Goal: Information Seeking & Learning: Learn about a topic

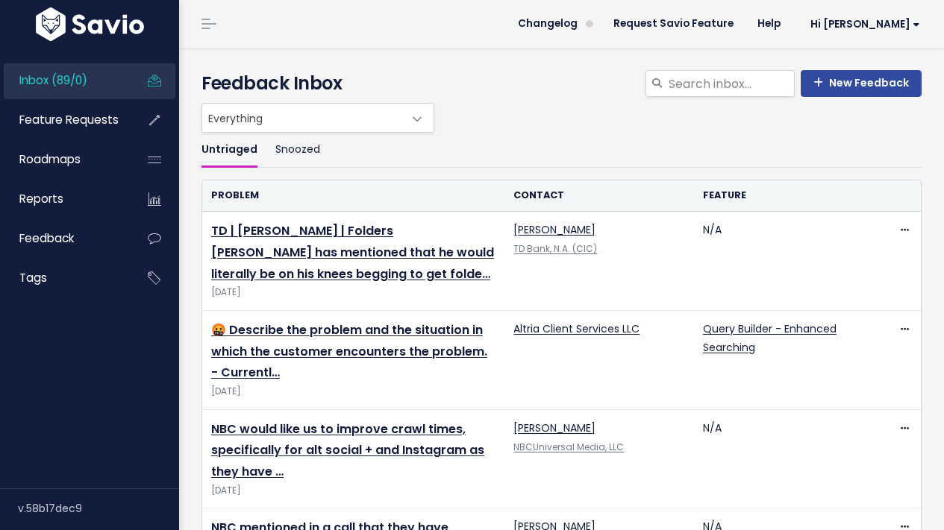
click at [270, 113] on span "Everything" at bounding box center [302, 118] width 201 height 28
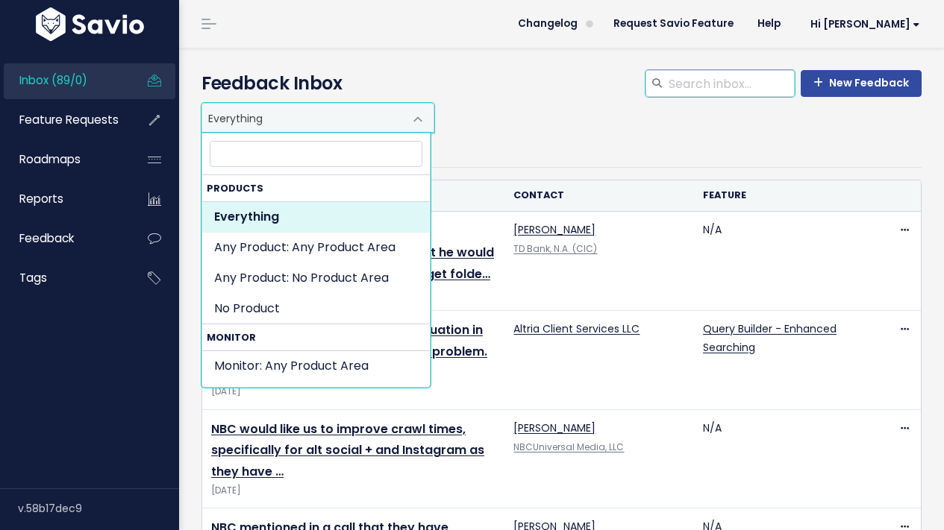
click at [727, 87] on input "search" at bounding box center [731, 83] width 128 height 27
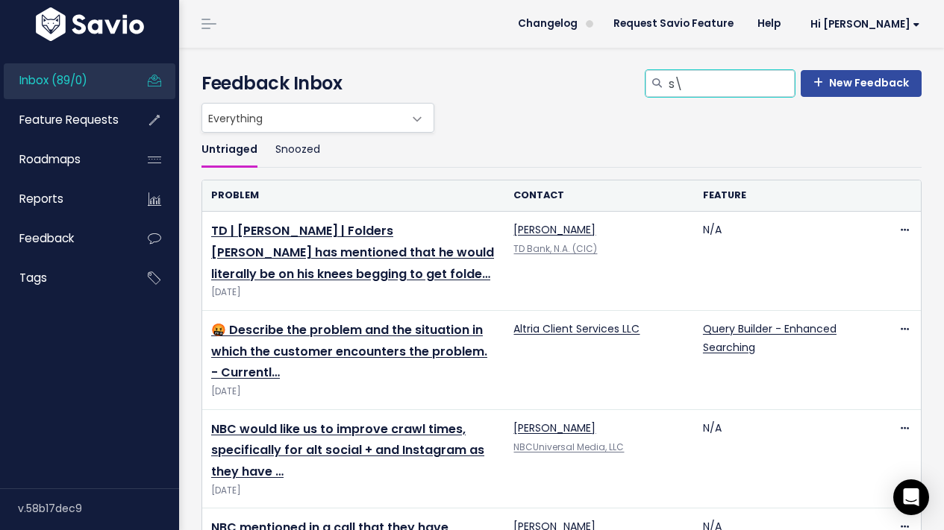
type input "s"
type input "kaseware"
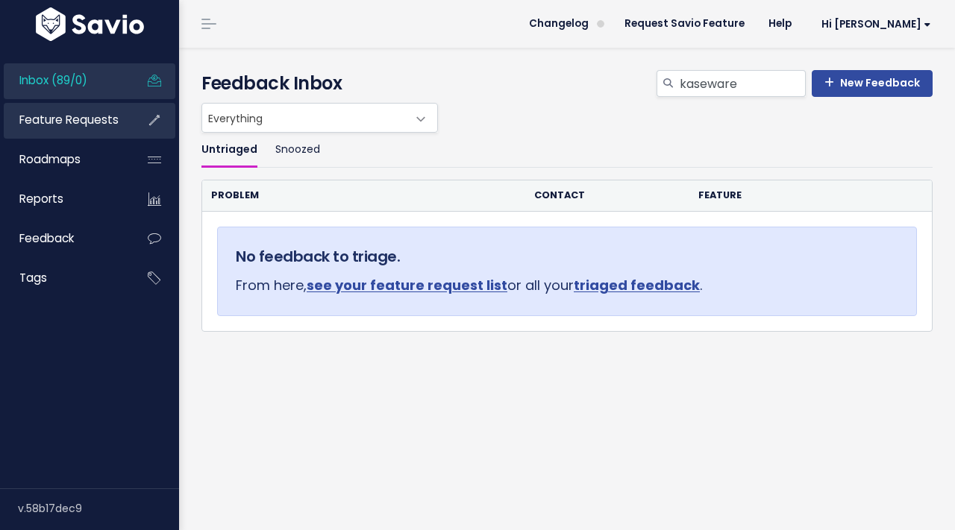
click at [104, 125] on span "Feature Requests" at bounding box center [68, 120] width 99 height 16
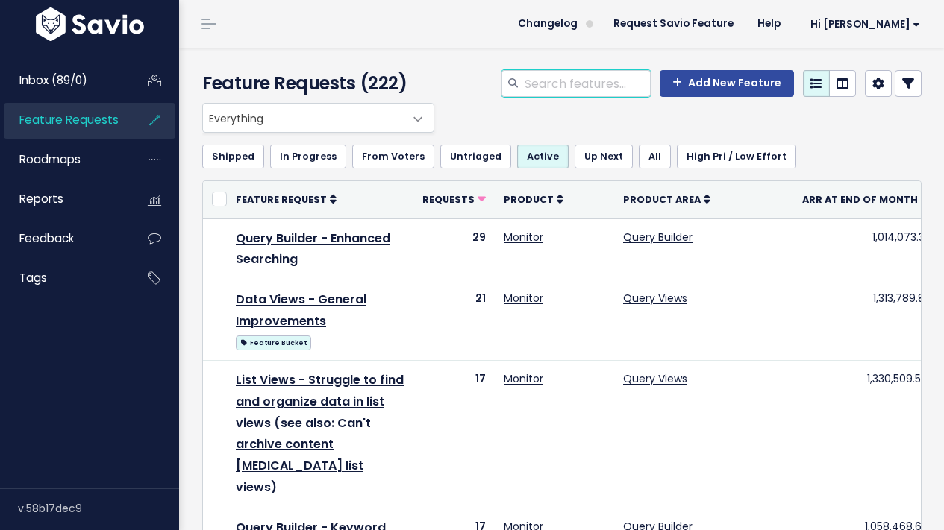
click at [601, 78] on input "search" at bounding box center [587, 83] width 128 height 27
type input "kaseware"
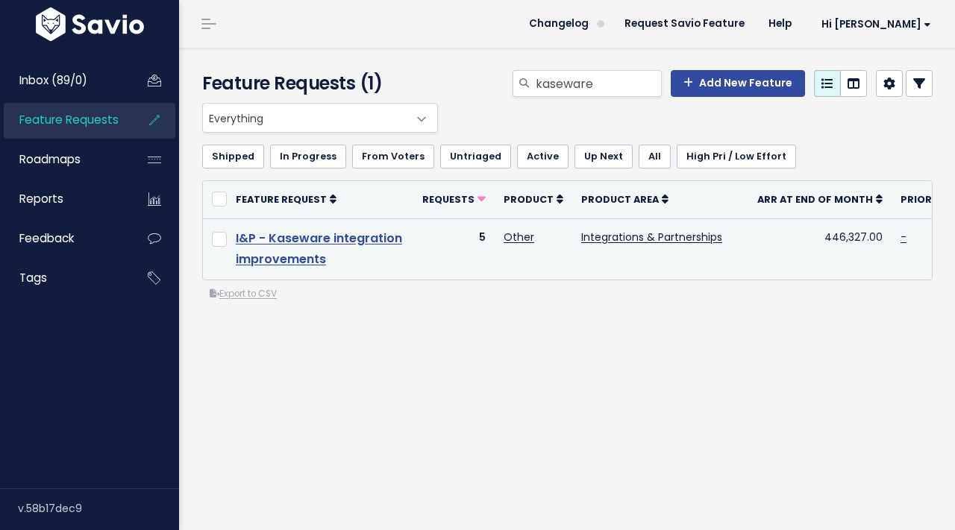
click at [277, 243] on link "I&P - Kaseware integration improvements" at bounding box center [319, 249] width 166 height 39
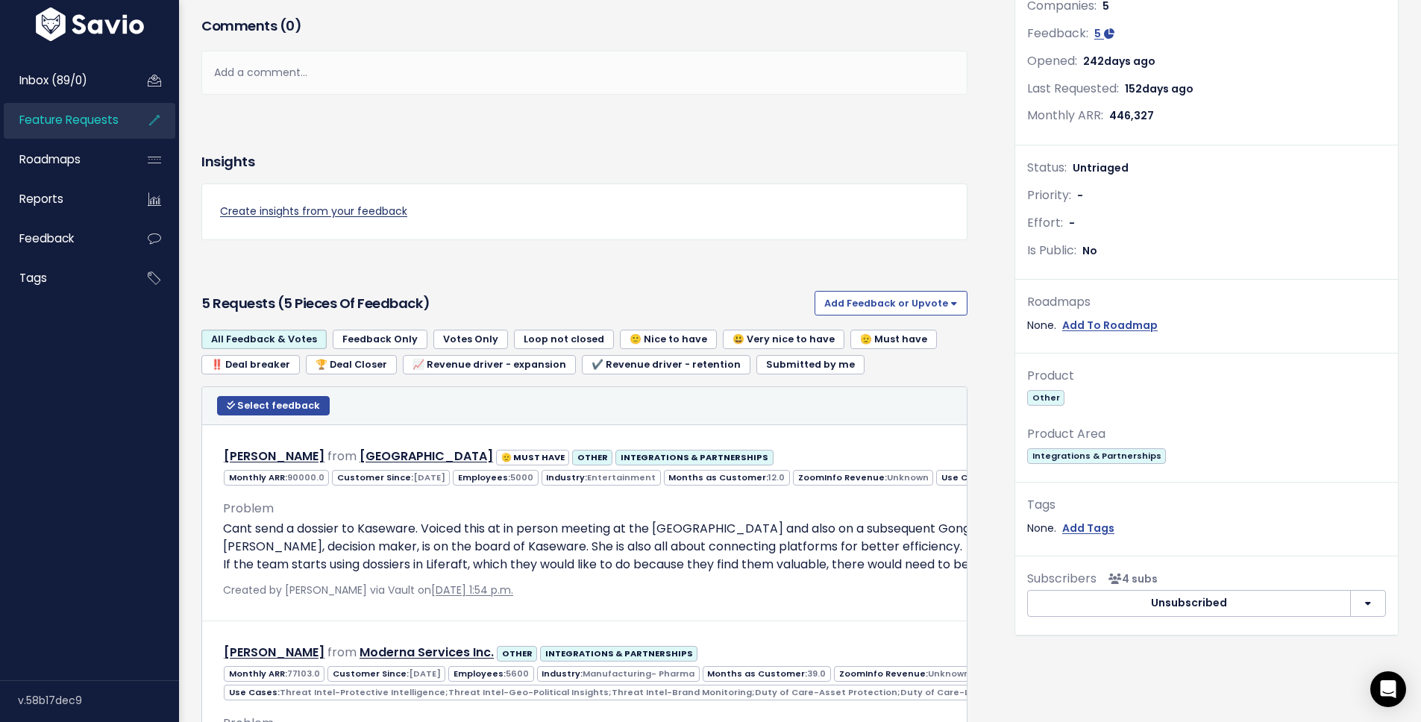
scroll to position [261, 0]
click at [848, 298] on button "Add Feedback or Upvote" at bounding box center [891, 302] width 153 height 24
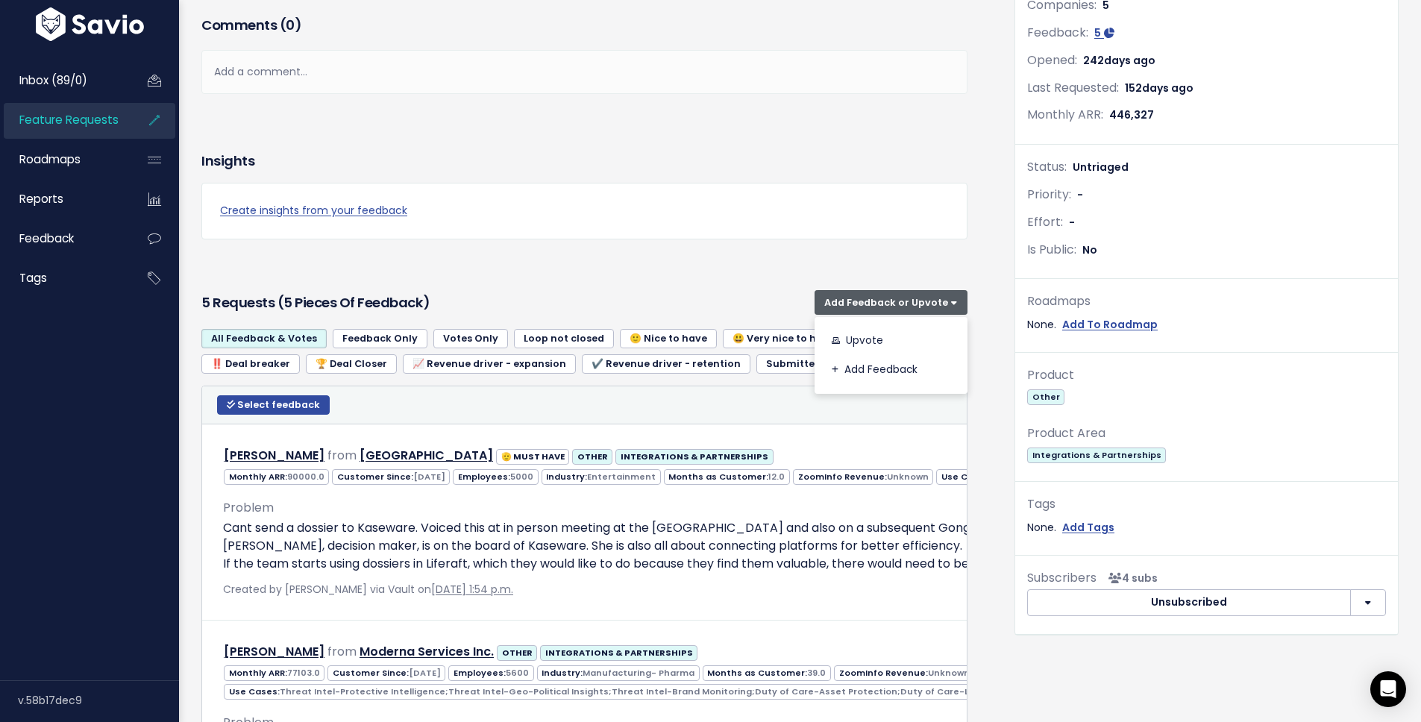
click at [735, 286] on div "5 Requests (5 pieces of Feedback) Add Feedback or Upvote Upvote Add Feedback" at bounding box center [584, 302] width 766 height 37
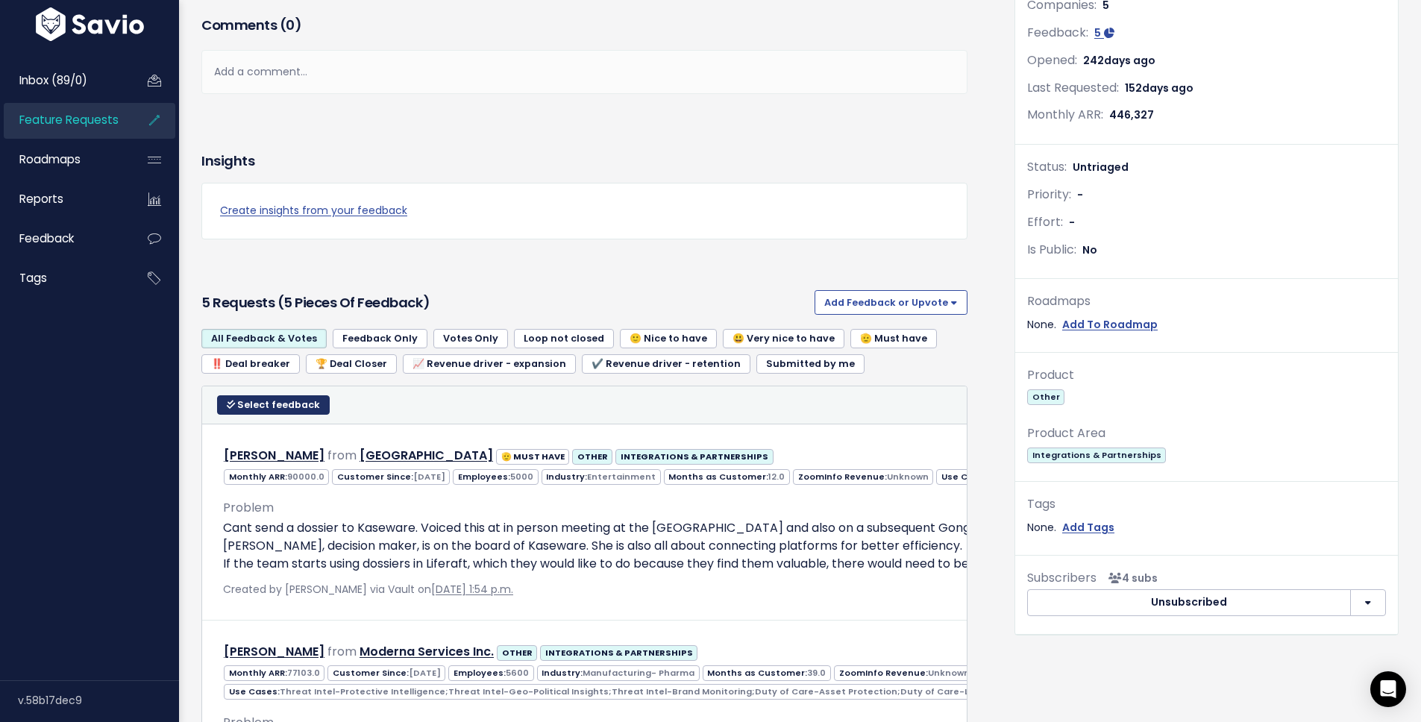
click at [271, 410] on span "Select feedback" at bounding box center [278, 404] width 83 height 13
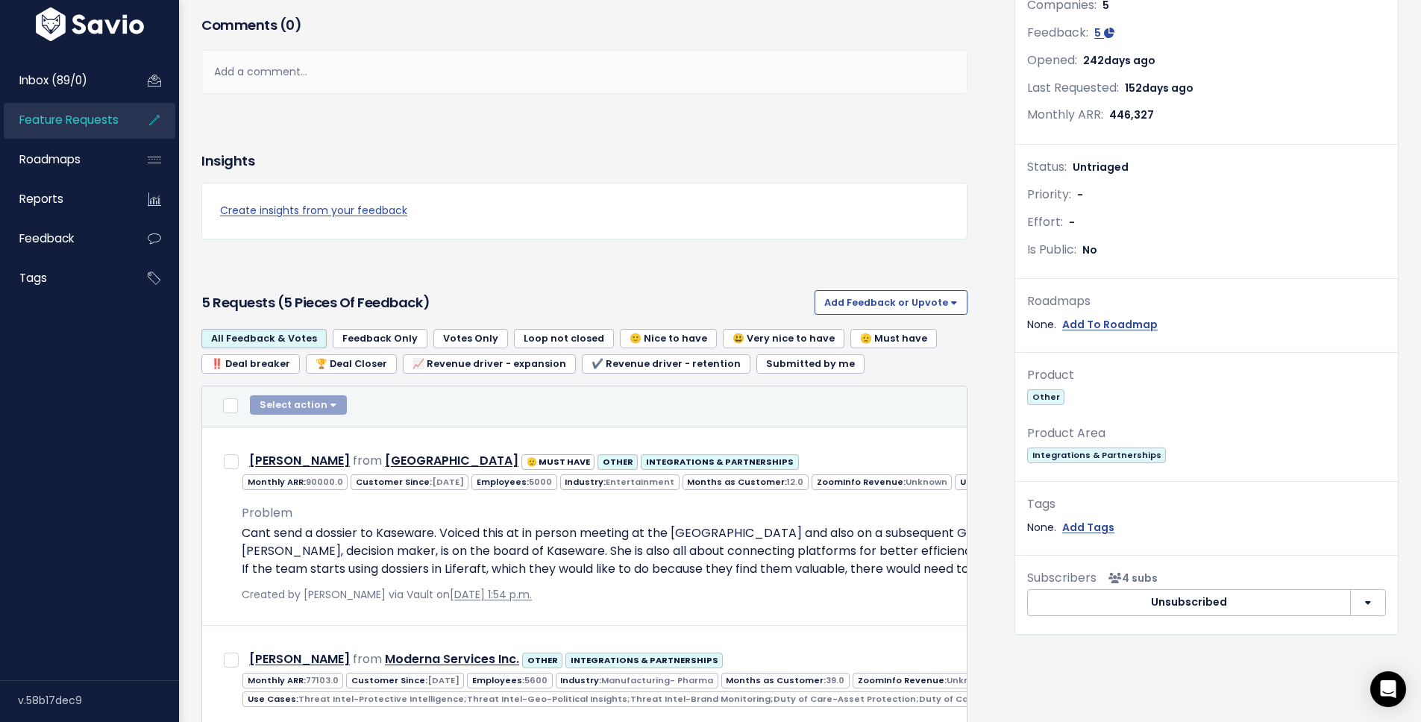
click at [263, 411] on div "Select action Compose Email to 0 Contacts Copy 0 Emails to Clipboard Move 0 Fee…" at bounding box center [298, 406] width 97 height 22
click at [530, 379] on div "All Feedback & Votes Feedback Only Votes Only Loop not closed 🙂 Nice to have 😃 …" at bounding box center [584, 357] width 766 height 57
click at [552, 289] on div "5 Requests (5 pieces of Feedback) Add Feedback or Upvote Upvote Add Feedback" at bounding box center [584, 302] width 766 height 37
click at [266, 344] on link "All Feedback & Votes" at bounding box center [263, 338] width 125 height 19
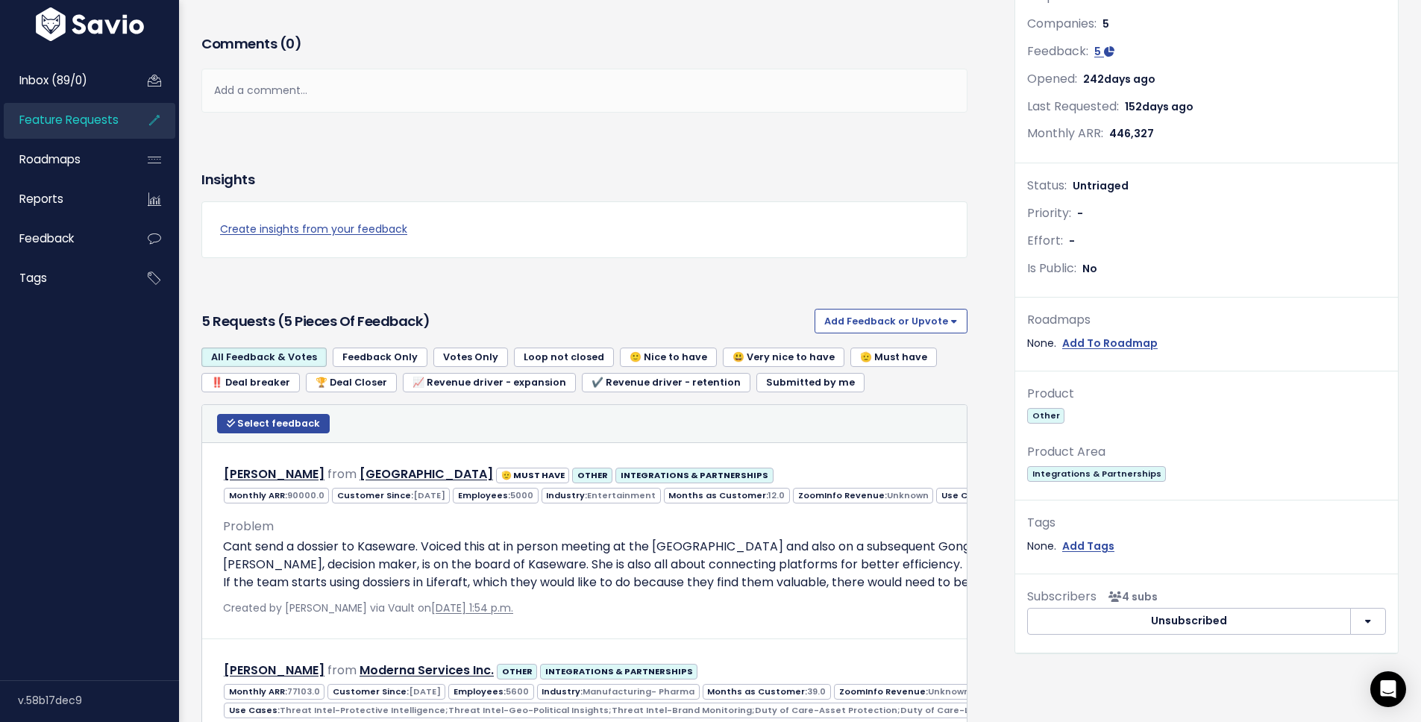
scroll to position [254, 0]
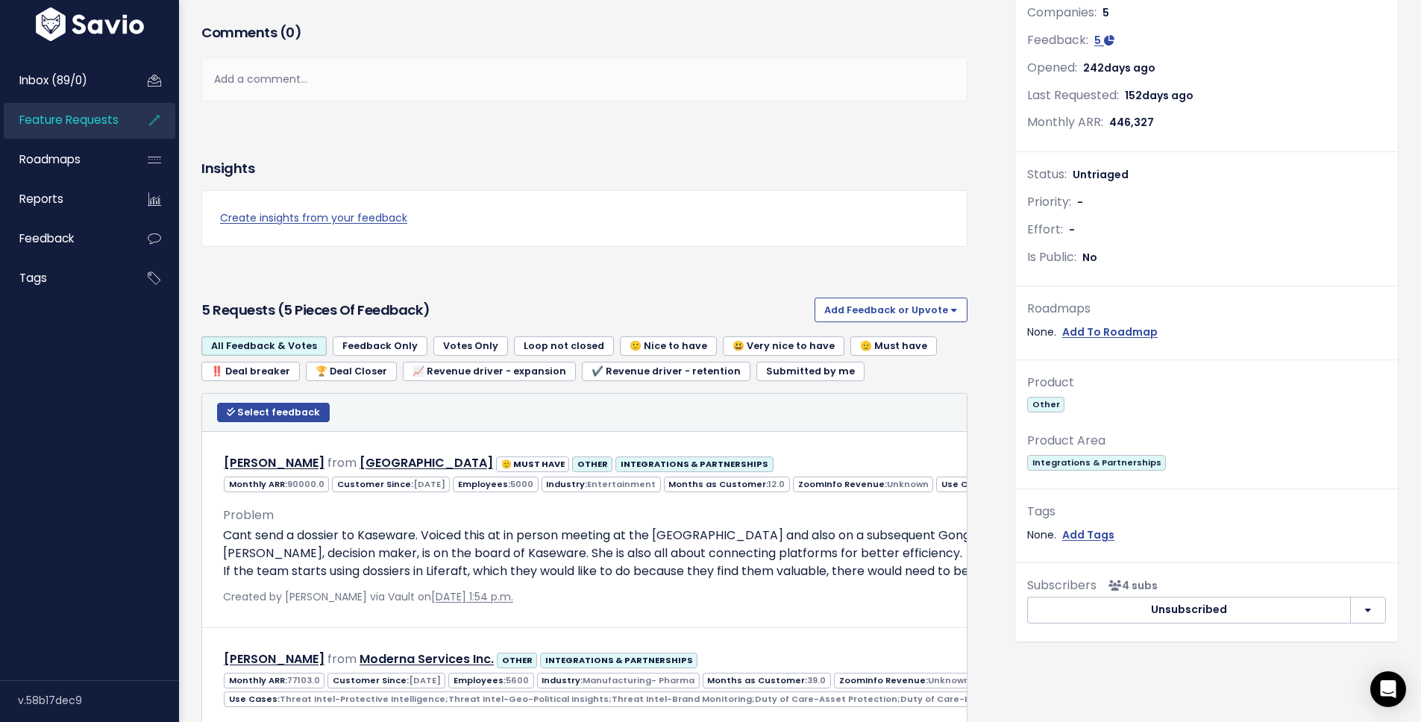
click at [1352, 614] on button "button" at bounding box center [1368, 610] width 36 height 27
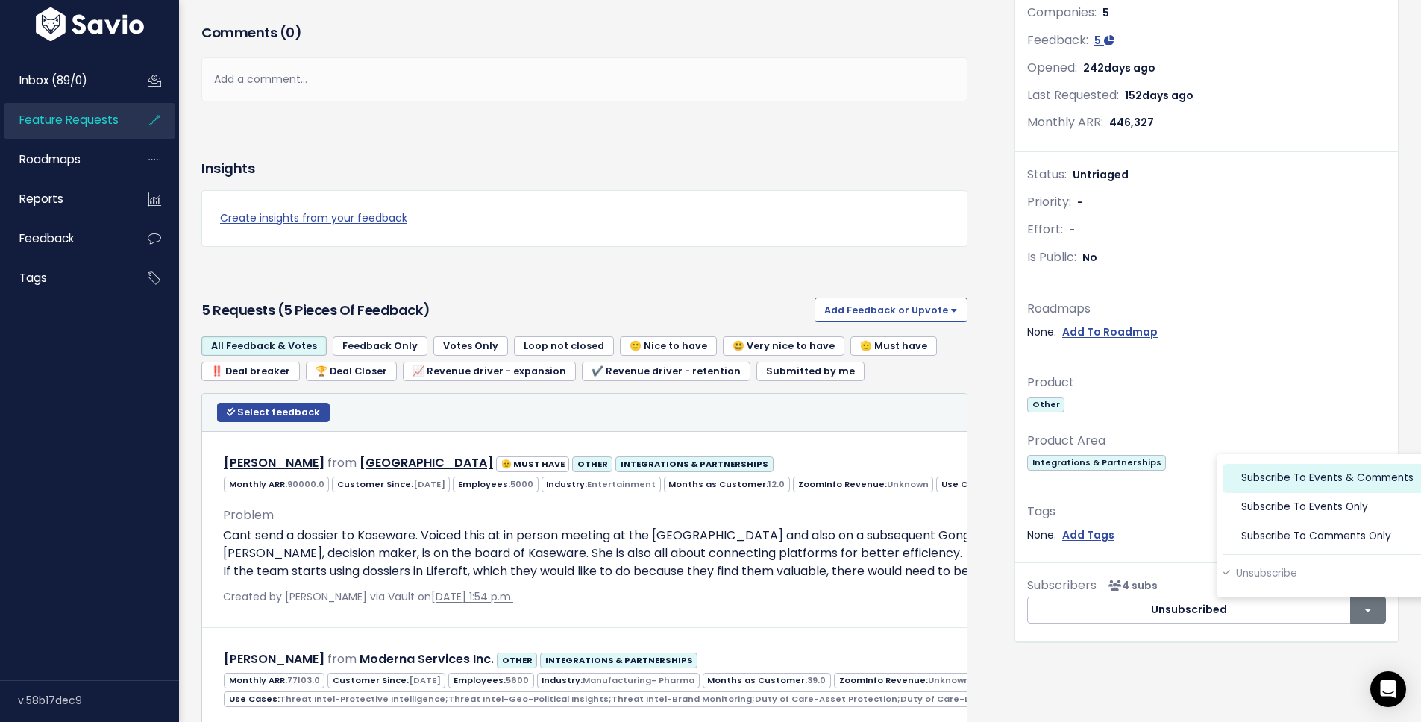
click at [1286, 475] on link "Subscribe to events & comments" at bounding box center [1324, 478] width 201 height 29
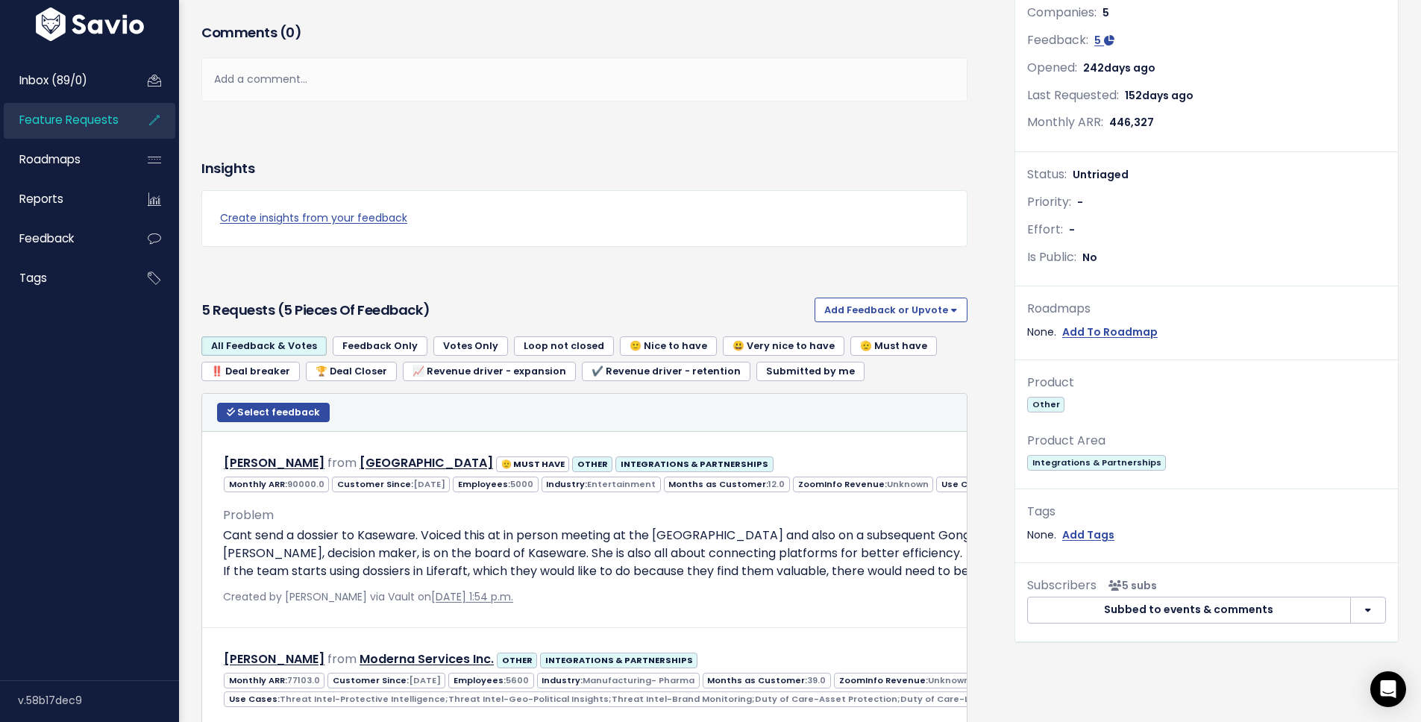
click at [1209, 648] on div "Requests: 5 Companies: 5 Feedback: 5 Opened: 242 days ago Last Requested: 152 d…" at bounding box center [1206, 685] width 407 height 1533
click at [278, 376] on link "‼️ Deal breaker" at bounding box center [250, 371] width 98 height 19
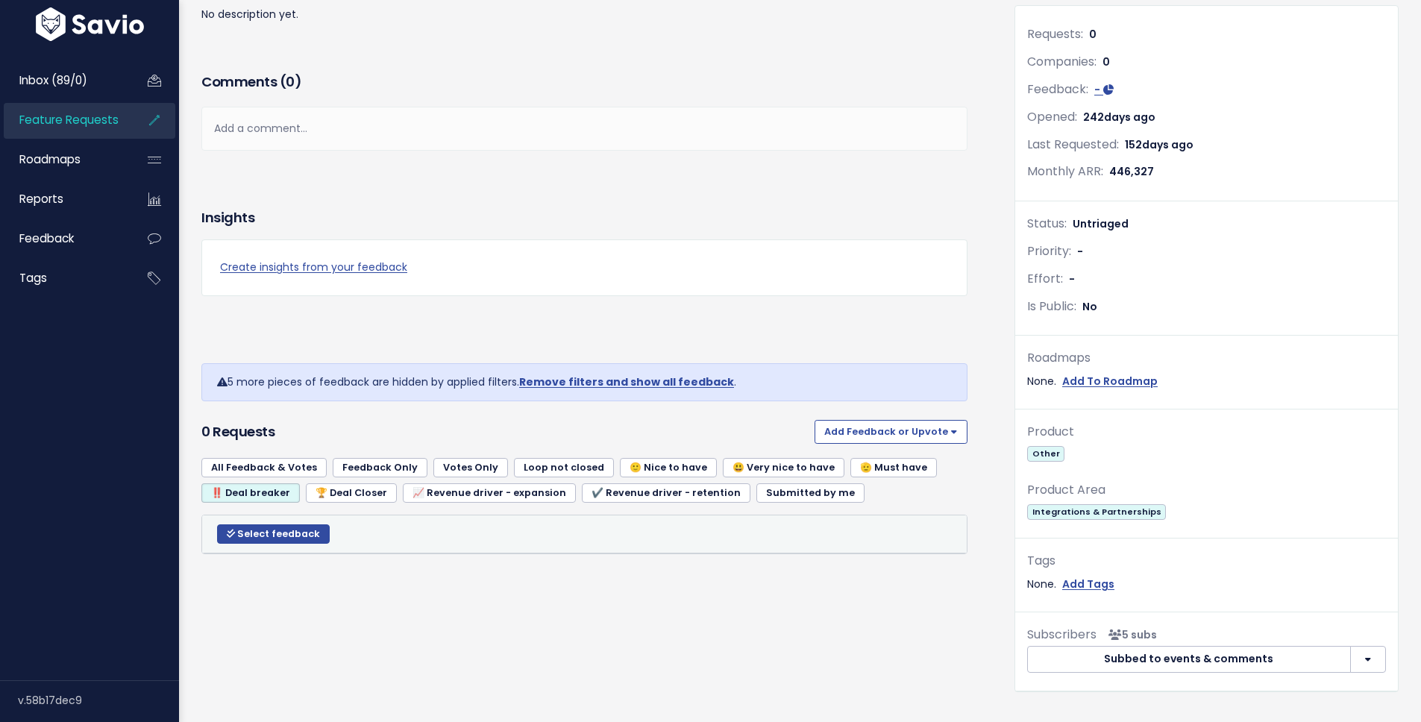
scroll to position [205, 0]
click at [351, 494] on link "🏆 Deal Closer" at bounding box center [351, 492] width 91 height 19
click at [539, 497] on link "📈 Revenue driver - expansion" at bounding box center [489, 492] width 173 height 19
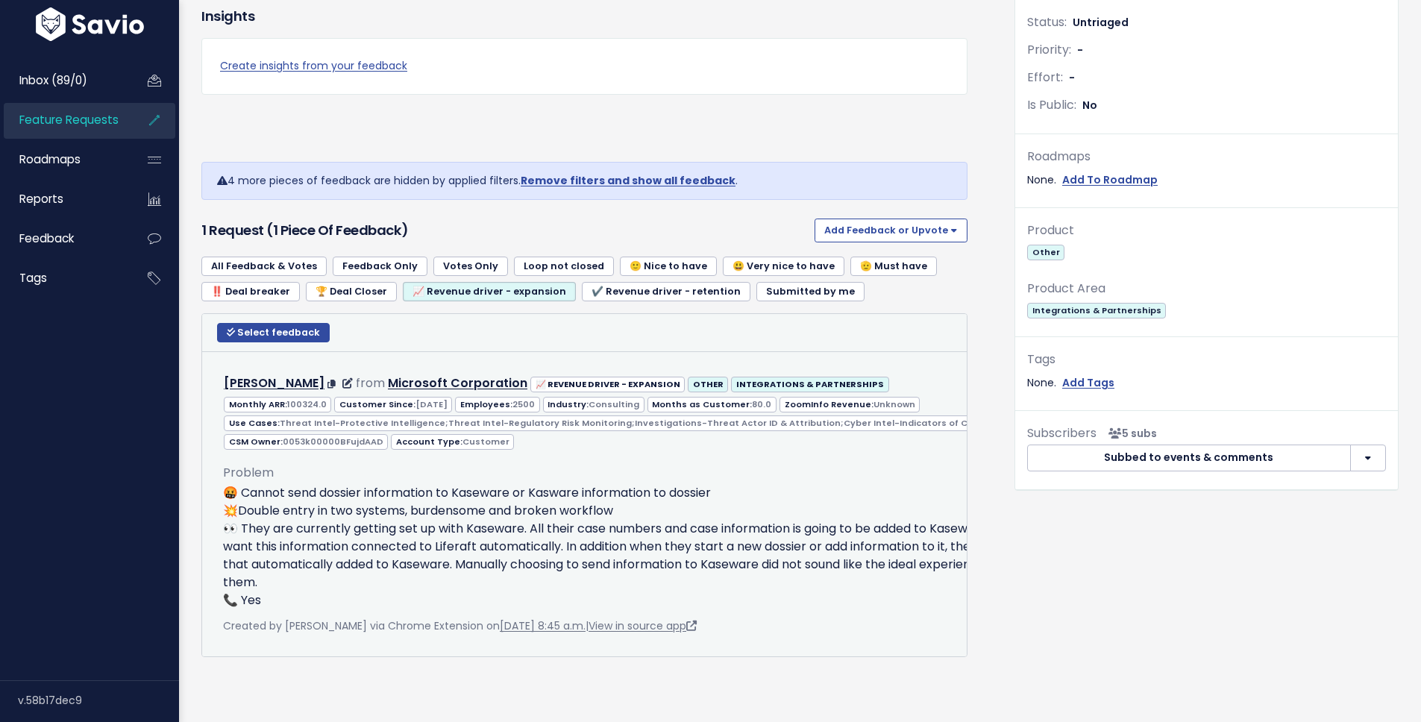
scroll to position [428, 0]
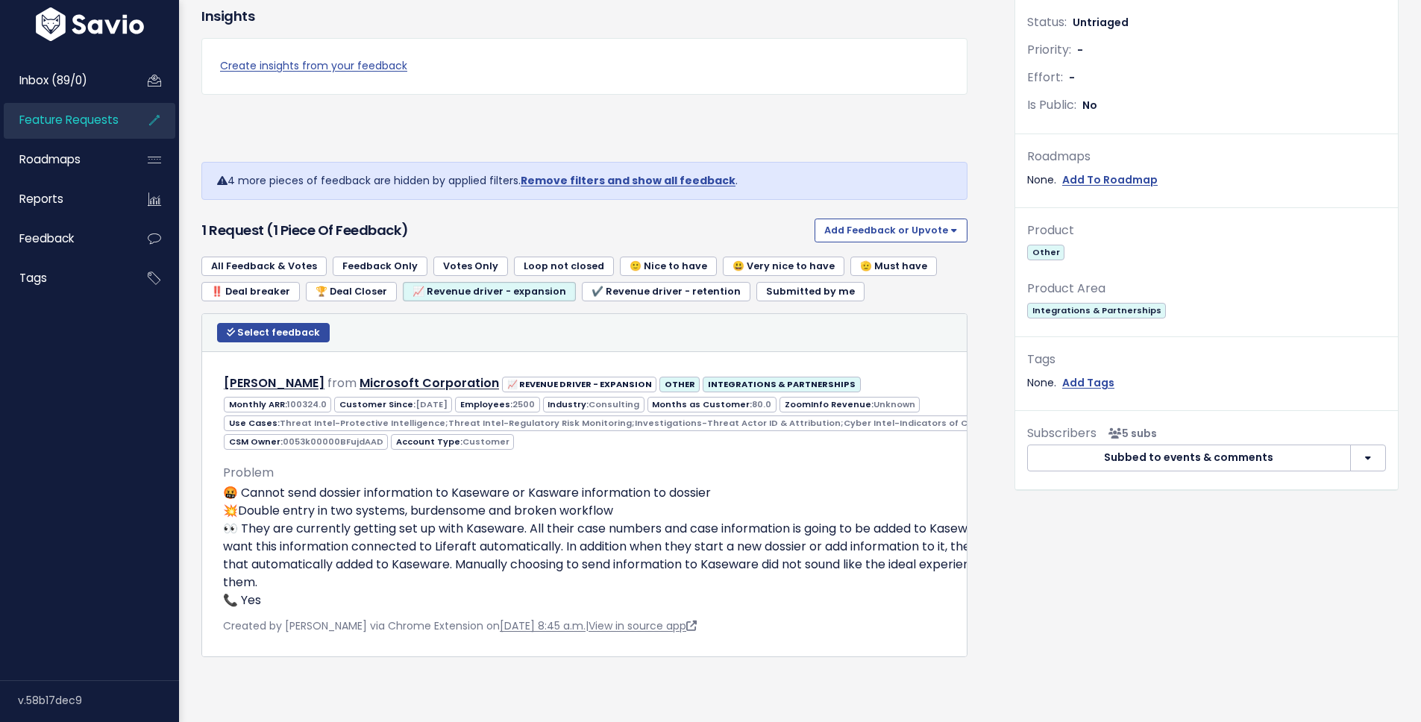
click at [879, 257] on link "🫡 Must have" at bounding box center [894, 266] width 87 height 19
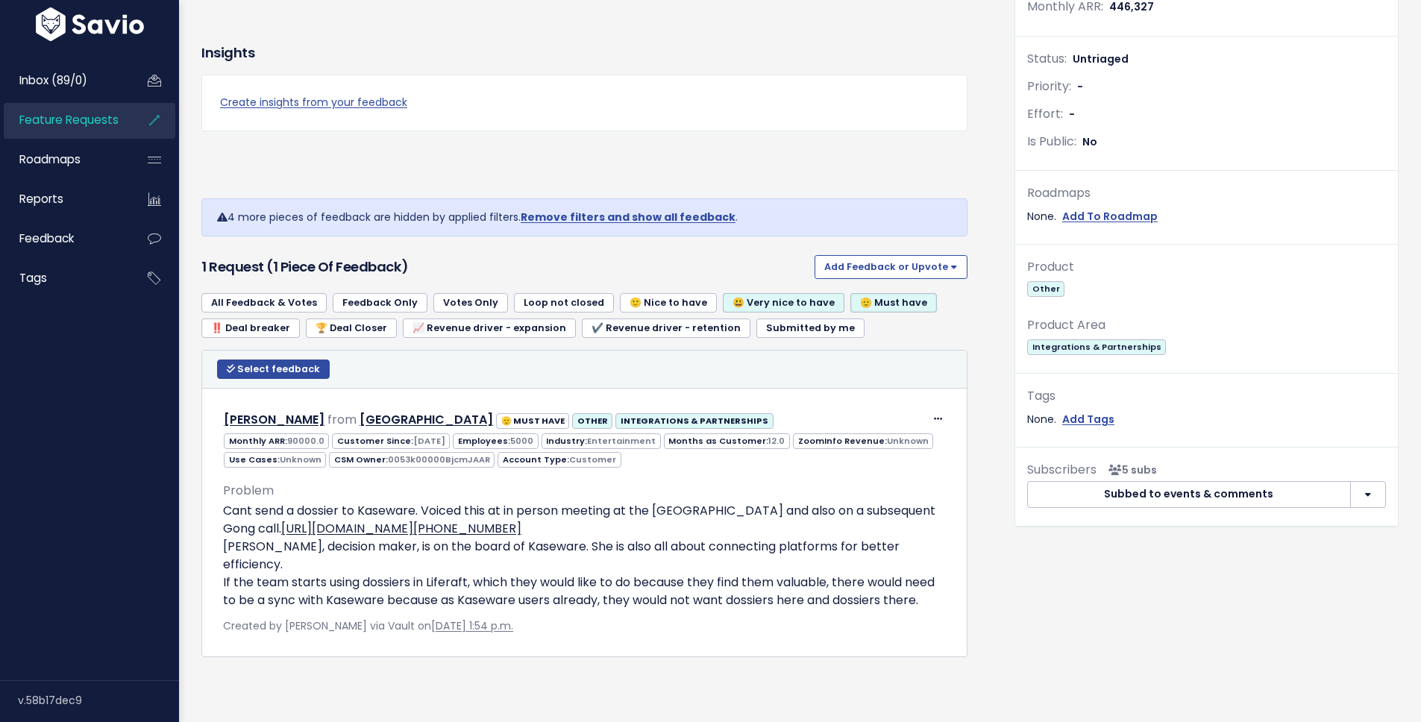
scroll to position [392, 0]
click at [739, 293] on link "😃 Very nice to have" at bounding box center [784, 302] width 122 height 19
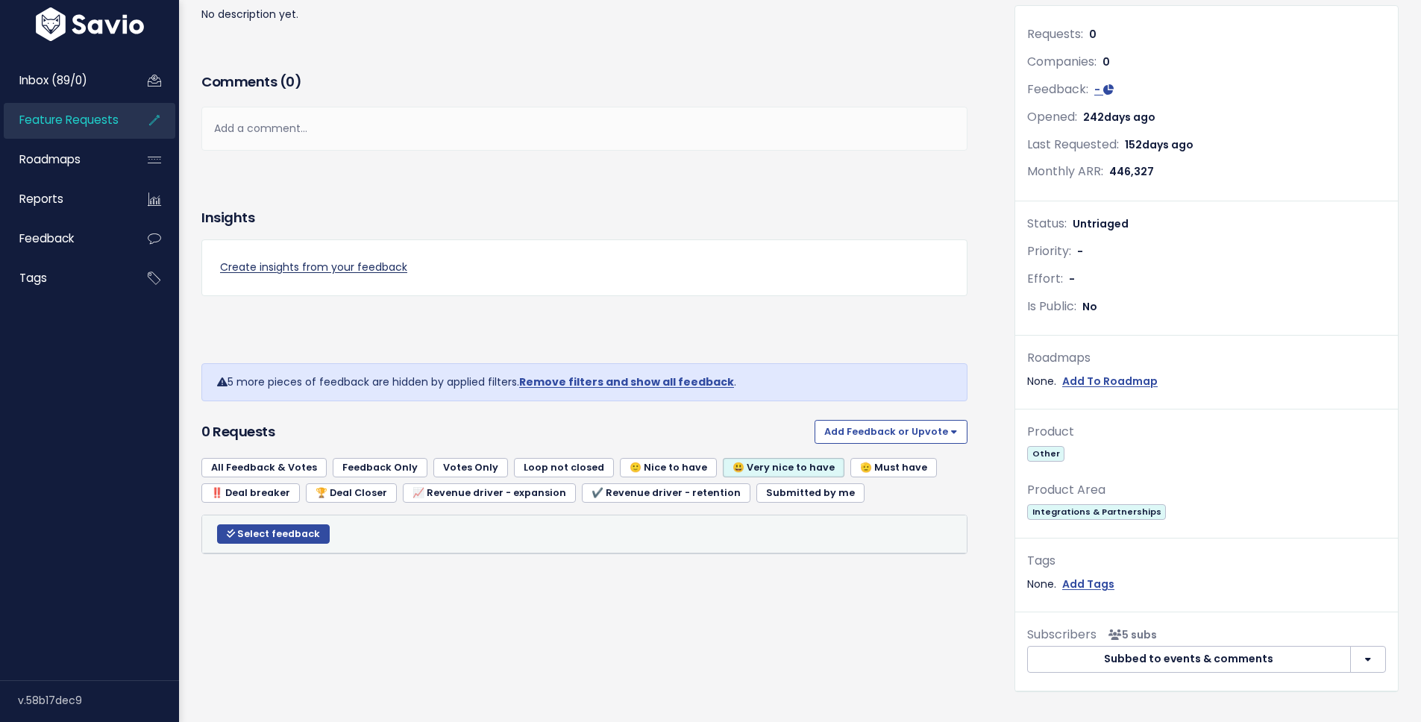
scroll to position [205, 0]
click at [857, 468] on link "🫡 Must have" at bounding box center [894, 466] width 87 height 19
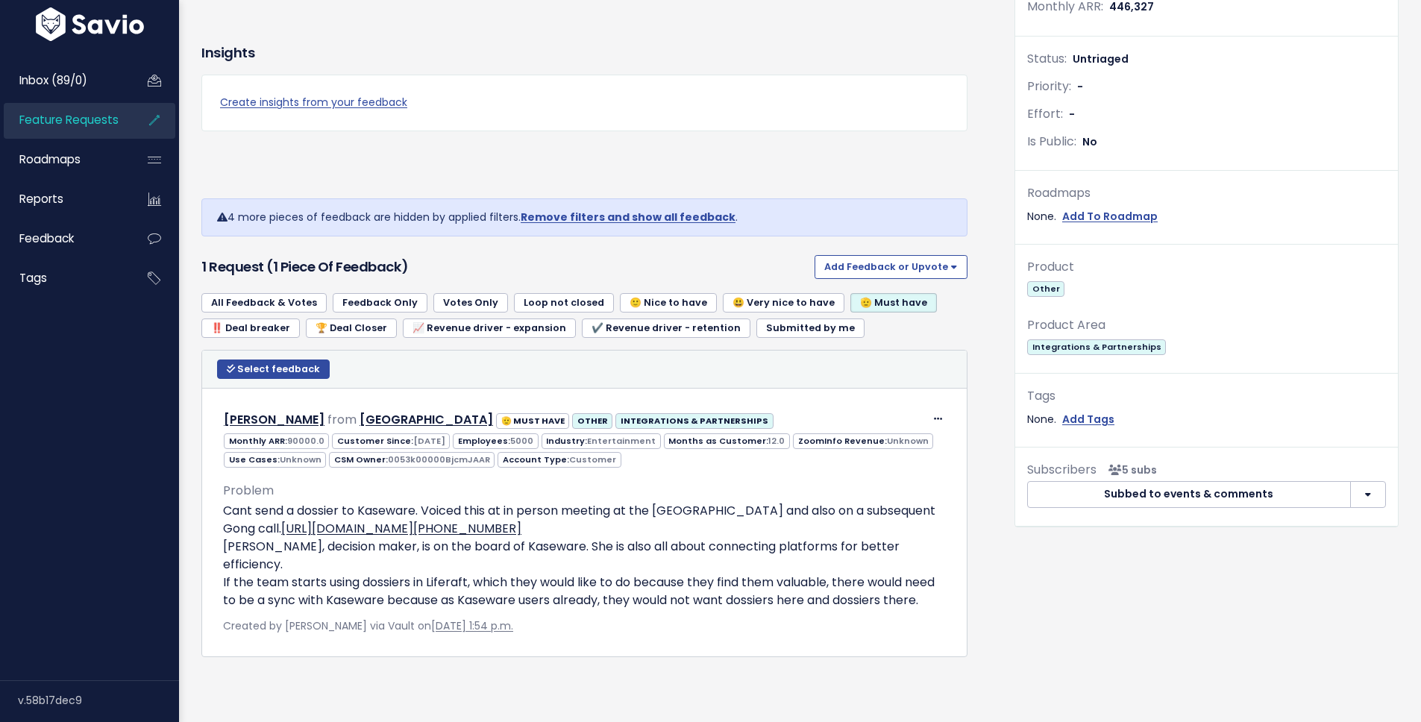
scroll to position [392, 0]
click at [865, 293] on link "🫡 Must have" at bounding box center [894, 302] width 87 height 19
click at [281, 293] on link "All Feedback & Votes" at bounding box center [263, 302] width 125 height 19
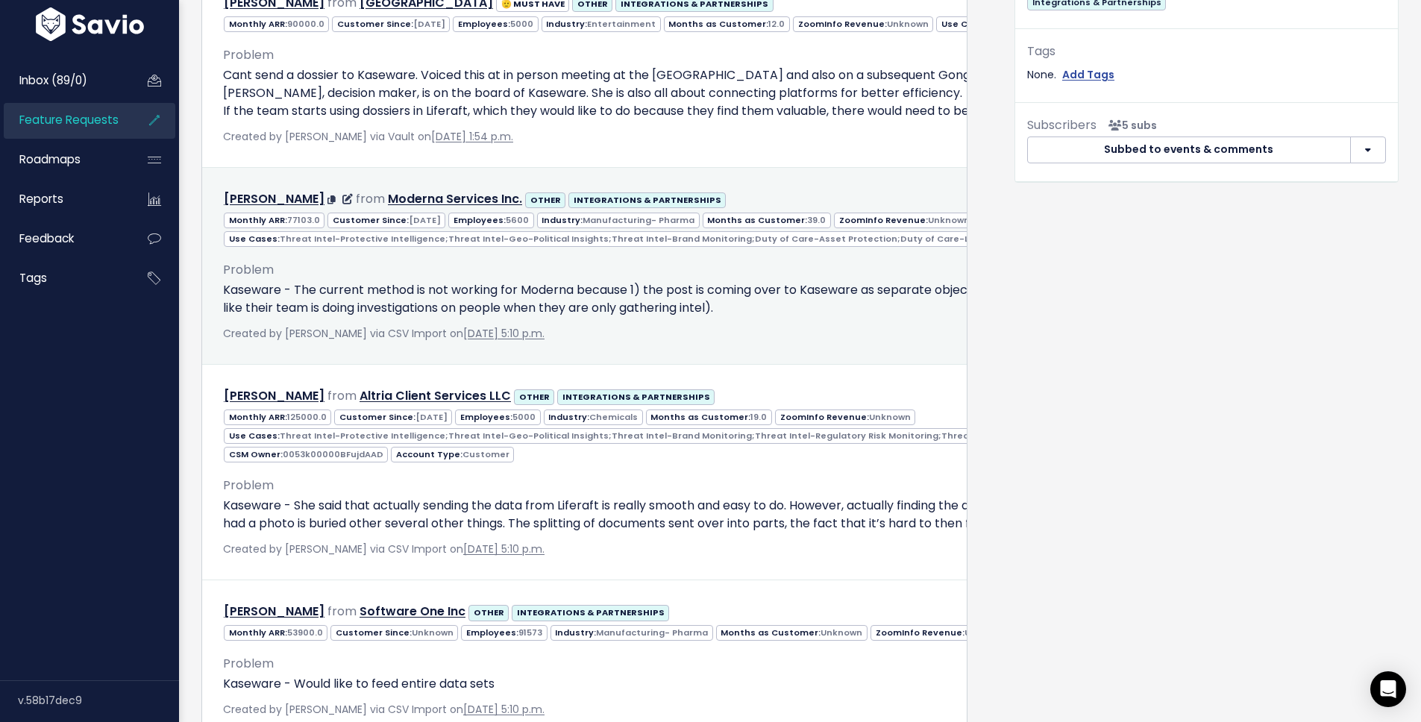
scroll to position [730, 0]
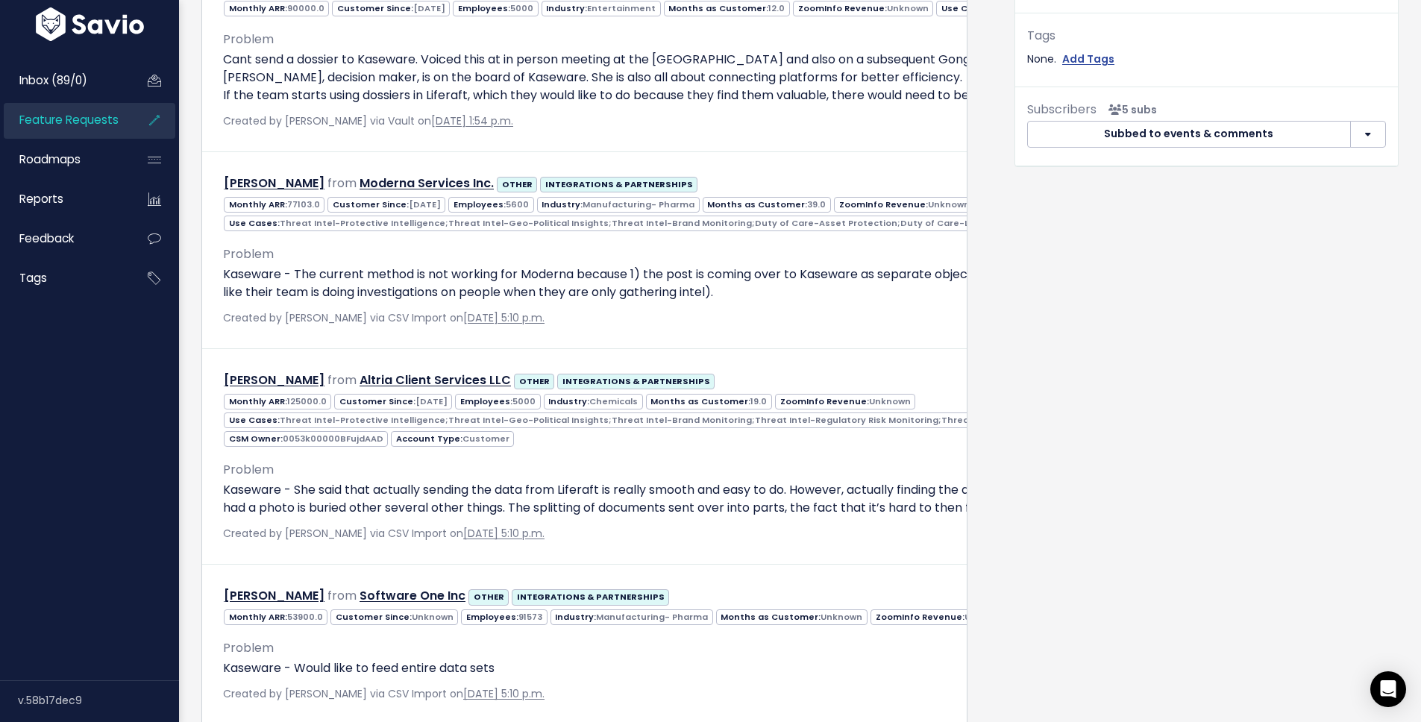
click at [1150, 263] on div "Requests: 5 Companies: 5 Feedback: 5 Opened: 242 days ago Last Requested: 152 d…" at bounding box center [1206, 209] width 407 height 1533
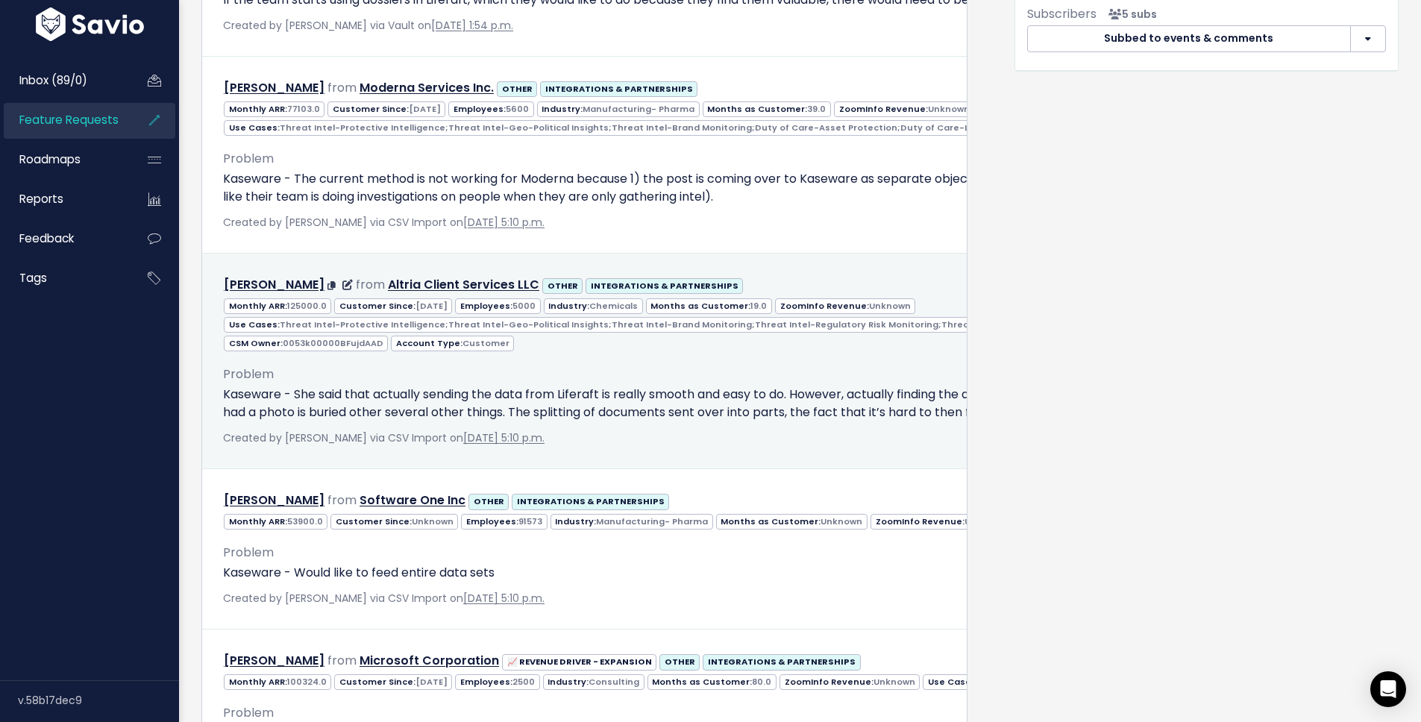
scroll to position [862, 0]
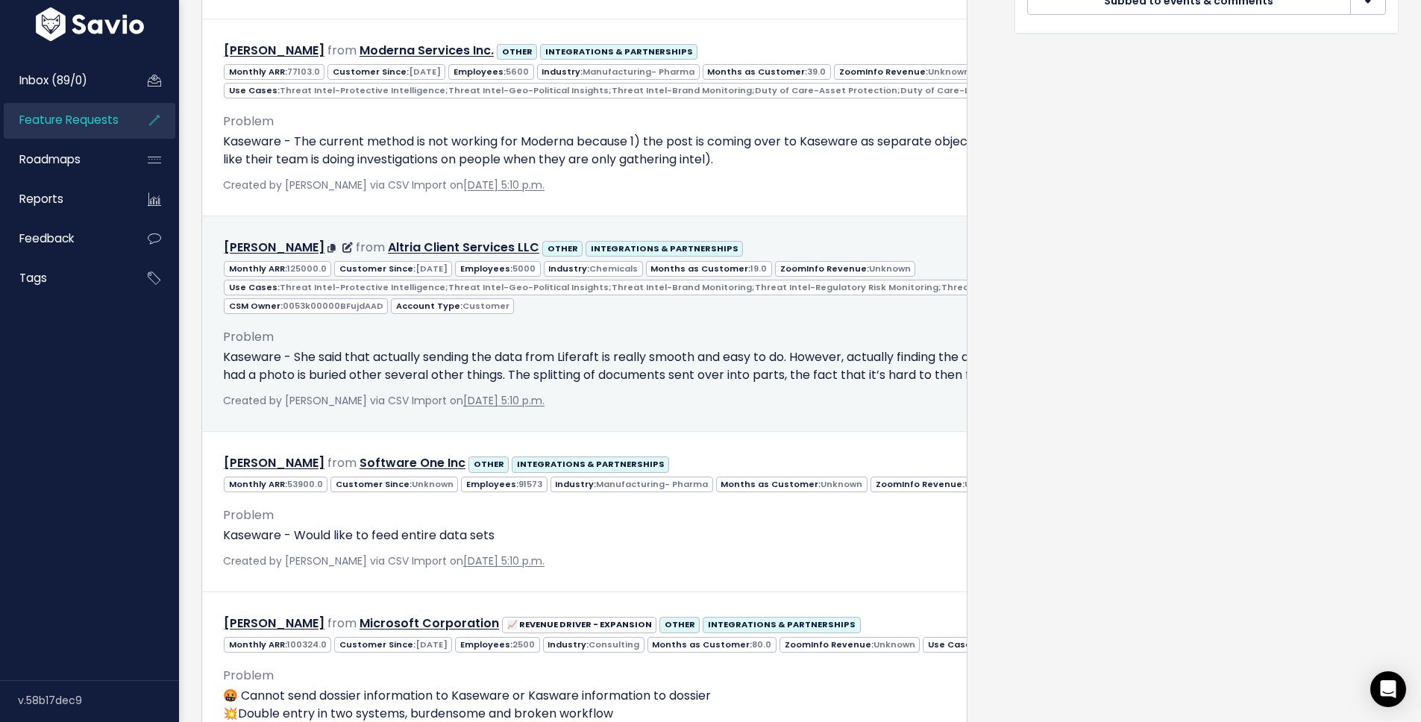
click at [240, 371] on p "Kaseware - She said that actually sending the data from Liferaft is really smoo…" at bounding box center [1176, 366] width 1907 height 36
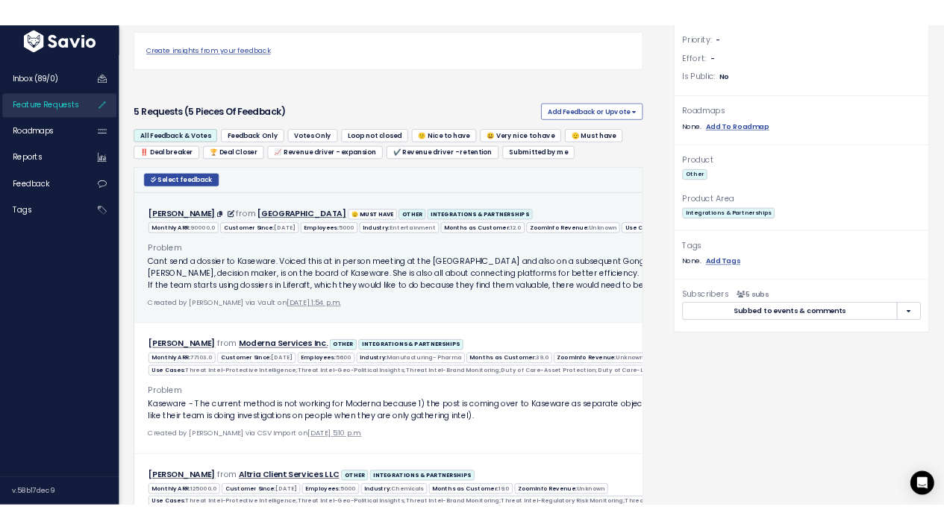
scroll to position [396, 0]
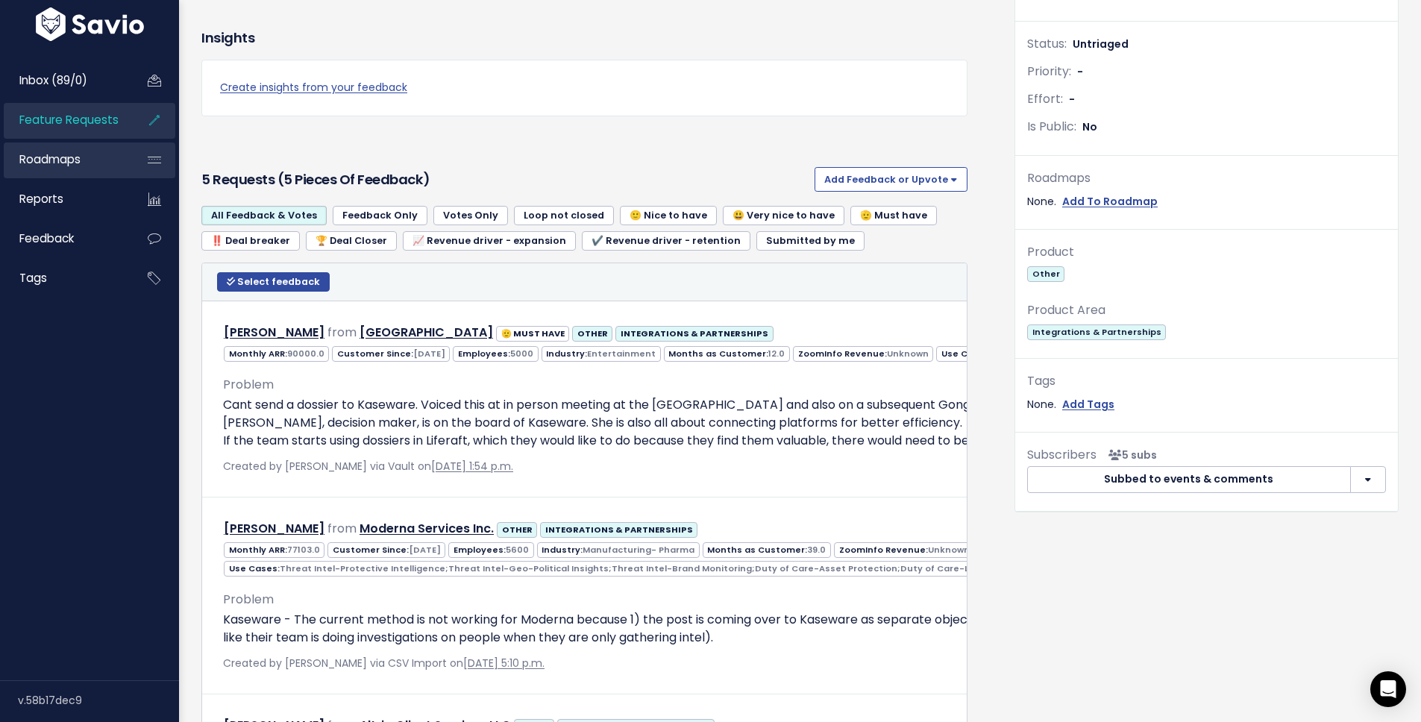
scroll to position [298, 0]
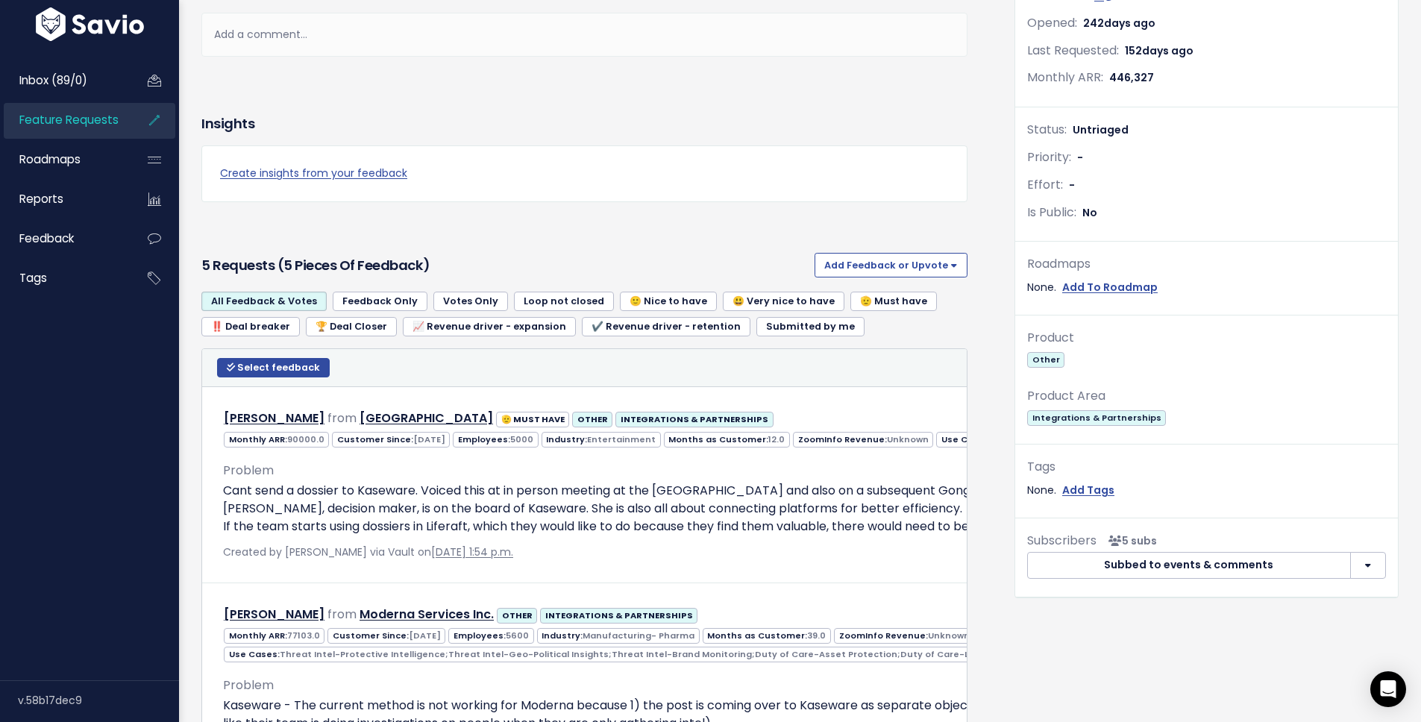
click at [93, 101] on ul "Inbox (89/0) Feature Requests Roadmaps Reports" at bounding box center [90, 180] width 172 height 234
click at [93, 121] on span "Feature Requests" at bounding box center [68, 120] width 99 height 16
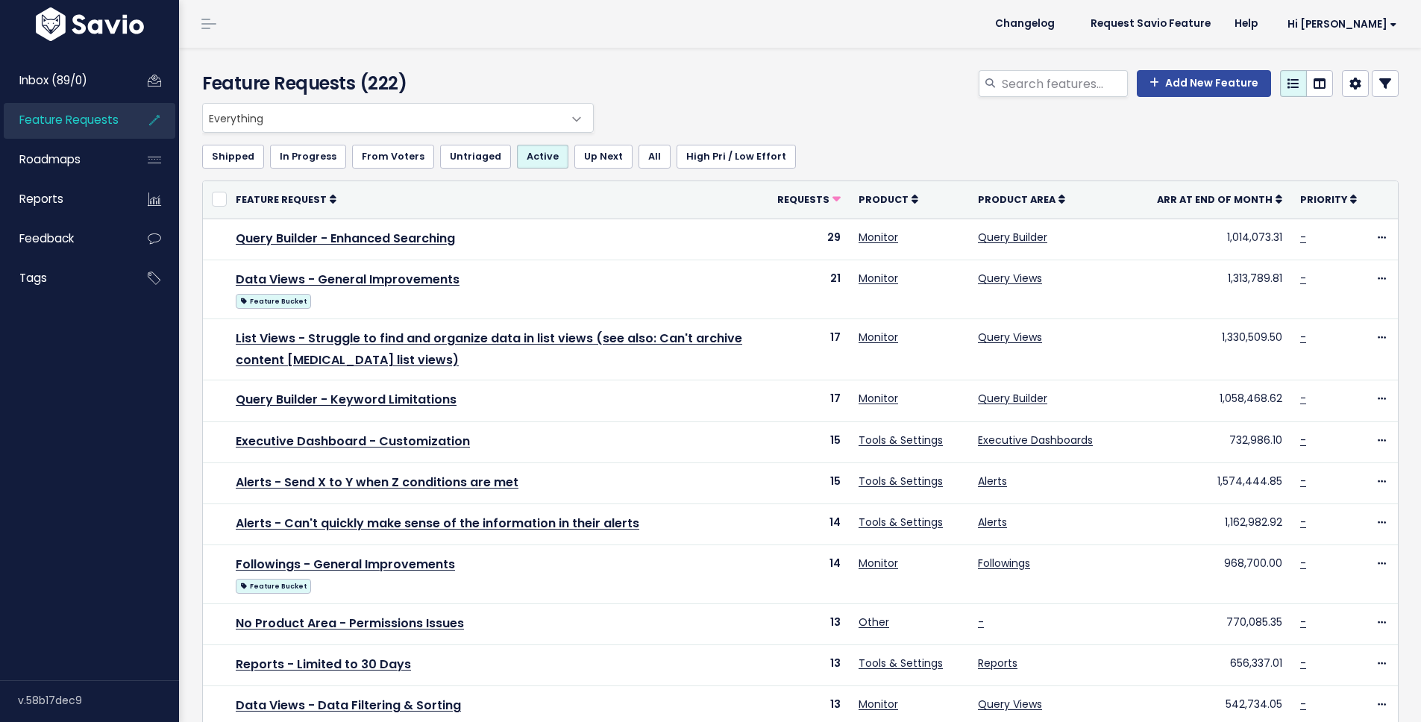
click at [412, 113] on span "Everything" at bounding box center [383, 118] width 360 height 28
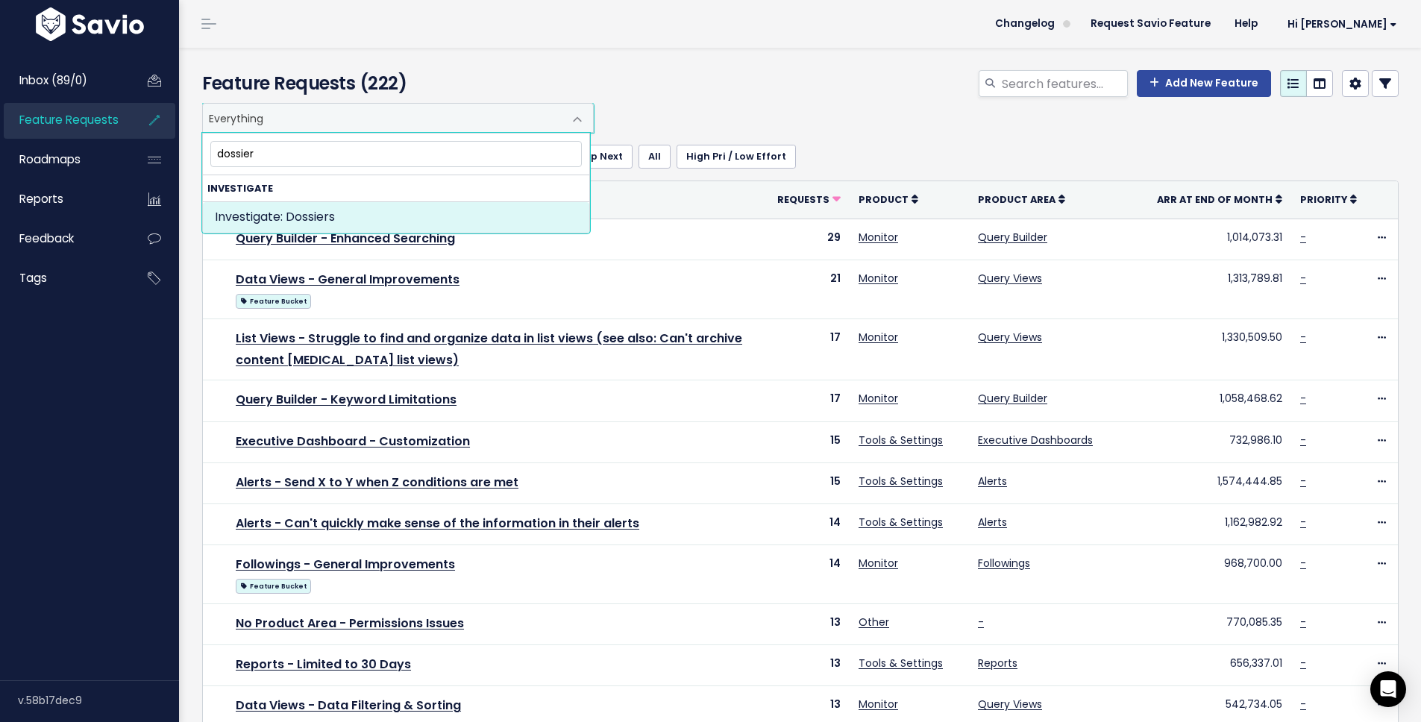
type input "dossier"
select select "INVESTIGATE:DOSSIERS"
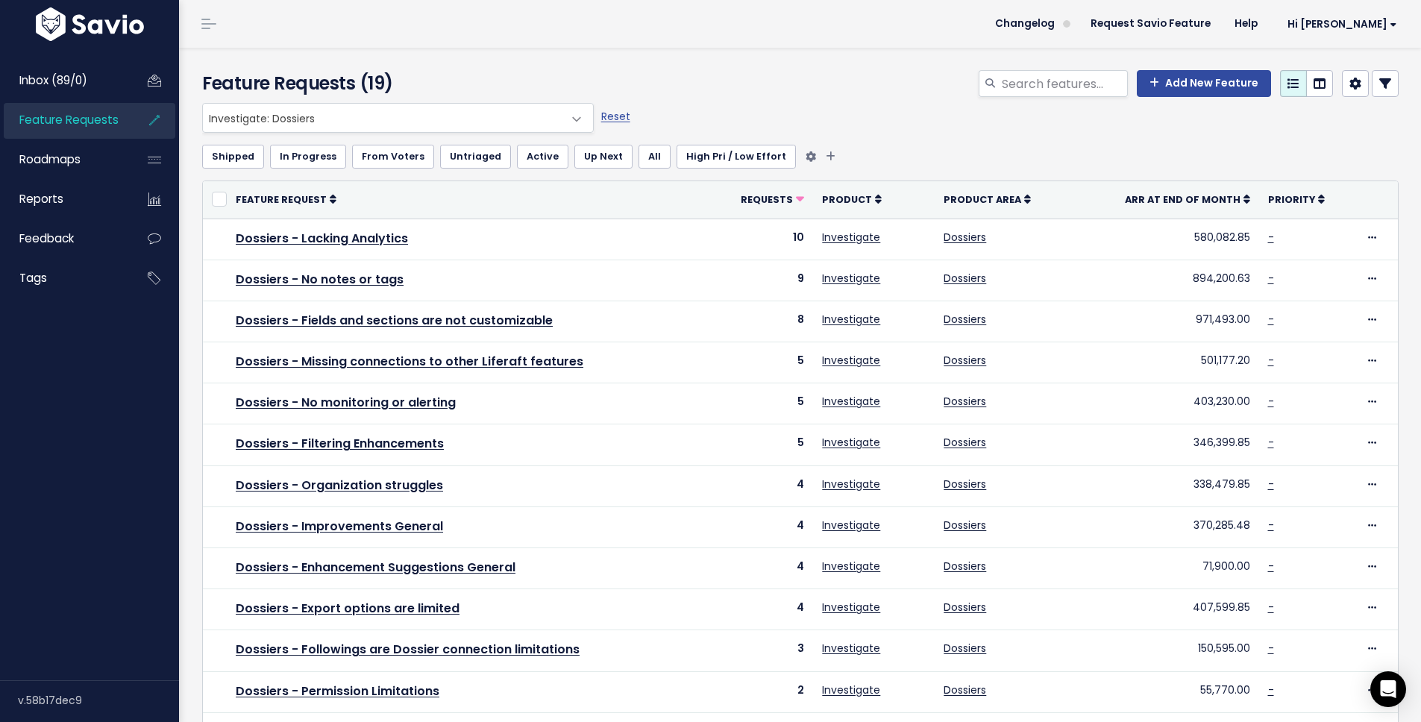
click at [709, 162] on link "High Pri / Low Effort" at bounding box center [736, 157] width 119 height 24
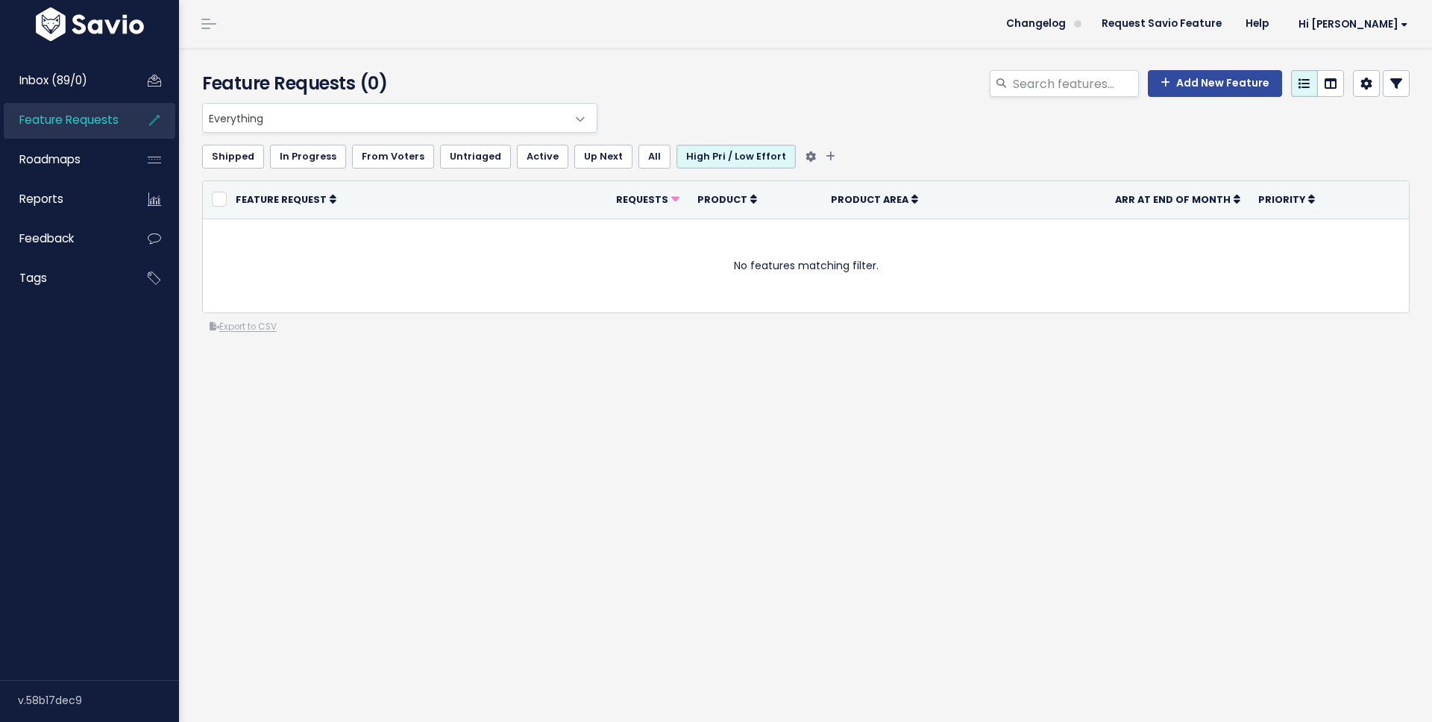
click at [708, 160] on link "High Pri / Low Effort" at bounding box center [736, 157] width 119 height 24
click at [639, 161] on link "All" at bounding box center [655, 157] width 32 height 24
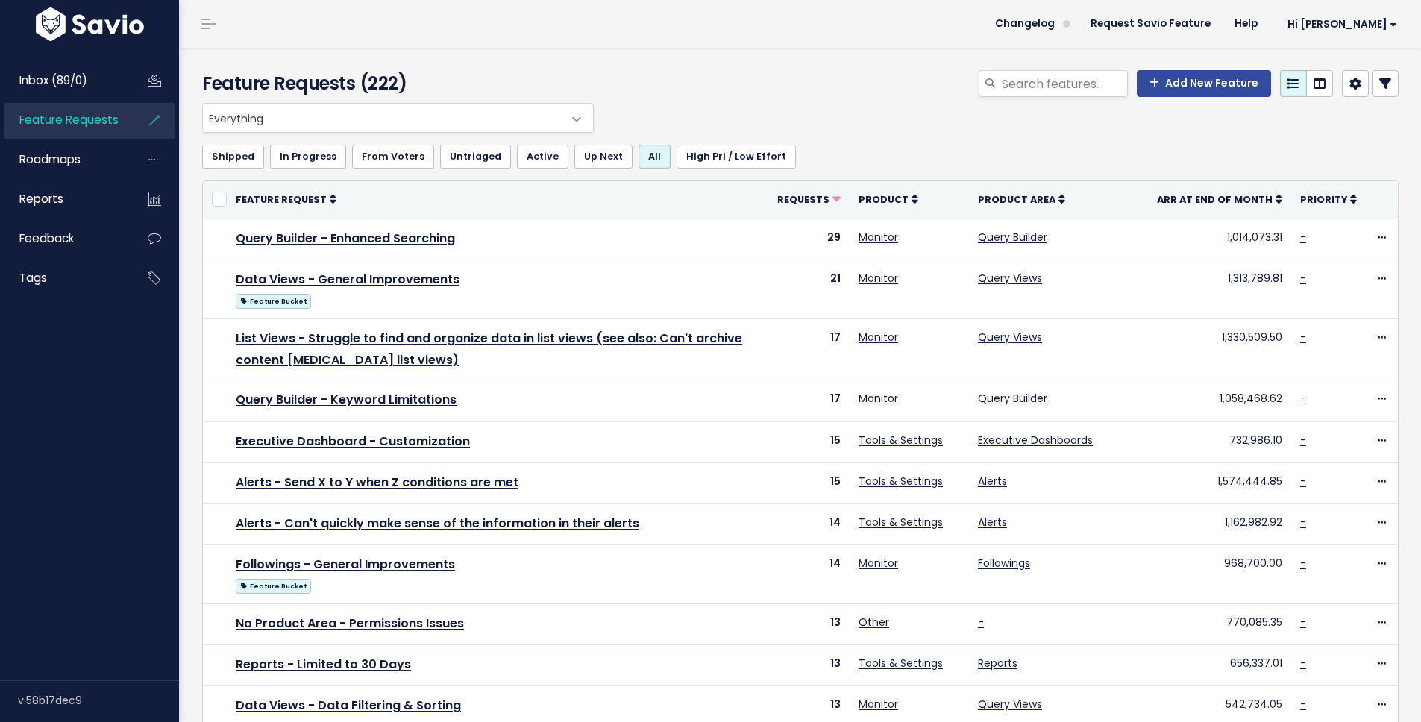
click at [411, 119] on span "Everything" at bounding box center [383, 118] width 360 height 28
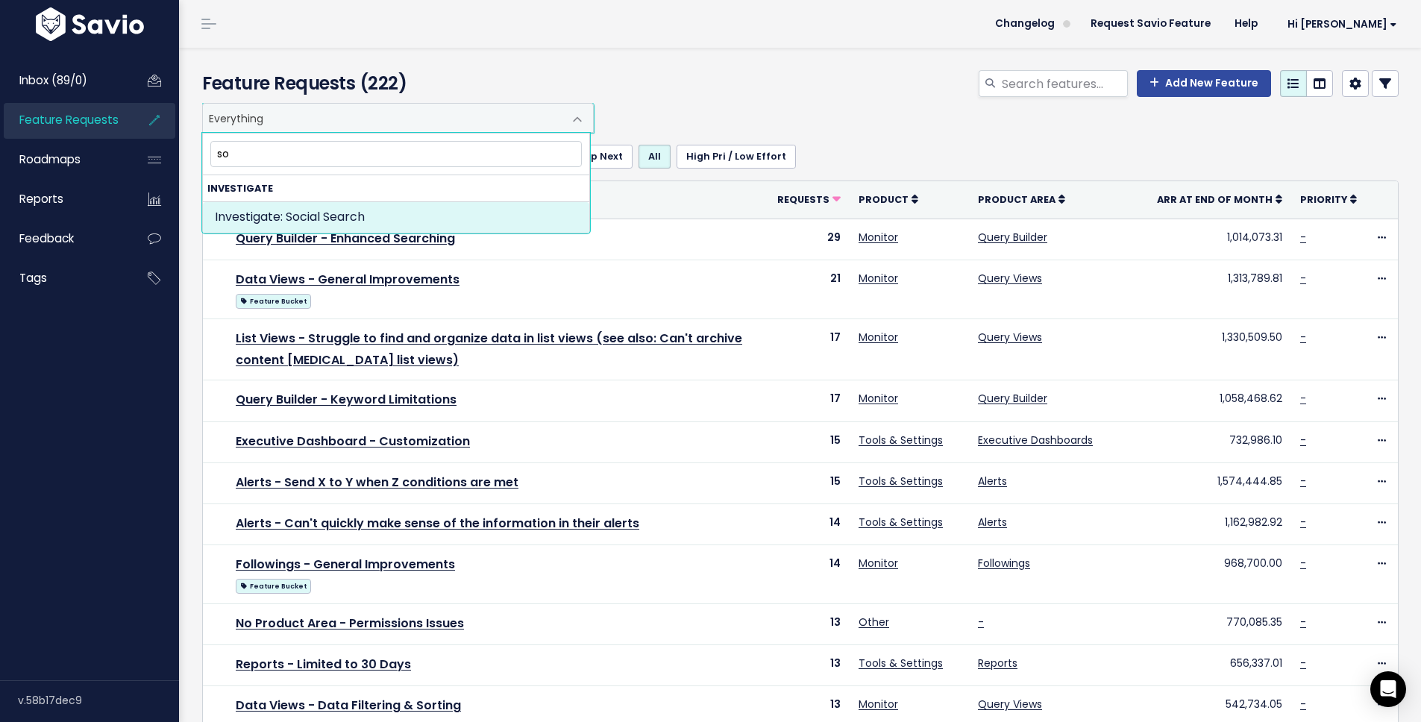
type input "s"
type input "dossier"
select select "INVESTIGATE:DOSSIERS"
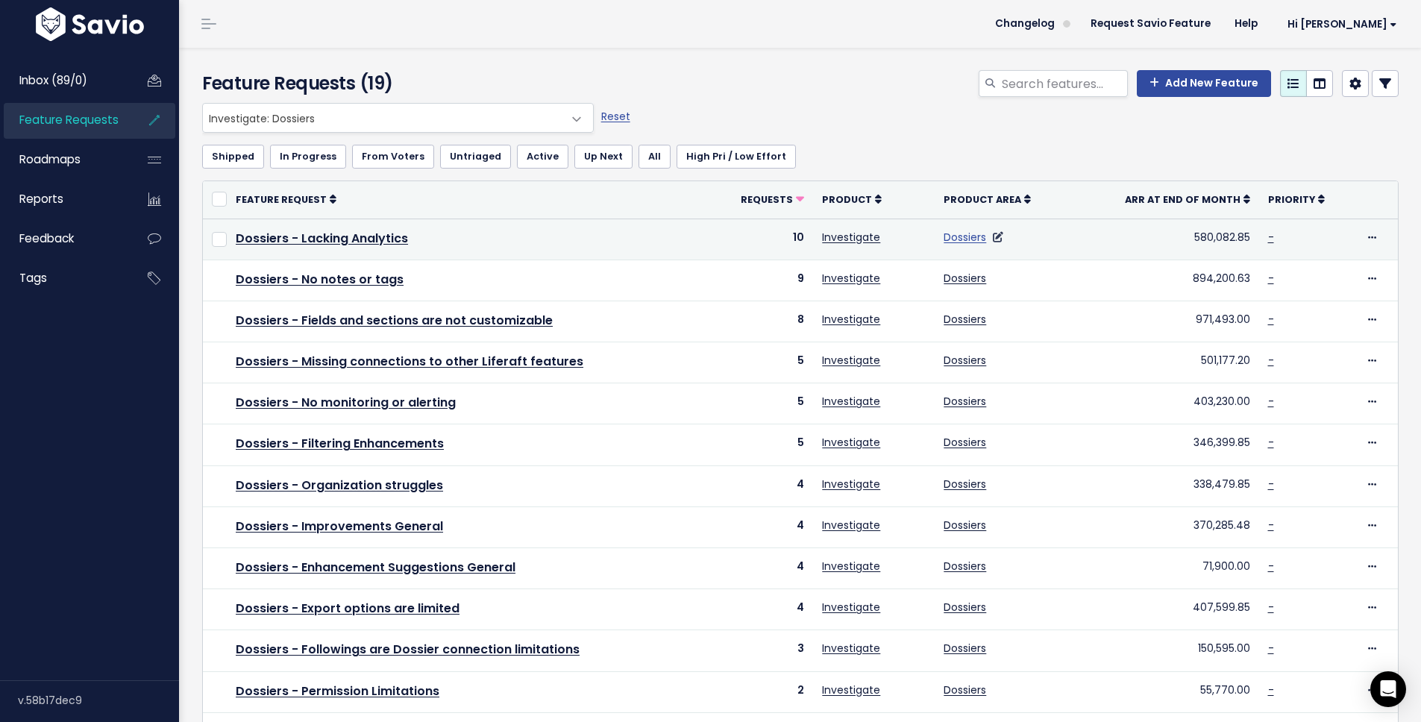
click at [965, 240] on link "Dossiers" at bounding box center [965, 237] width 43 height 15
click at [957, 238] on link "Dossiers" at bounding box center [965, 237] width 43 height 15
click at [851, 239] on link "Investigate" at bounding box center [851, 237] width 58 height 15
click at [329, 242] on link "Dossiers - Lacking Analytics" at bounding box center [322, 238] width 172 height 17
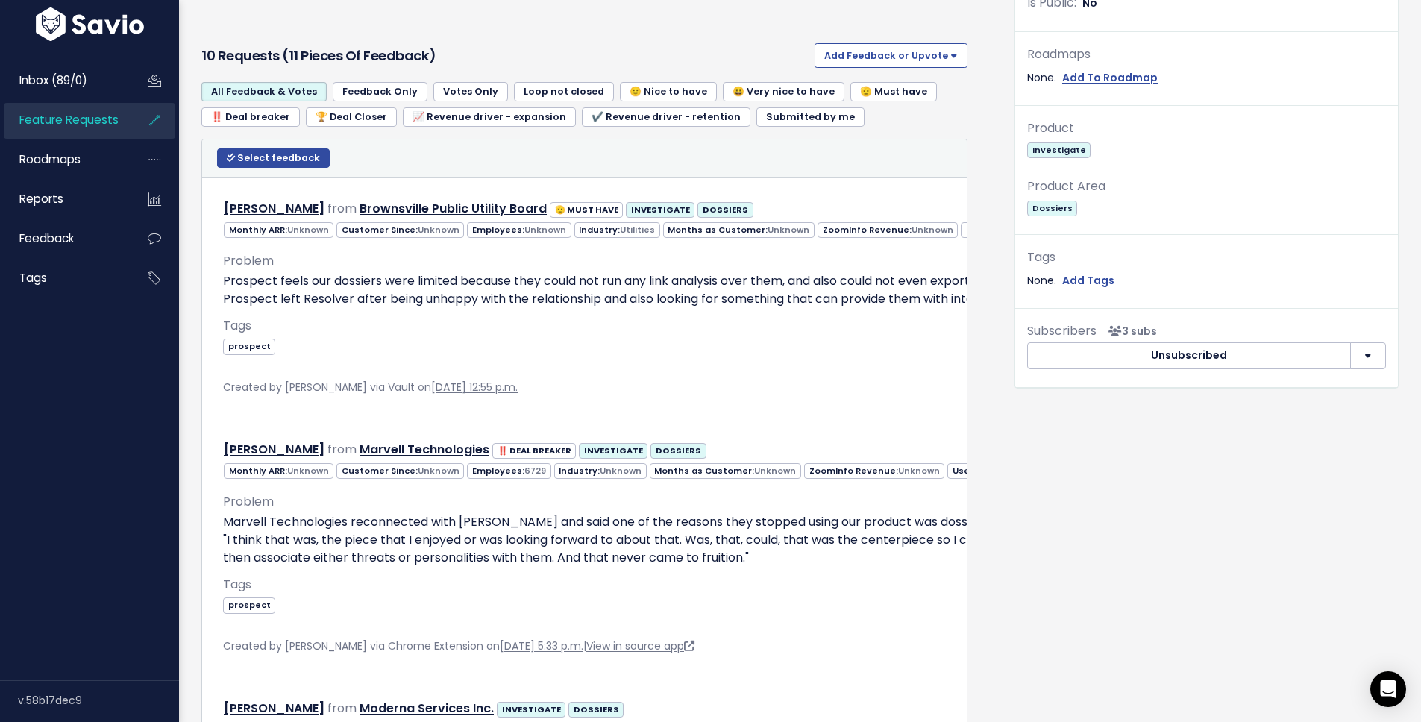
scroll to position [485, 0]
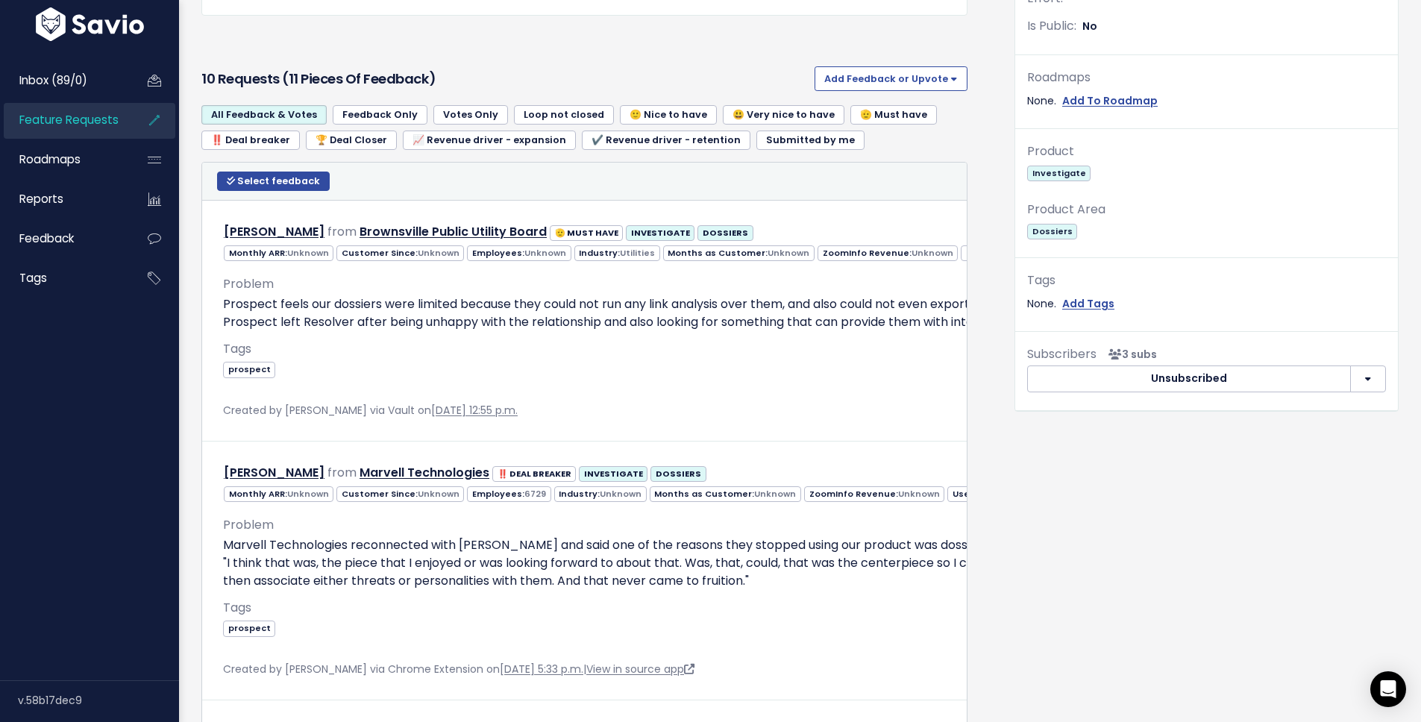
click at [272, 148] on link "‼️ Deal breaker" at bounding box center [250, 140] width 98 height 19
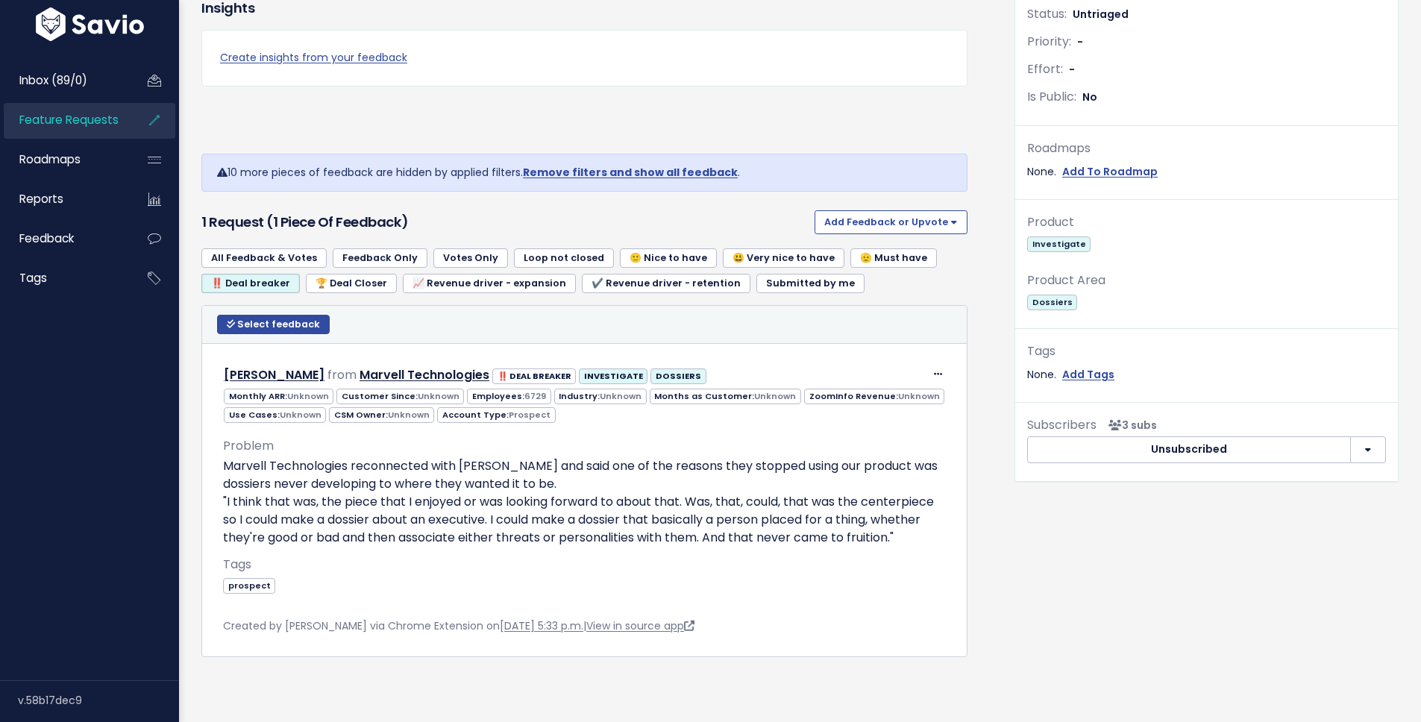
scroll to position [436, 0]
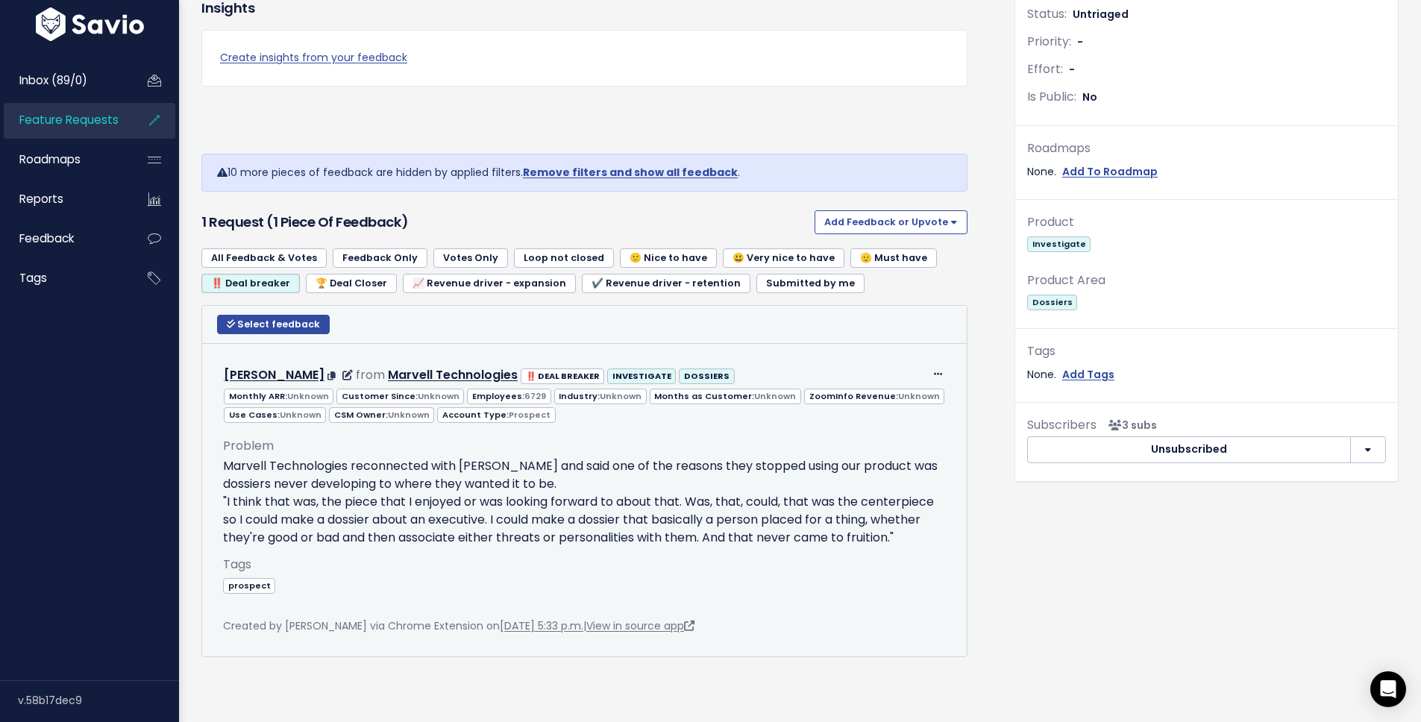
click at [624, 483] on p "Marvell Technologies reconnected with [PERSON_NAME] and said one of the reasons…" at bounding box center [584, 502] width 723 height 90
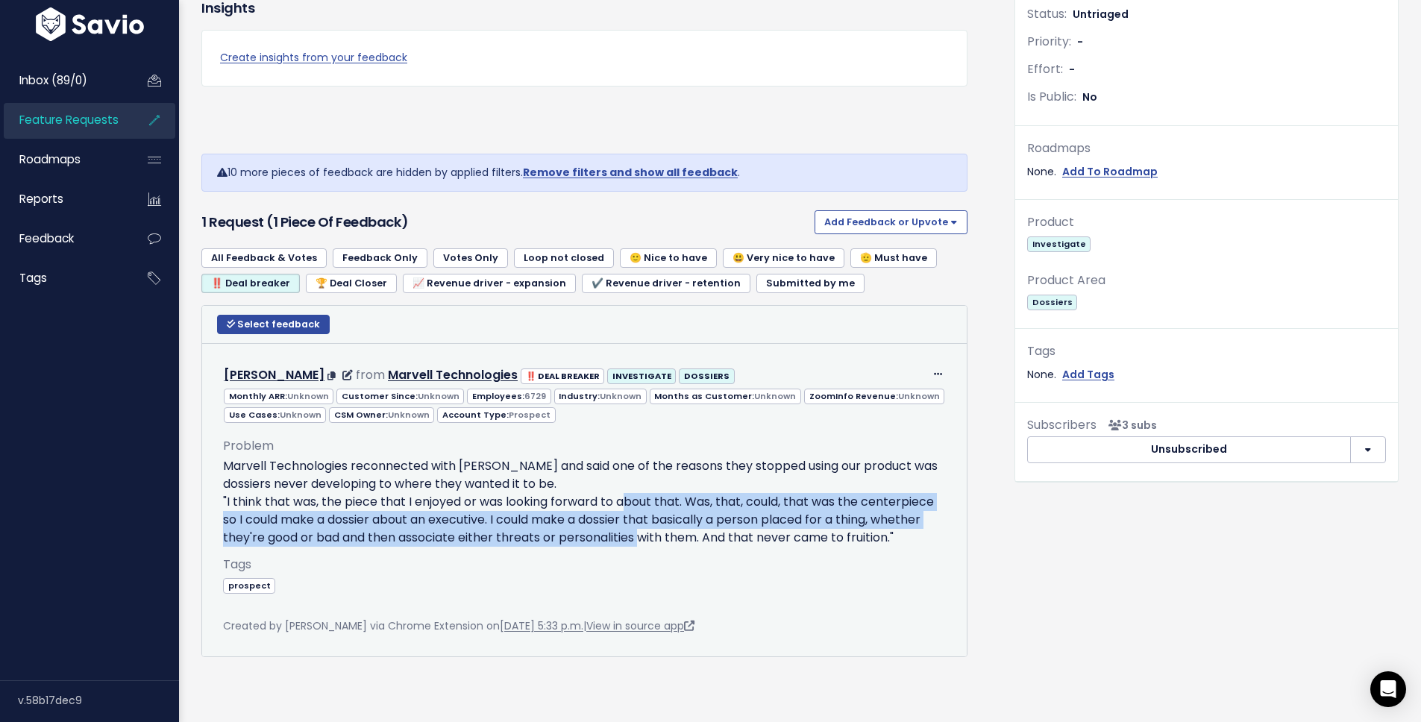
drag, startPoint x: 624, startPoint y: 483, endPoint x: 628, endPoint y: 513, distance: 30.1
click at [629, 513] on p "Marvell Technologies reconnected with [PERSON_NAME] and said one of the reasons…" at bounding box center [584, 502] width 723 height 90
click at [628, 513] on p "Marvell Technologies reconnected with [PERSON_NAME] and said one of the reasons…" at bounding box center [584, 502] width 723 height 90
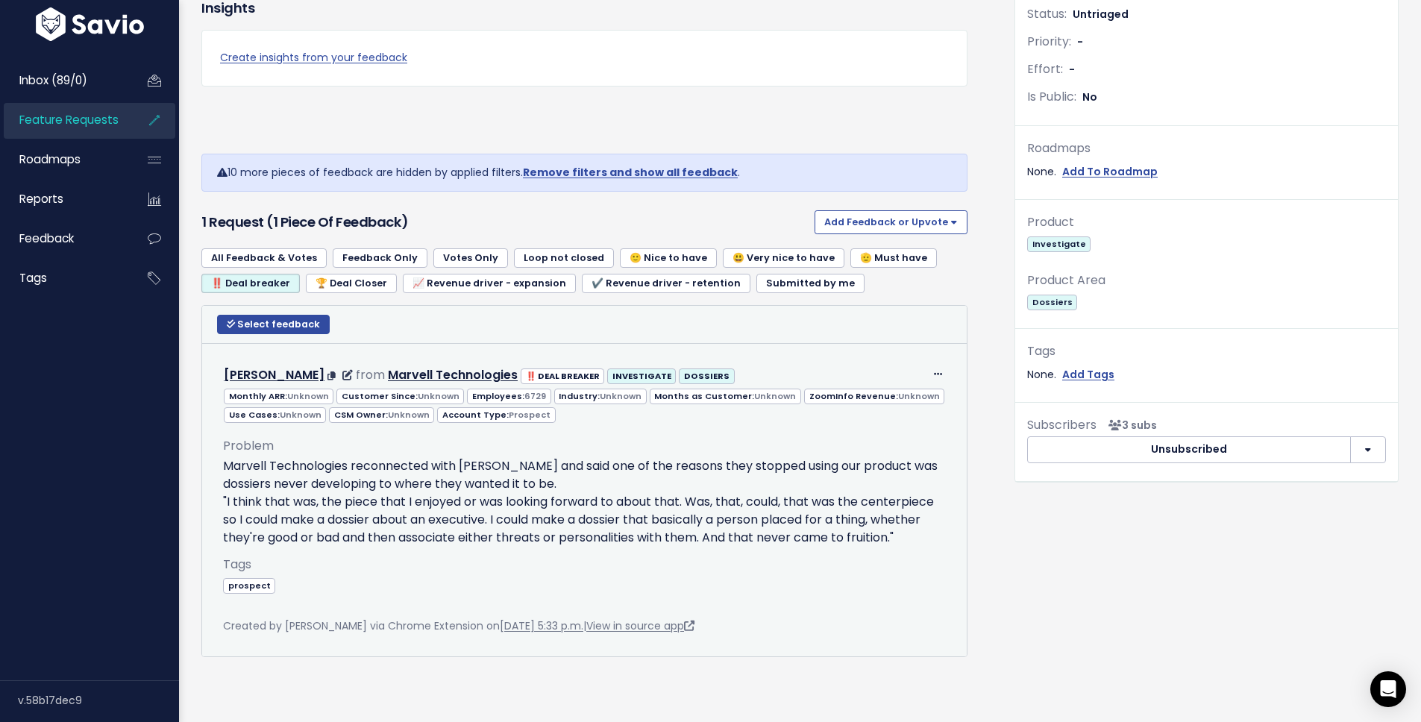
click at [602, 490] on p "Marvell Technologies reconnected with [PERSON_NAME] and said one of the reasons…" at bounding box center [584, 502] width 723 height 90
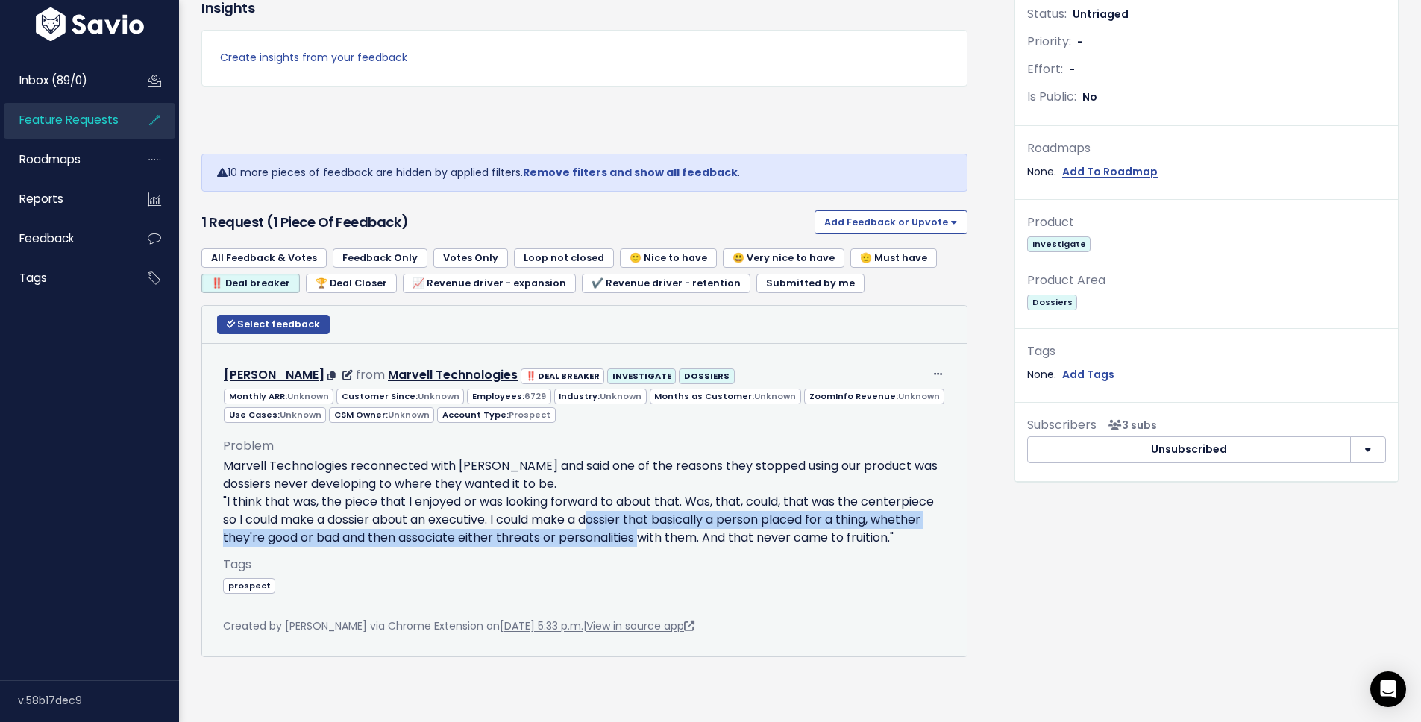
drag, startPoint x: 601, startPoint y: 491, endPoint x: 594, endPoint y: 514, distance: 24.3
click at [595, 515] on p "Marvell Technologies reconnected with [PERSON_NAME] and said one of the reasons…" at bounding box center [584, 502] width 723 height 90
click at [594, 514] on p "Marvell Technologies reconnected with [PERSON_NAME] and said one of the reasons…" at bounding box center [584, 502] width 723 height 90
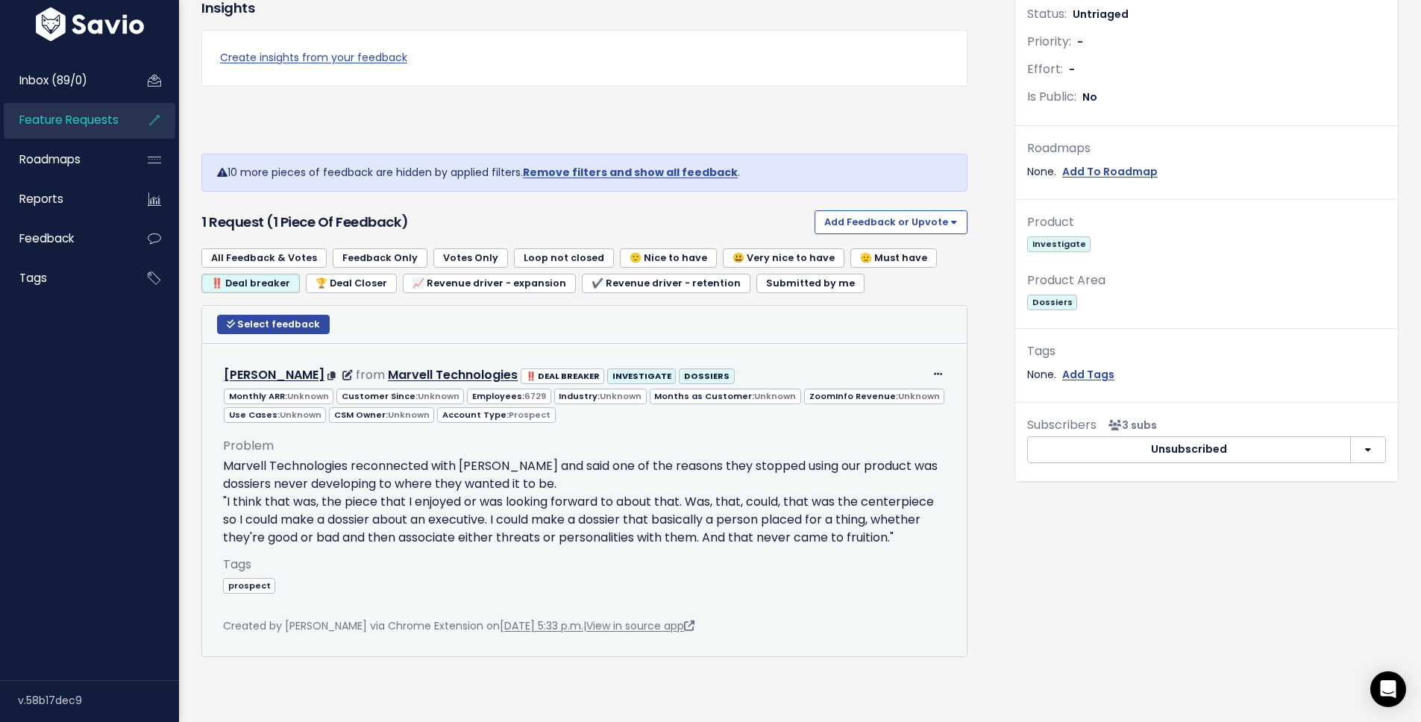
click at [594, 514] on p "Marvell Technologies reconnected with [PERSON_NAME] and said one of the reasons…" at bounding box center [584, 502] width 723 height 90
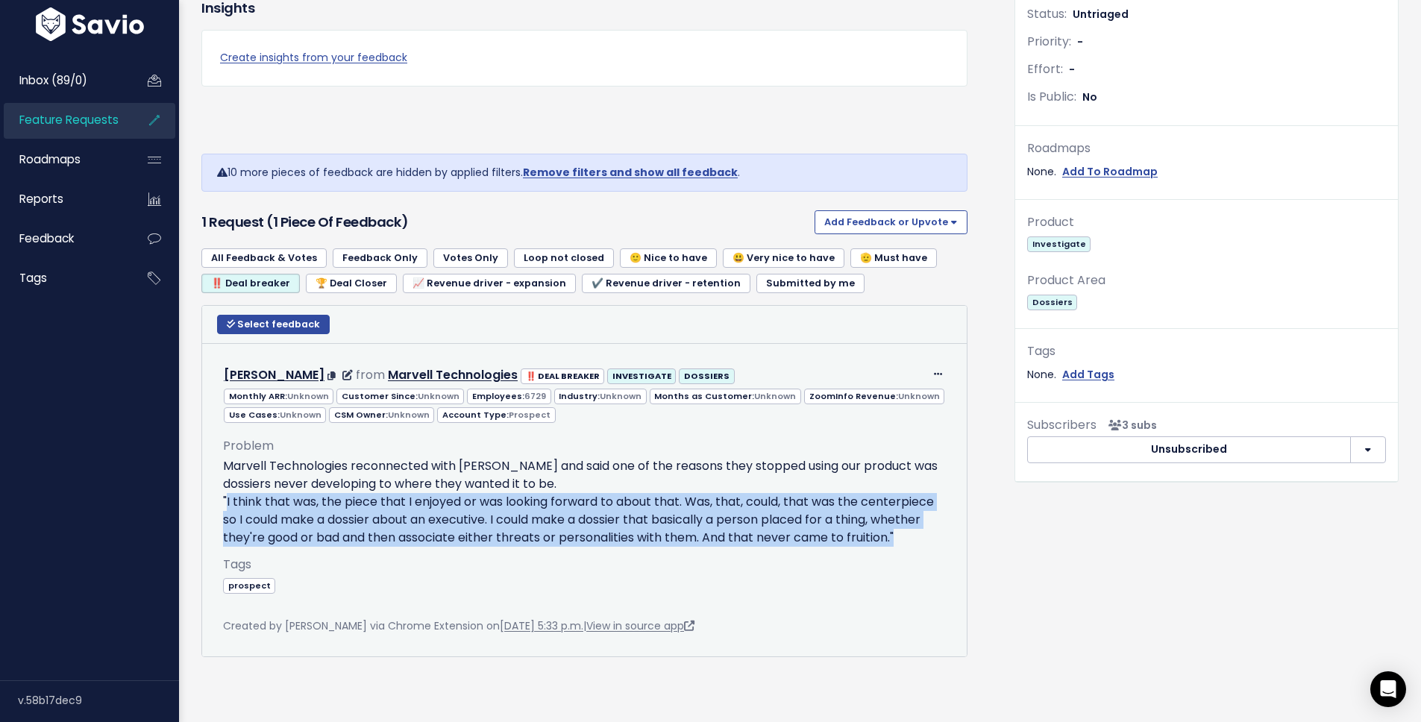
click at [594, 514] on p "Marvell Technologies reconnected with [PERSON_NAME] and said one of the reasons…" at bounding box center [584, 502] width 723 height 90
click at [584, 493] on p "Marvell Technologies reconnected with [PERSON_NAME] and said one of the reasons…" at bounding box center [584, 502] width 723 height 90
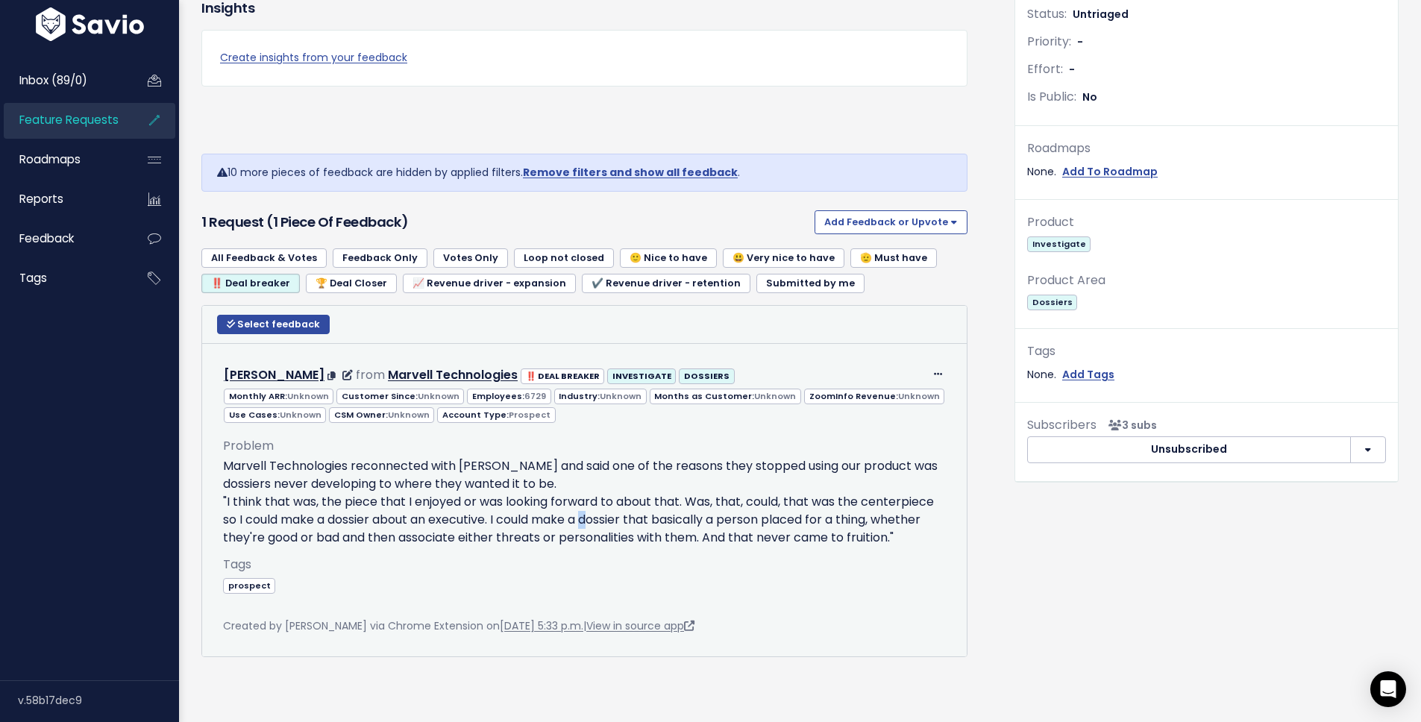
click at [584, 493] on p "Marvell Technologies reconnected with [PERSON_NAME] and said one of the reasons…" at bounding box center [584, 502] width 723 height 90
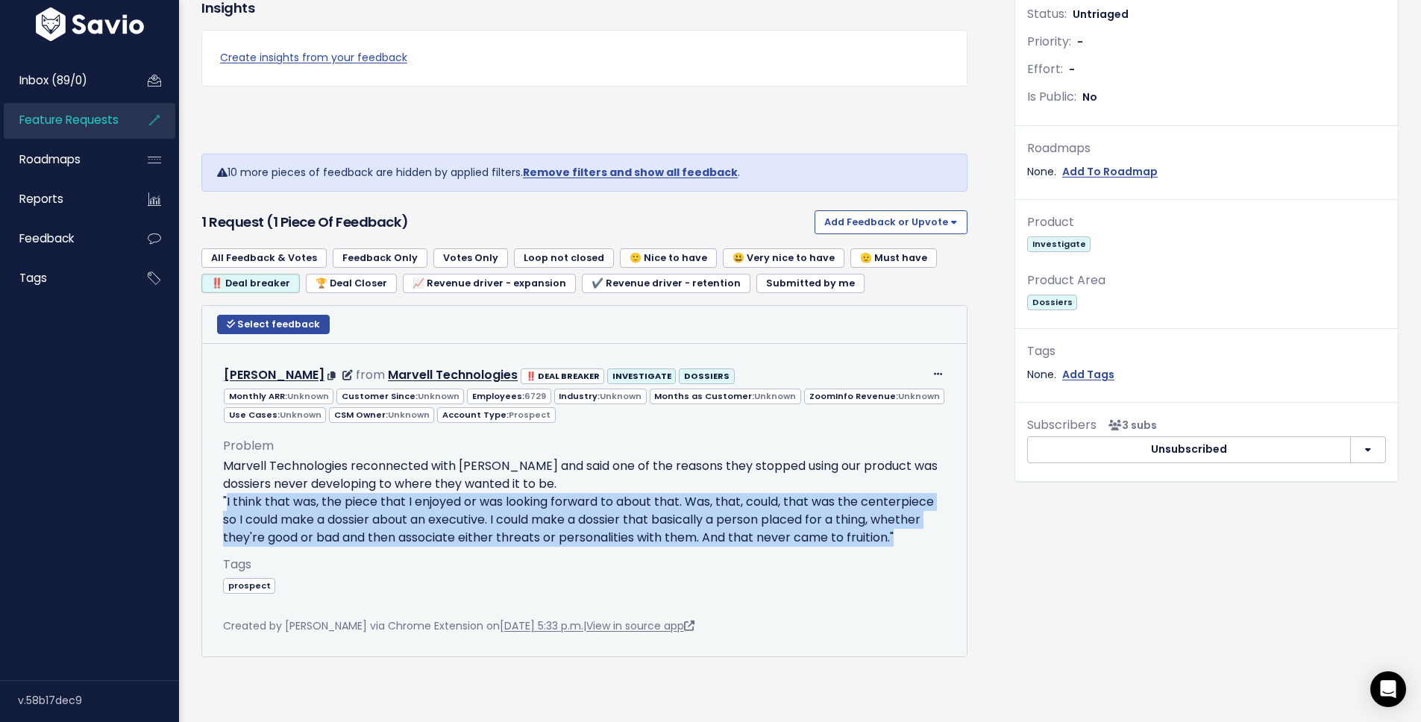
click at [584, 493] on p "Marvell Technologies reconnected with [PERSON_NAME] and said one of the reasons…" at bounding box center [584, 502] width 723 height 90
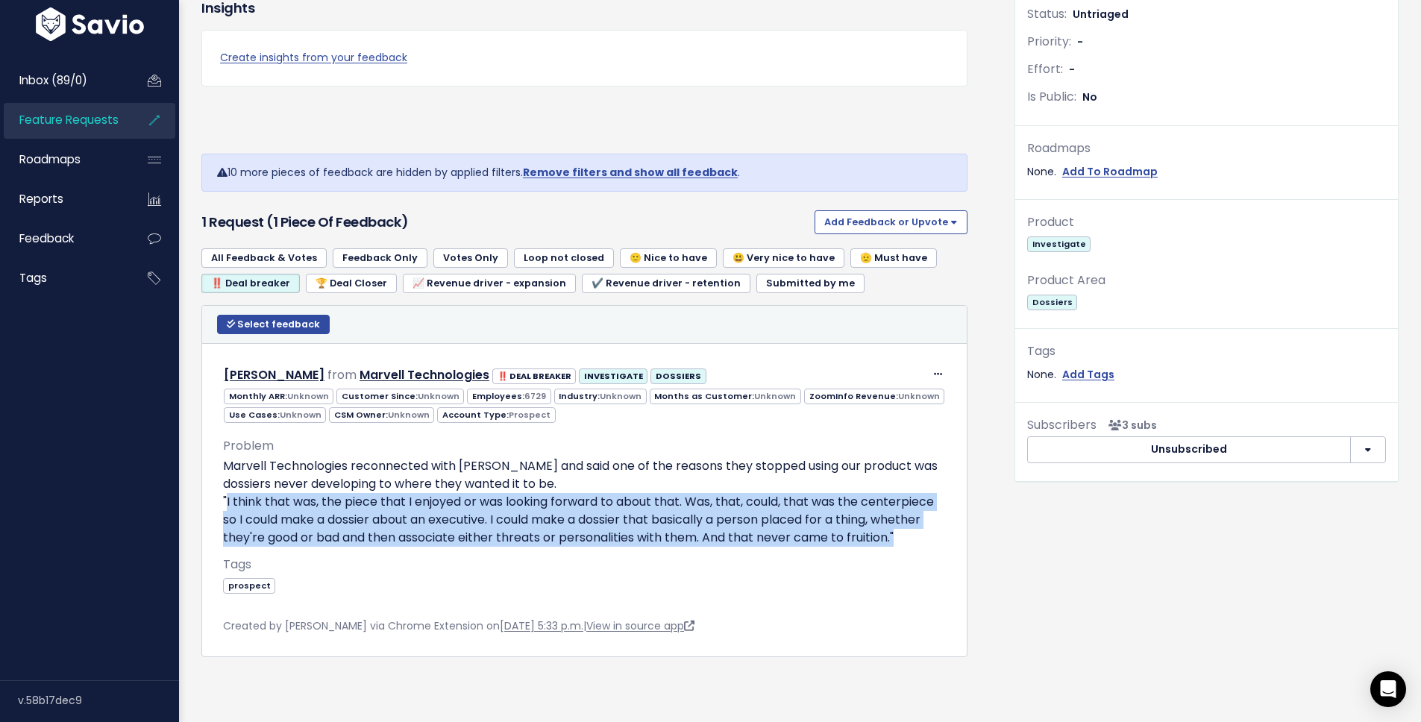
click at [859, 248] on link "🫡 Must have" at bounding box center [894, 257] width 87 height 19
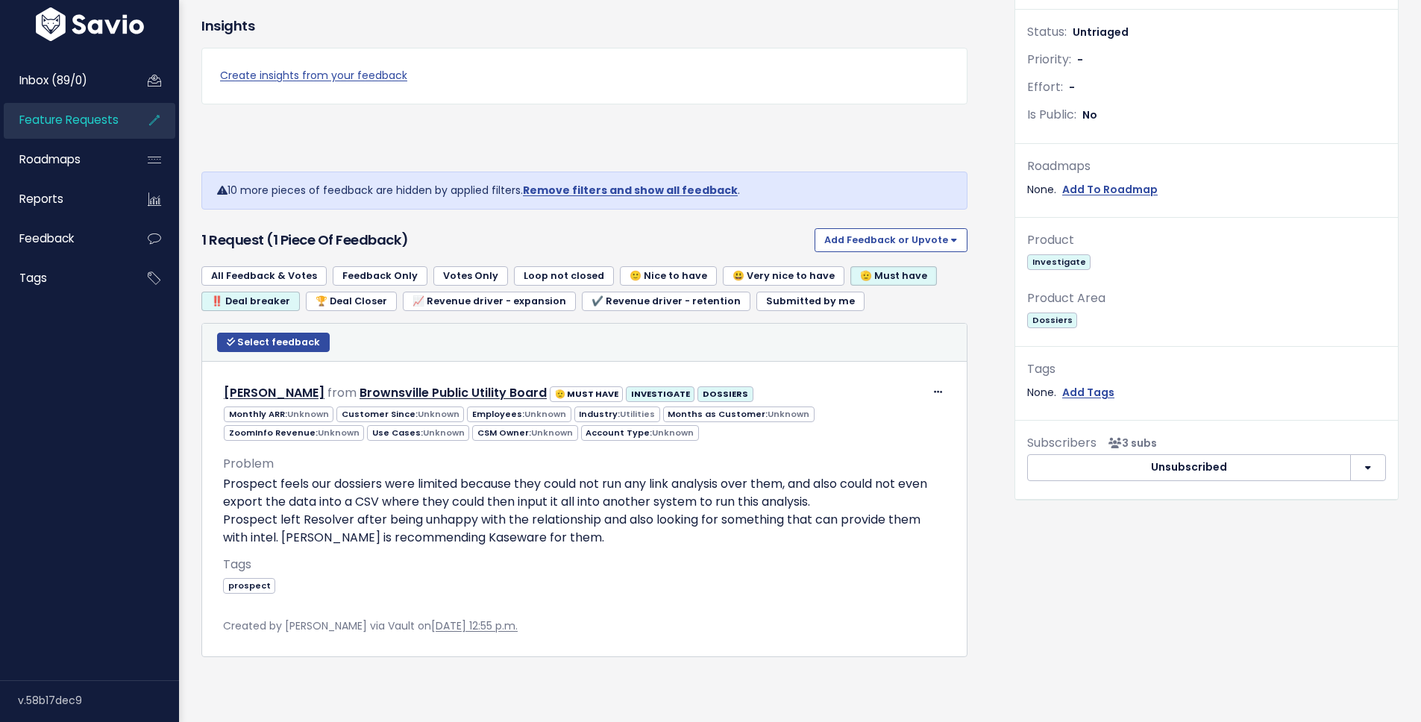
scroll to position [419, 0]
click at [274, 292] on link "‼️ Deal breaker" at bounding box center [250, 301] width 98 height 19
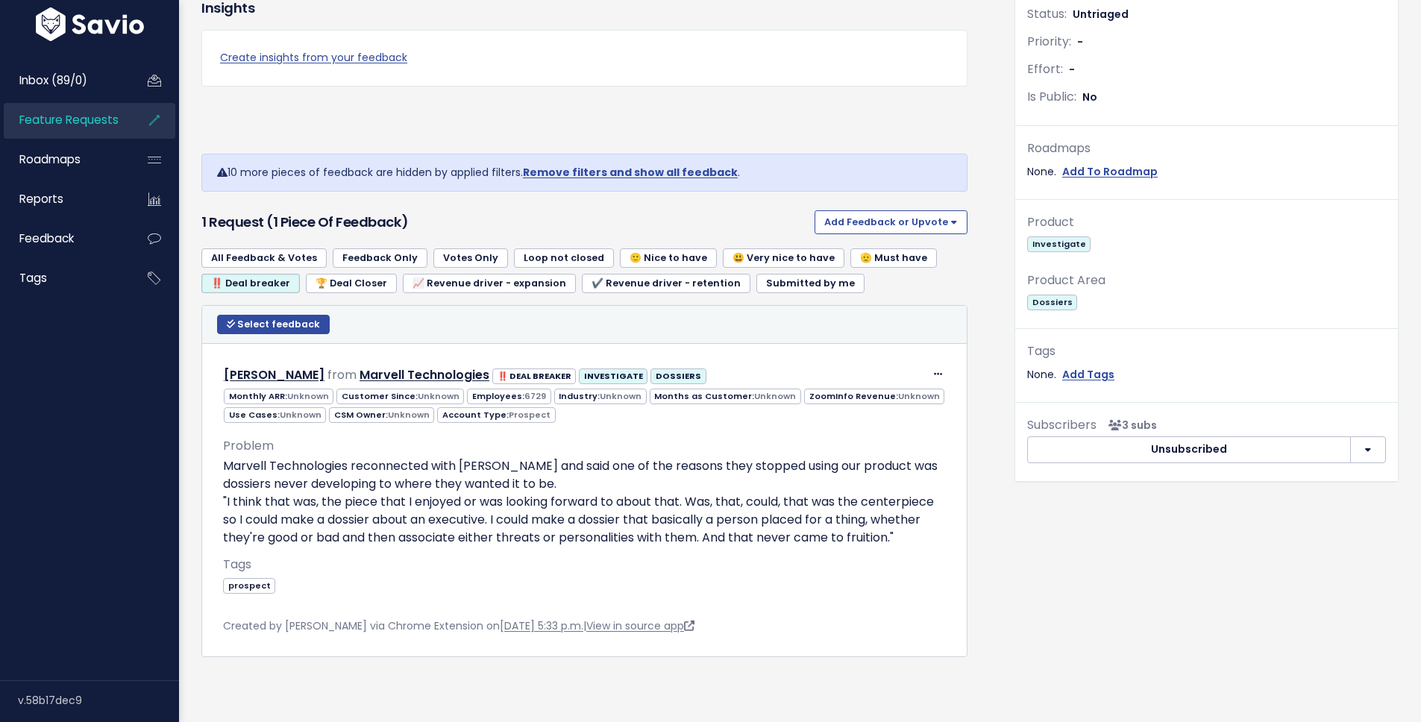
scroll to position [436, 0]
click at [858, 248] on link "🫡 Must have" at bounding box center [894, 257] width 87 height 19
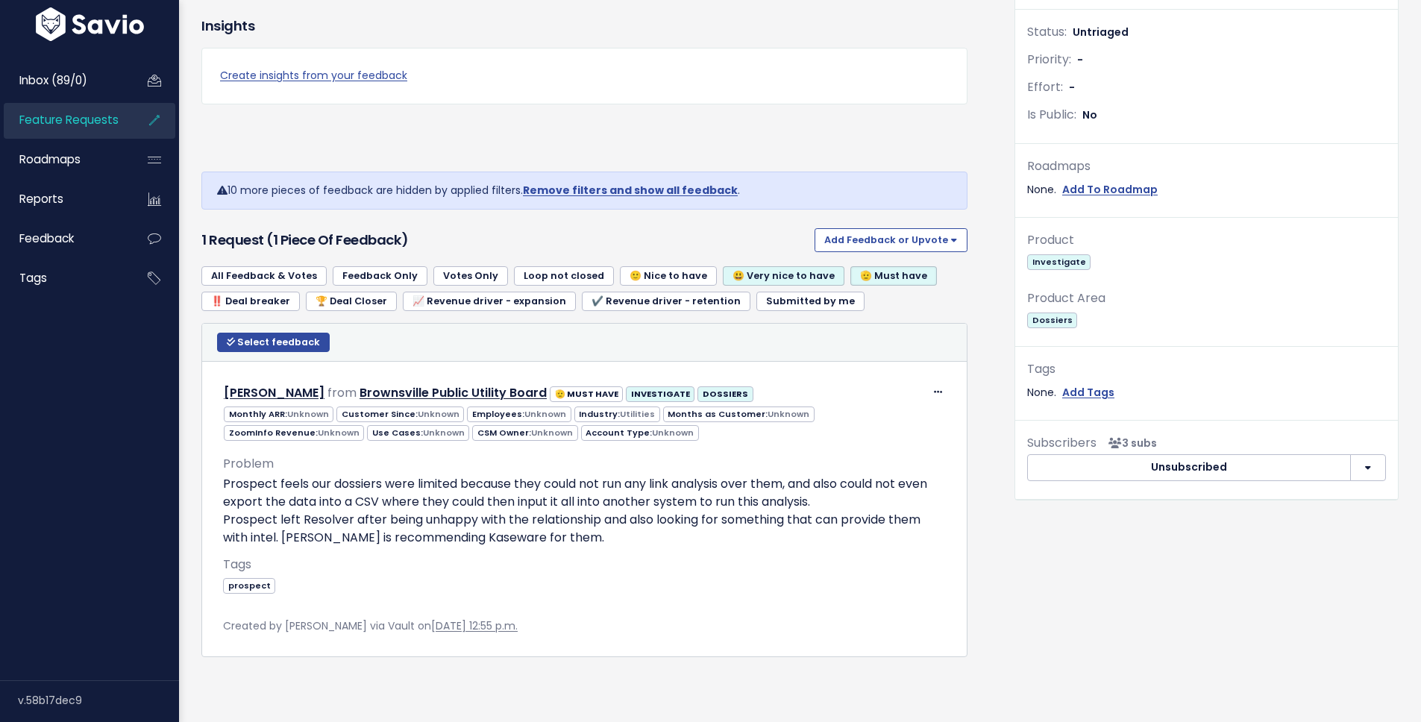
scroll to position [419, 0]
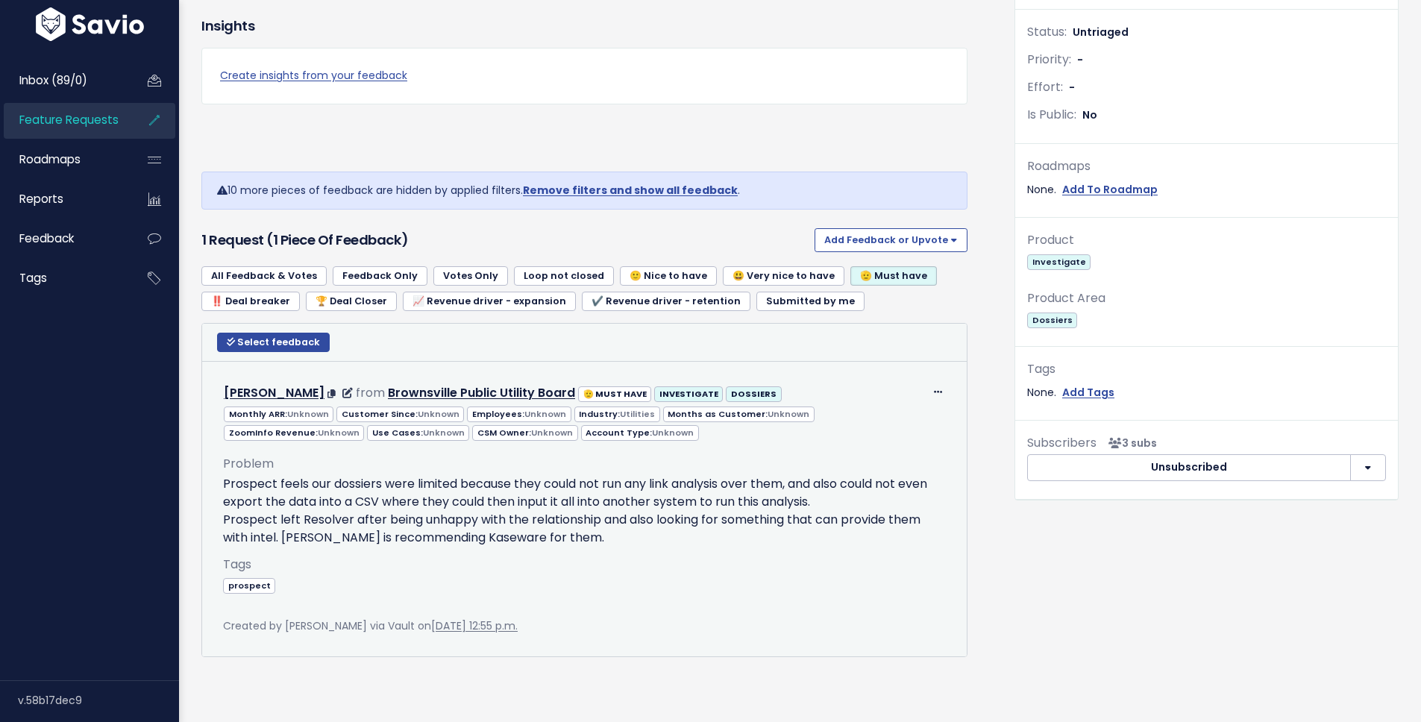
click at [256, 475] on p "Prospect feels our dossiers were limited because they could not run any link an…" at bounding box center [584, 511] width 723 height 72
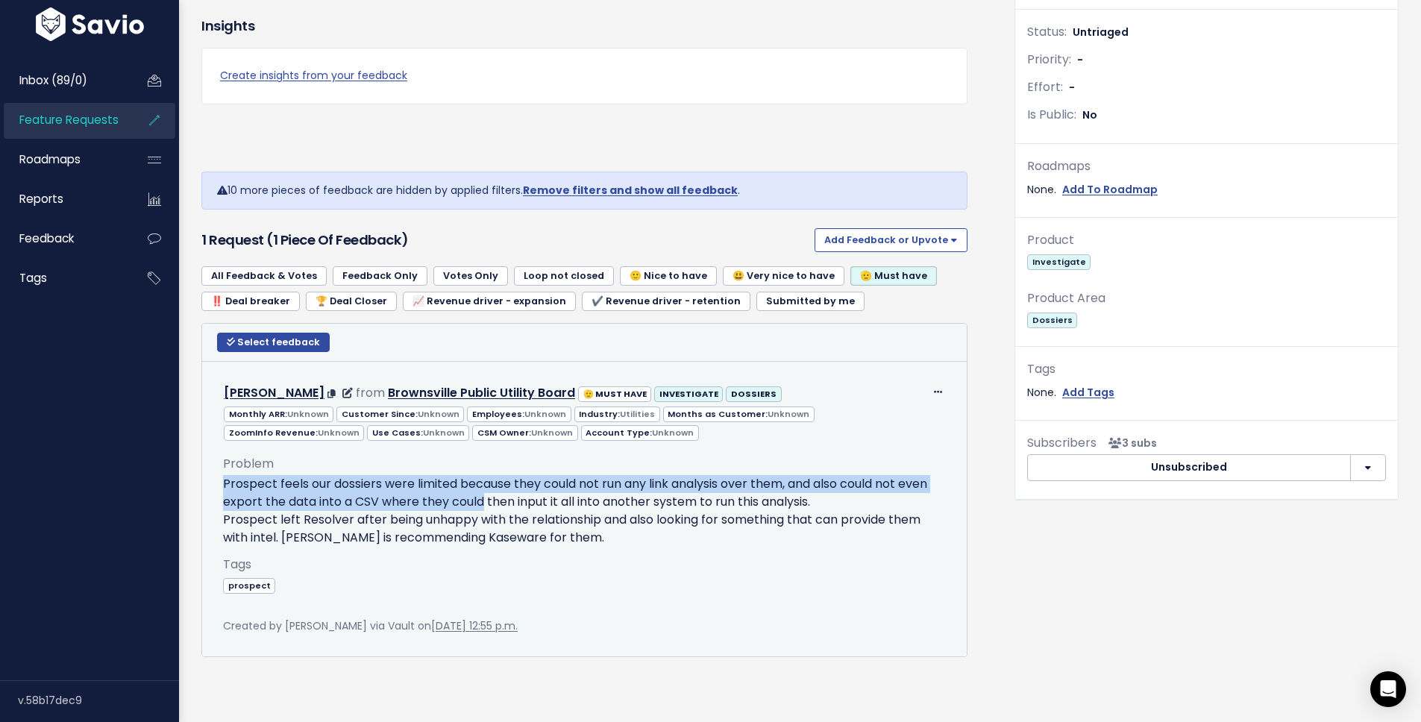
drag, startPoint x: 256, startPoint y: 464, endPoint x: 510, endPoint y: 484, distance: 254.5
click at [510, 484] on p "Prospect feels our dossiers were limited because they could not run any link an…" at bounding box center [584, 511] width 723 height 72
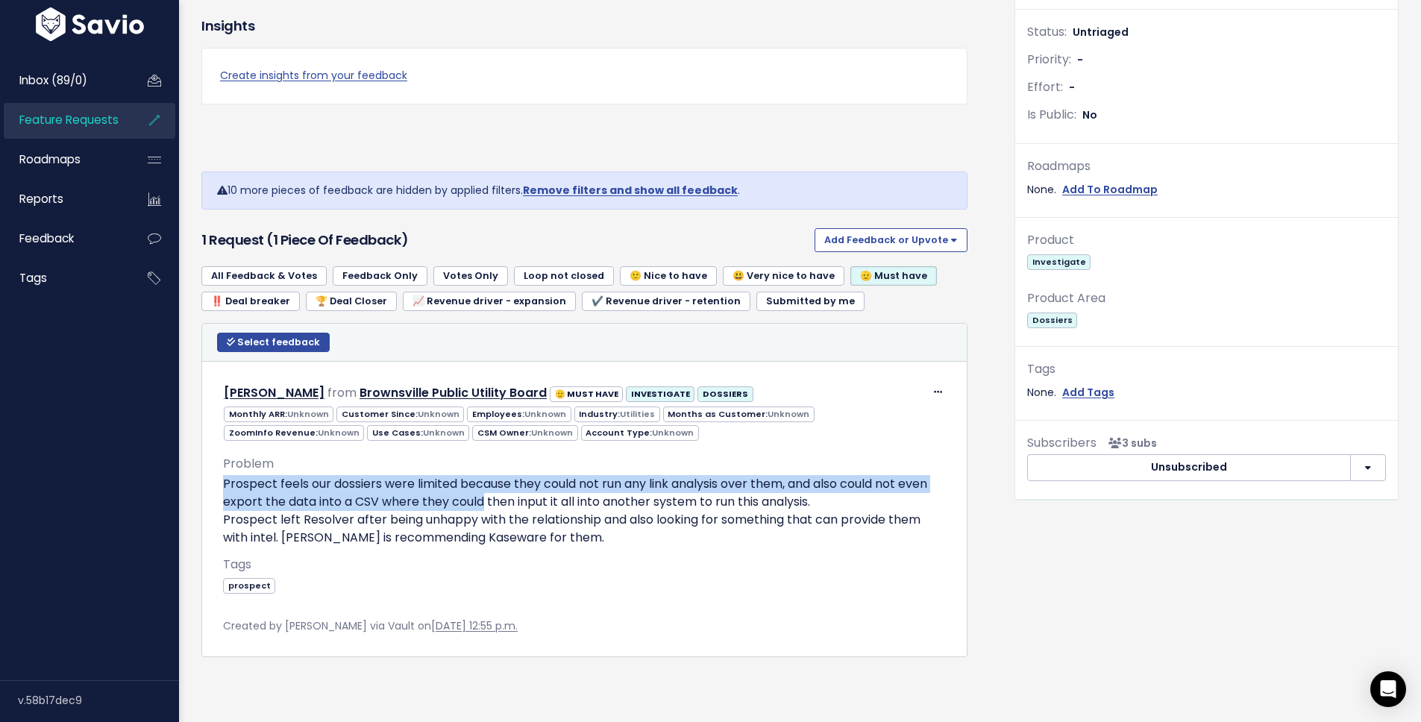
click at [730, 266] on link "😃 Very nice to have" at bounding box center [784, 275] width 122 height 19
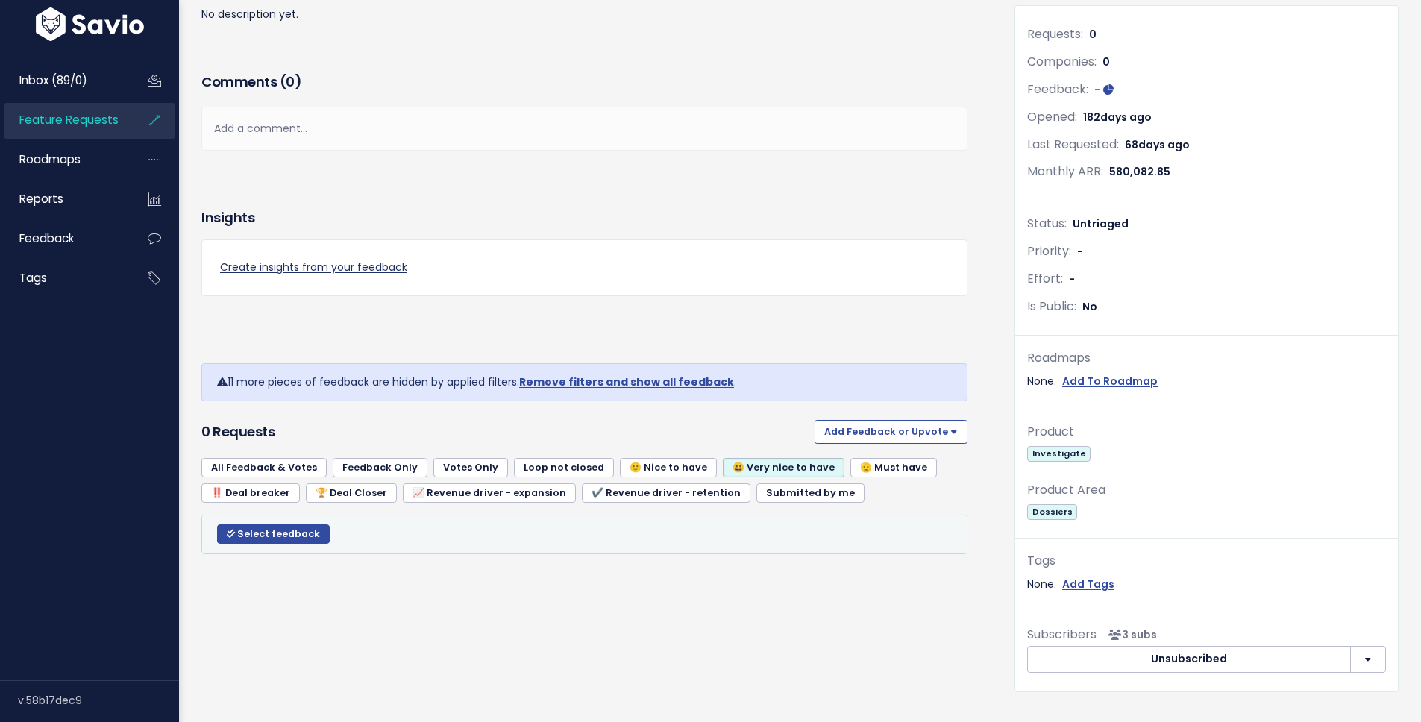
scroll to position [205, 0]
click at [666, 468] on link "🙂 Nice to have" at bounding box center [668, 466] width 97 height 19
click at [282, 469] on link "All Feedback & Votes" at bounding box center [263, 466] width 125 height 19
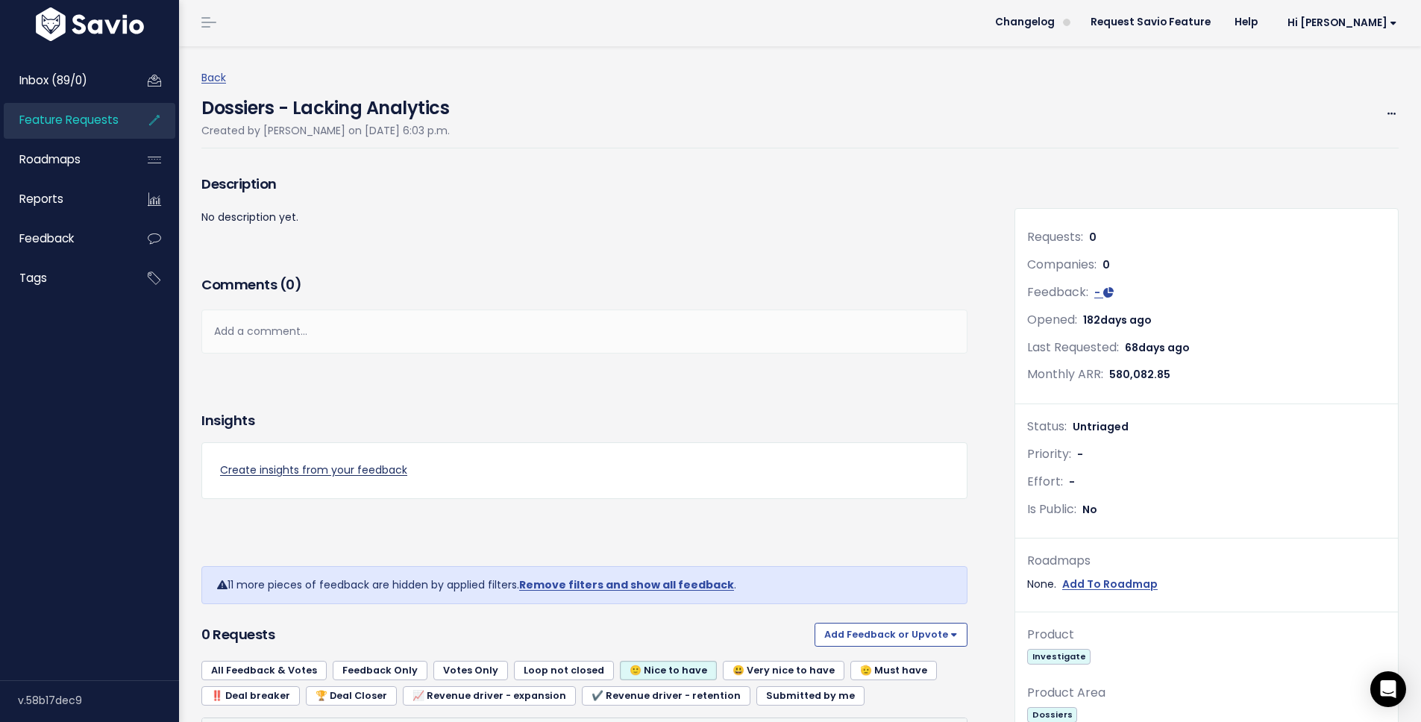
scroll to position [0, 0]
click at [209, 81] on link "Back" at bounding box center [213, 79] width 25 height 15
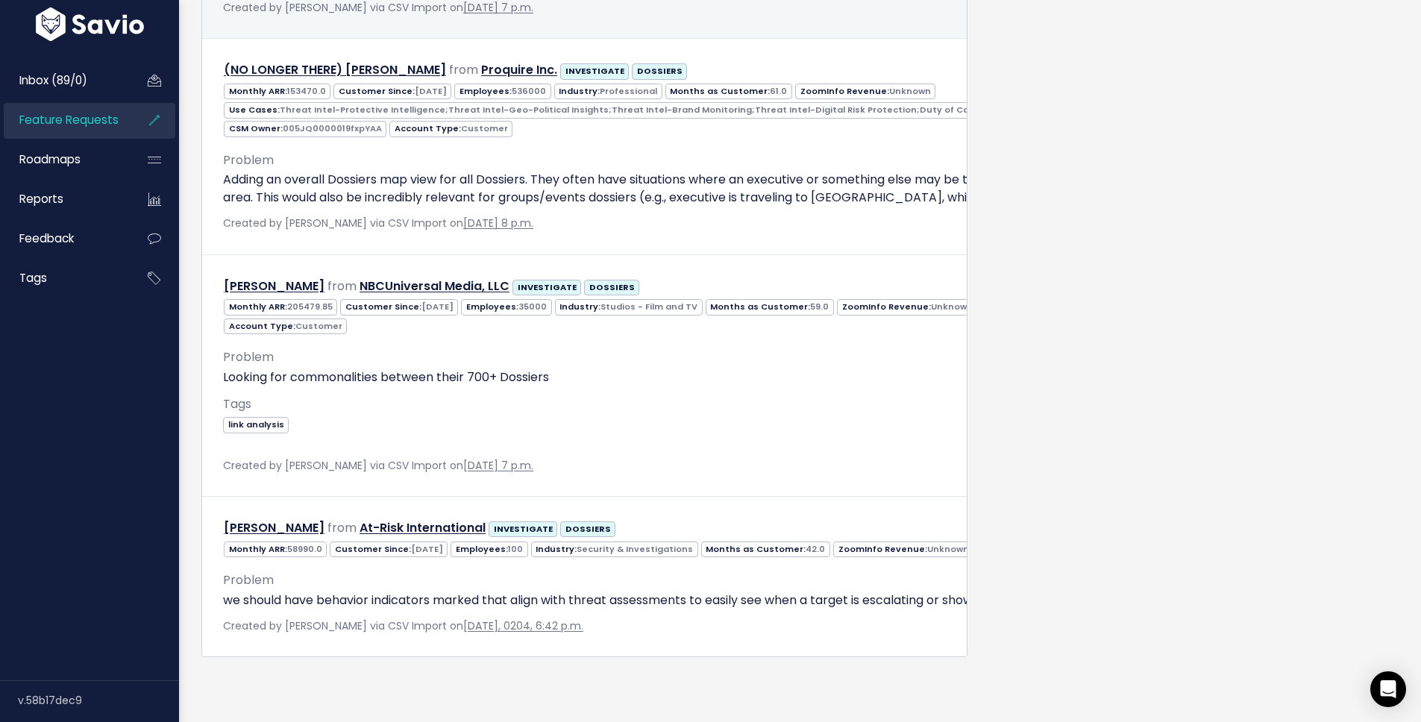
scroll to position [2547, 0]
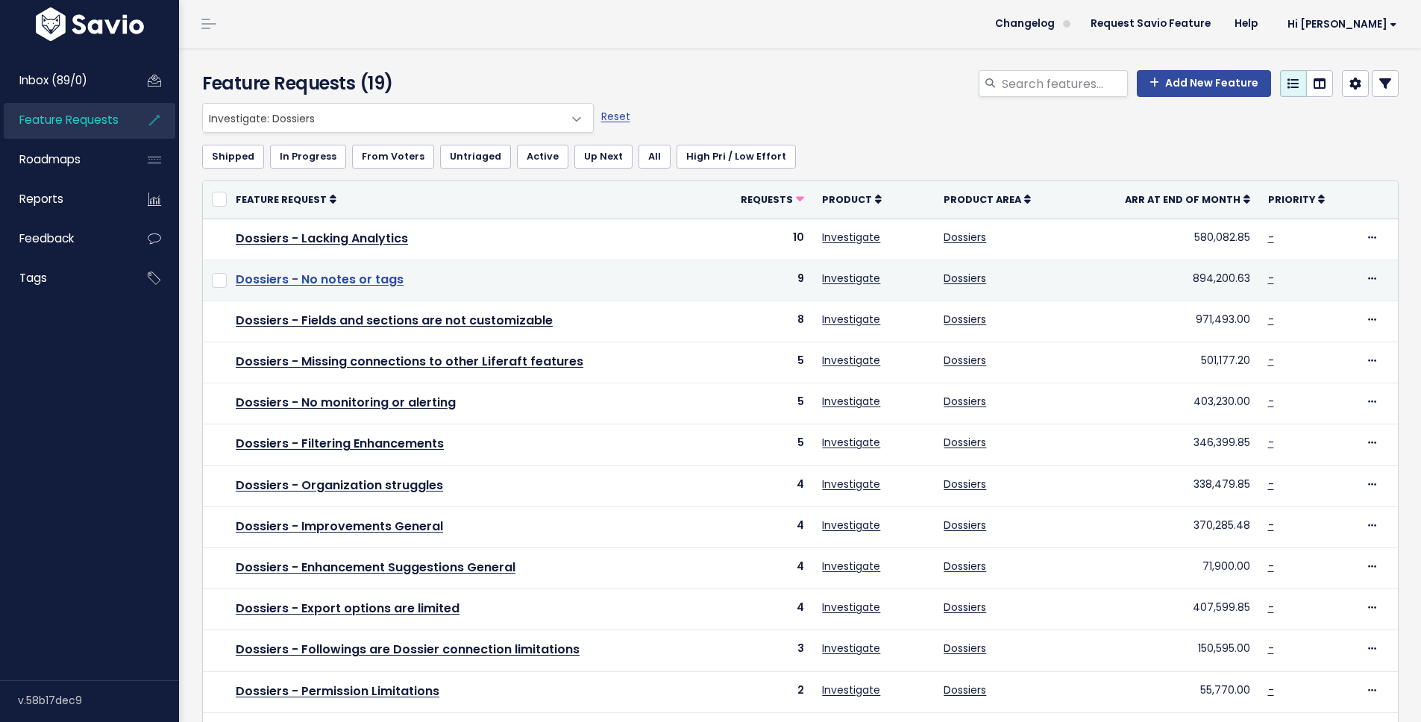
click at [371, 275] on link "Dossiers - No notes or tags" at bounding box center [320, 279] width 168 height 17
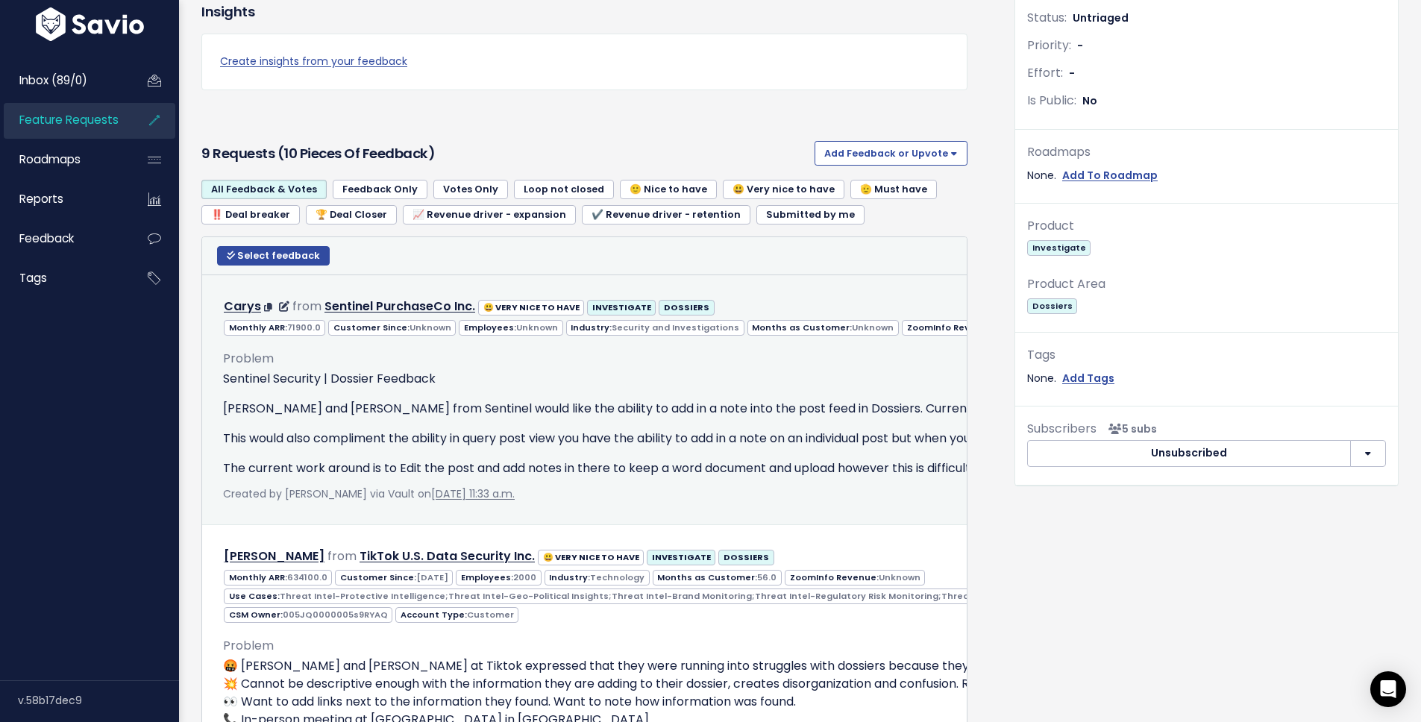
scroll to position [383, 0]
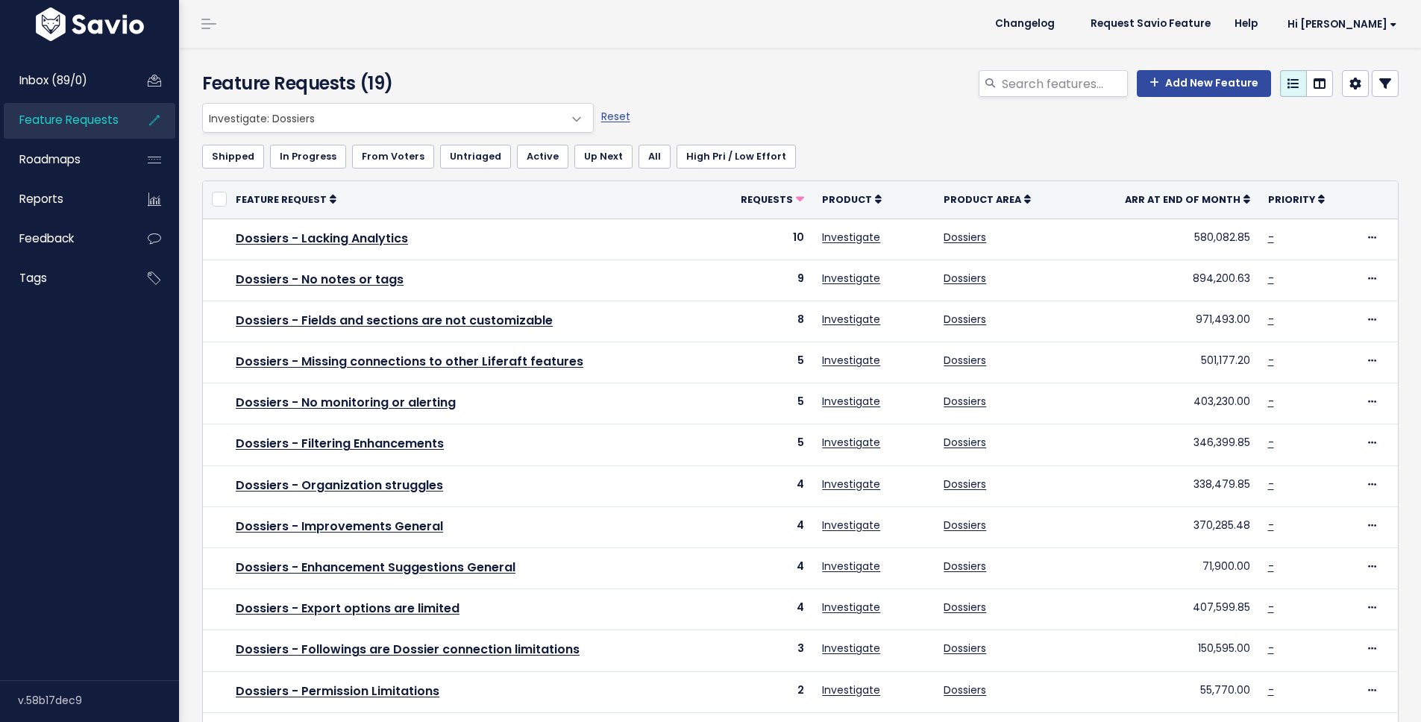
click at [268, 110] on span "Investigate: Dossiers" at bounding box center [383, 118] width 360 height 28
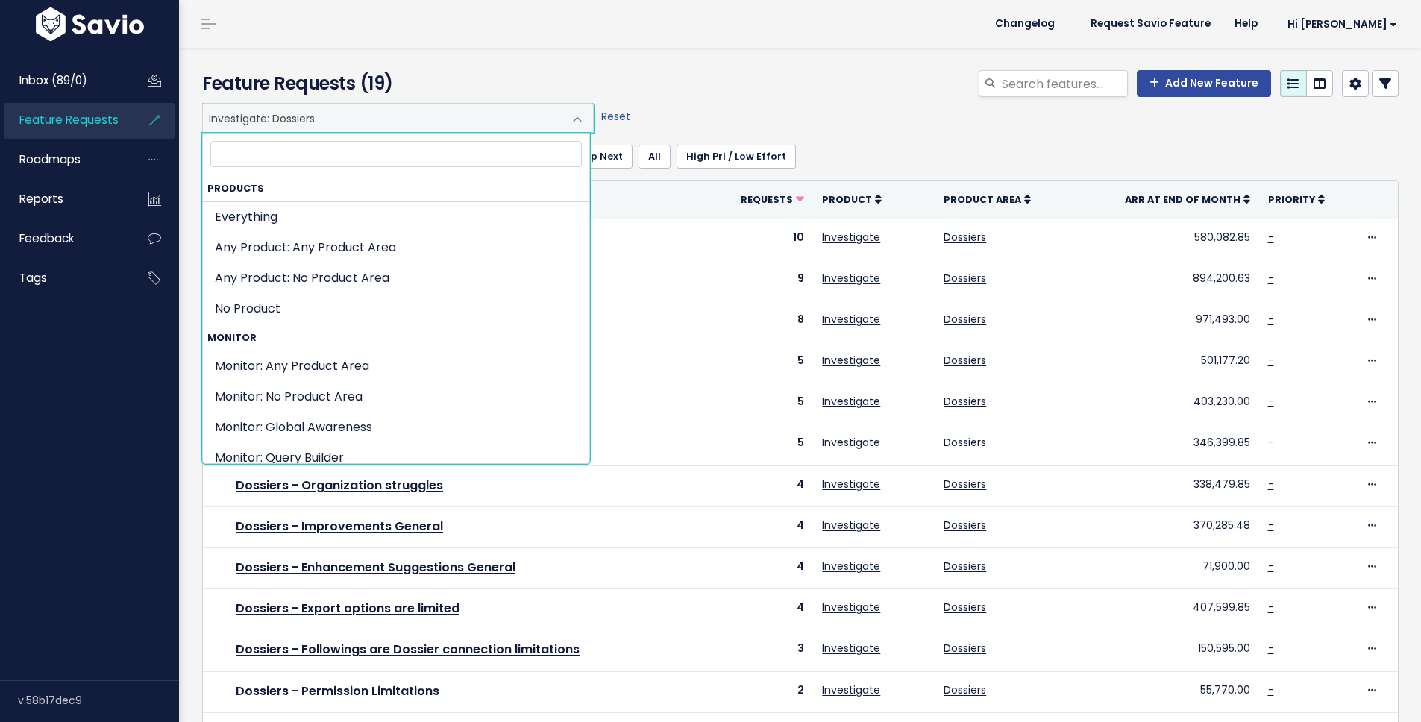
scroll to position [539, 0]
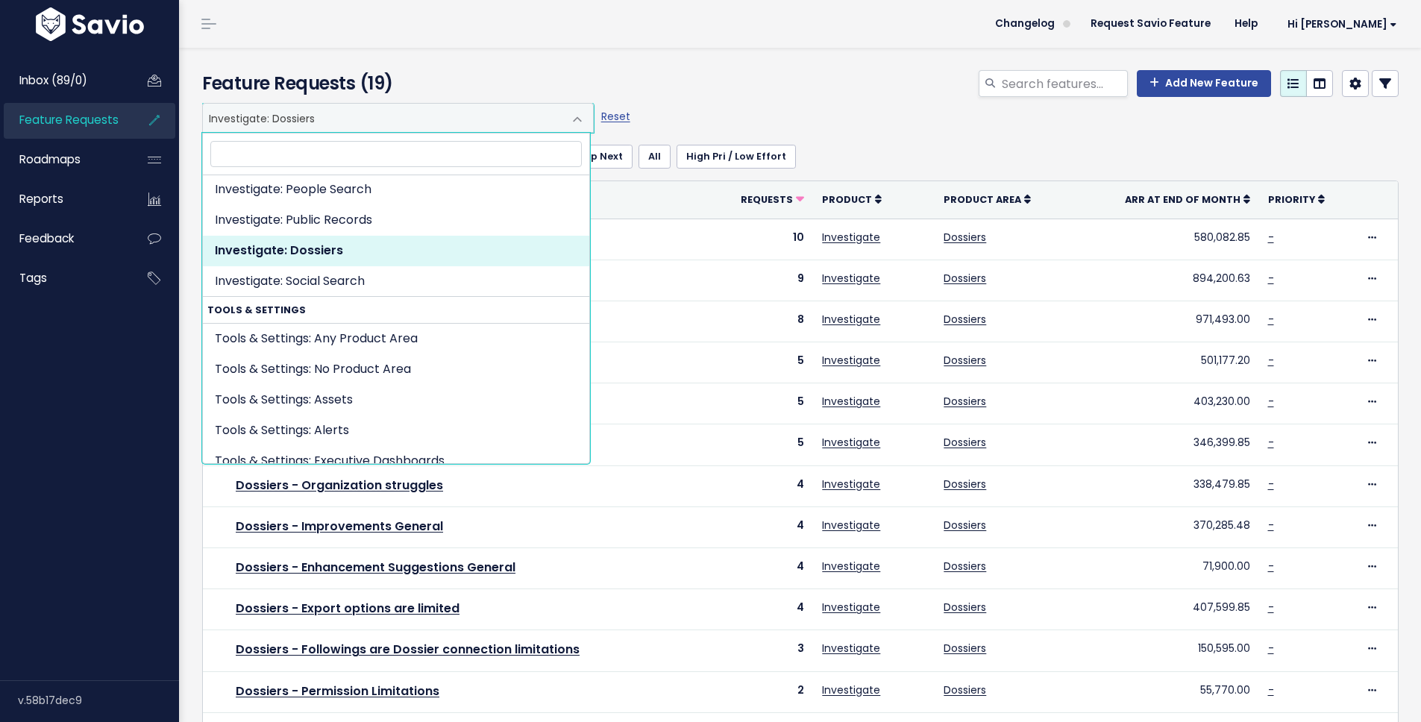
click at [275, 143] on input "search" at bounding box center [396, 154] width 372 height 26
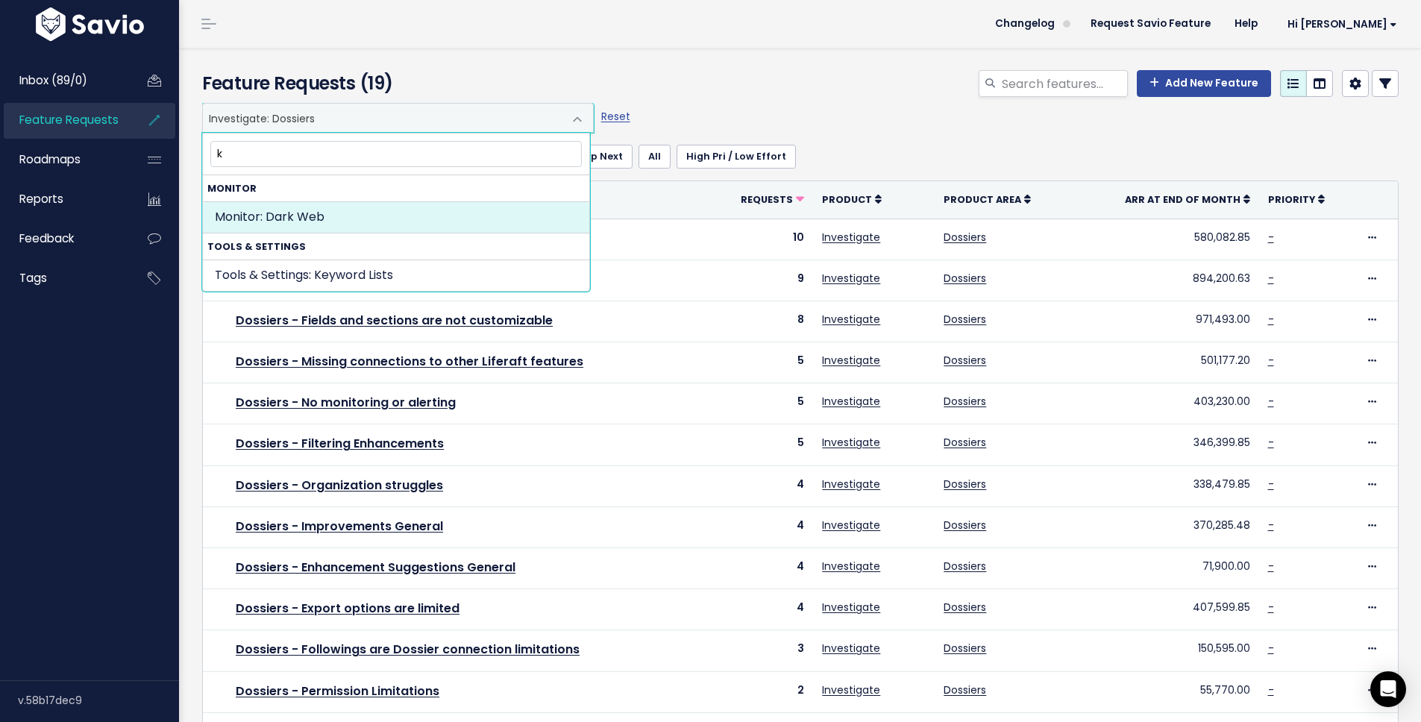
scroll to position [0, 0]
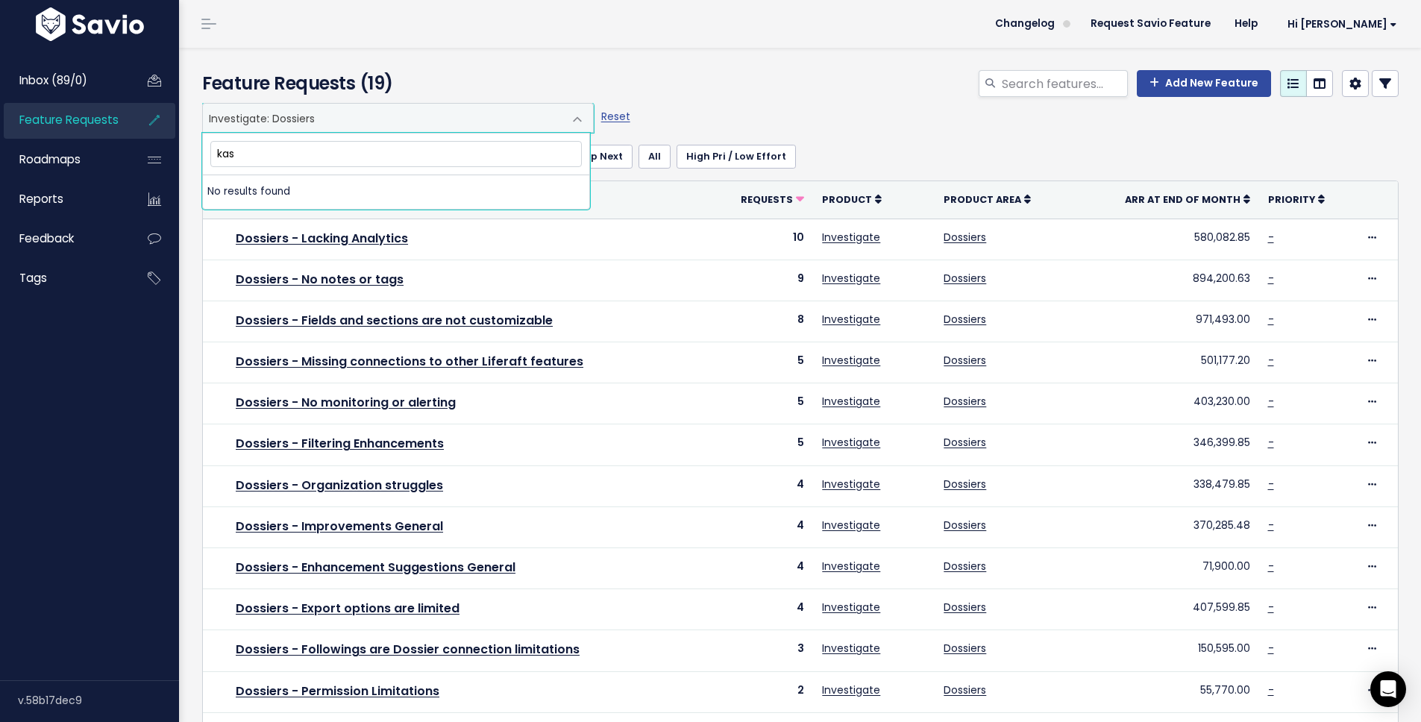
type input "kase"
click at [68, 132] on link "Feature Requests" at bounding box center [64, 120] width 120 height 34
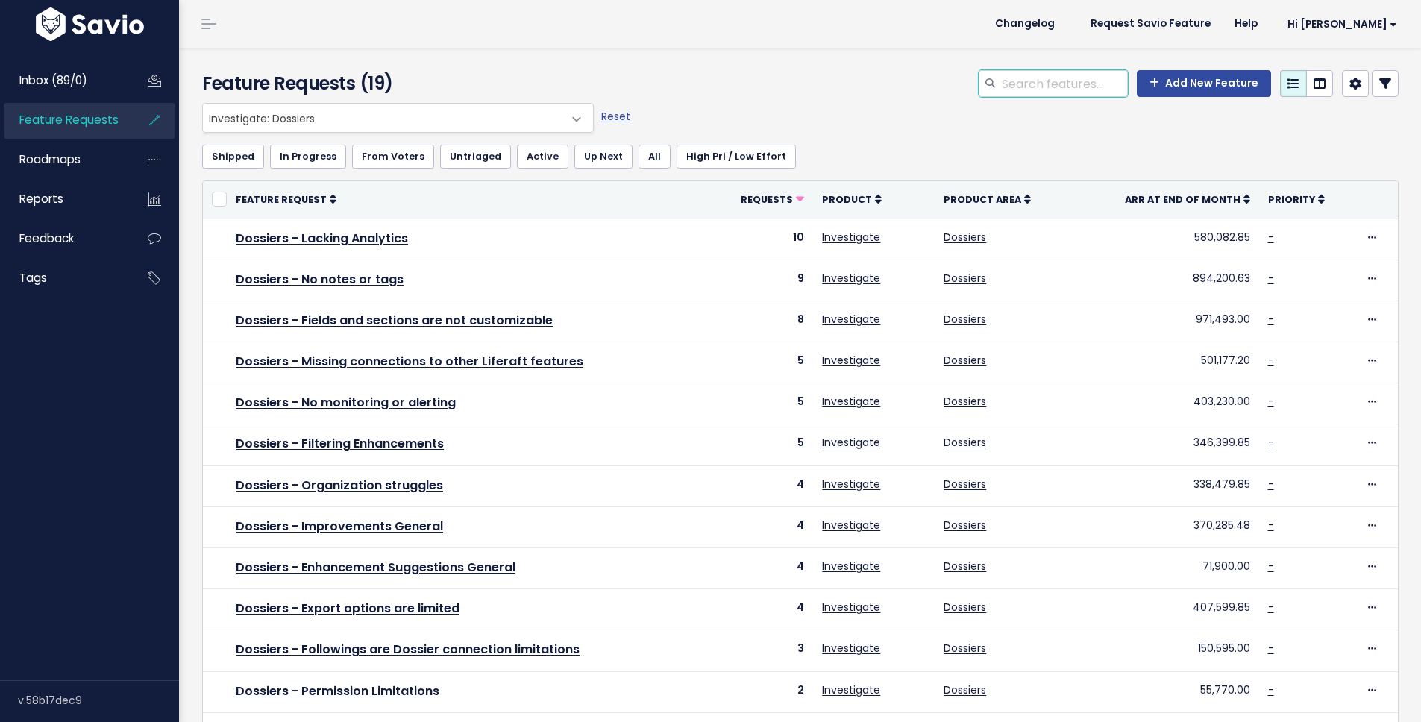
click at [1039, 78] on input "search" at bounding box center [1065, 83] width 128 height 27
type input "kase"
click at [72, 85] on span "Inbox (89/0)" at bounding box center [53, 80] width 68 height 16
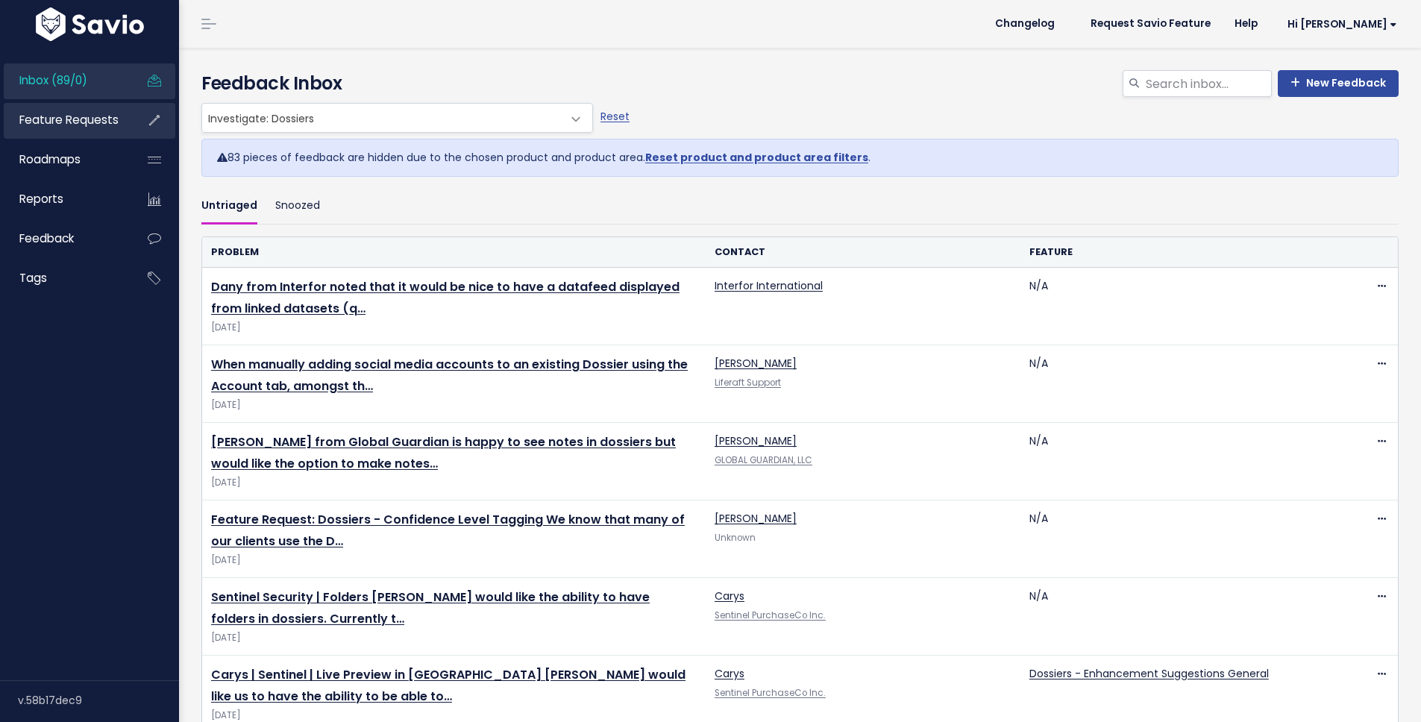
click at [52, 123] on span "Feature Requests" at bounding box center [68, 120] width 99 height 16
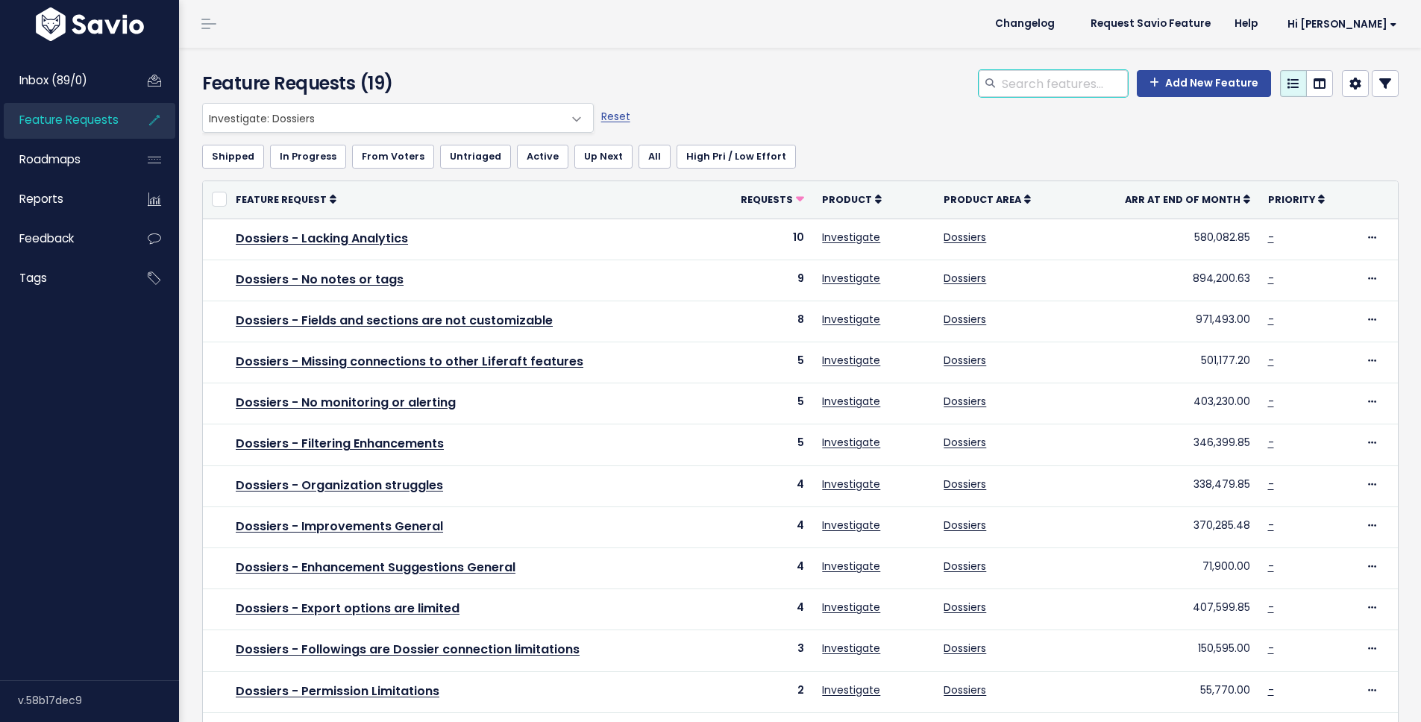
click at [1058, 73] on input "search" at bounding box center [1065, 83] width 128 height 27
type input "kaseware"
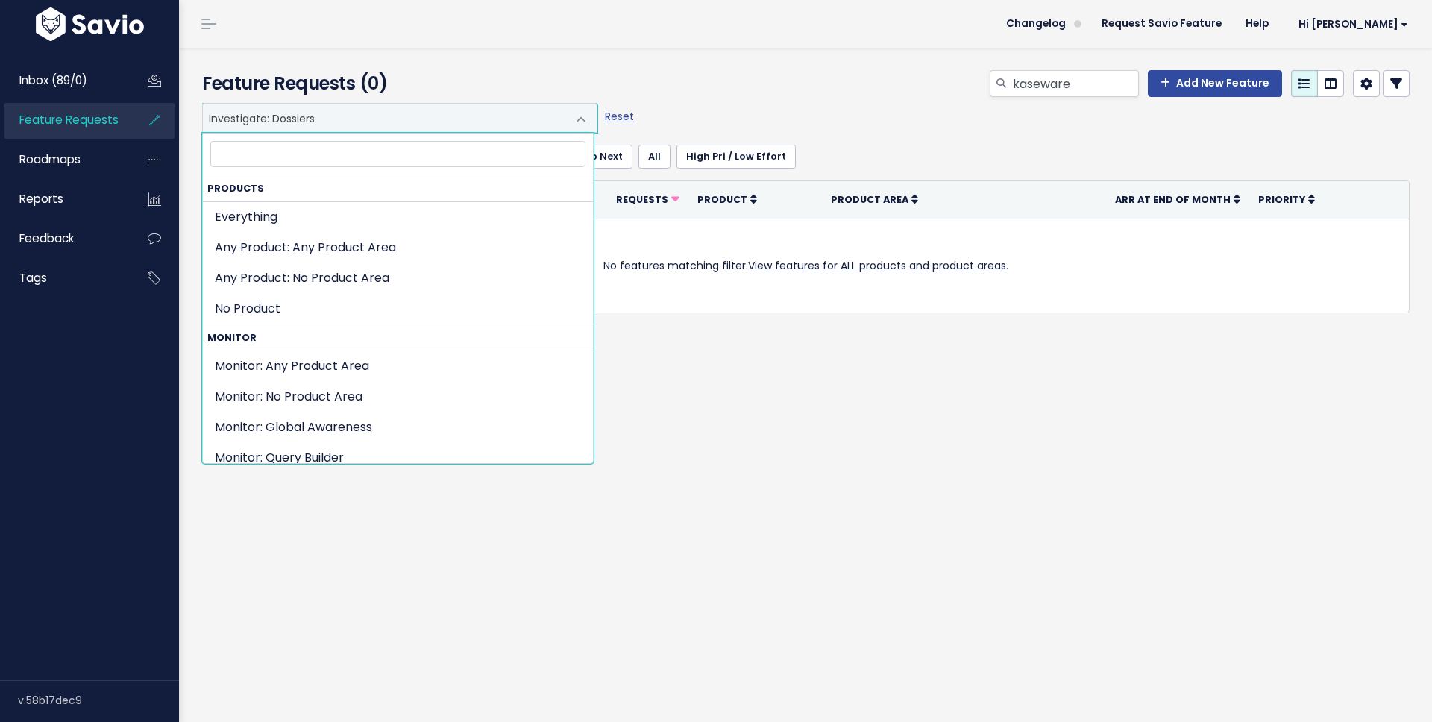
click at [317, 112] on span "Investigate: Dossiers" at bounding box center [385, 118] width 364 height 28
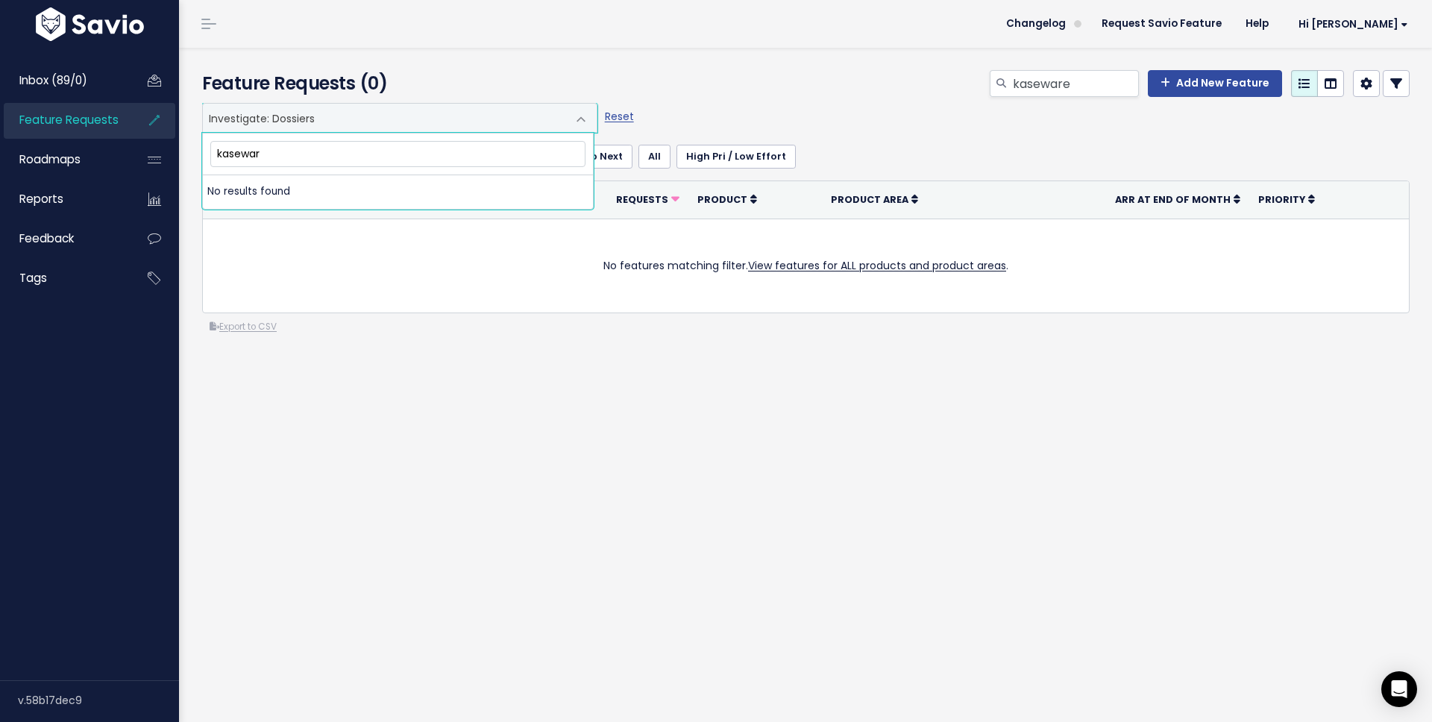
type input "kaseware"
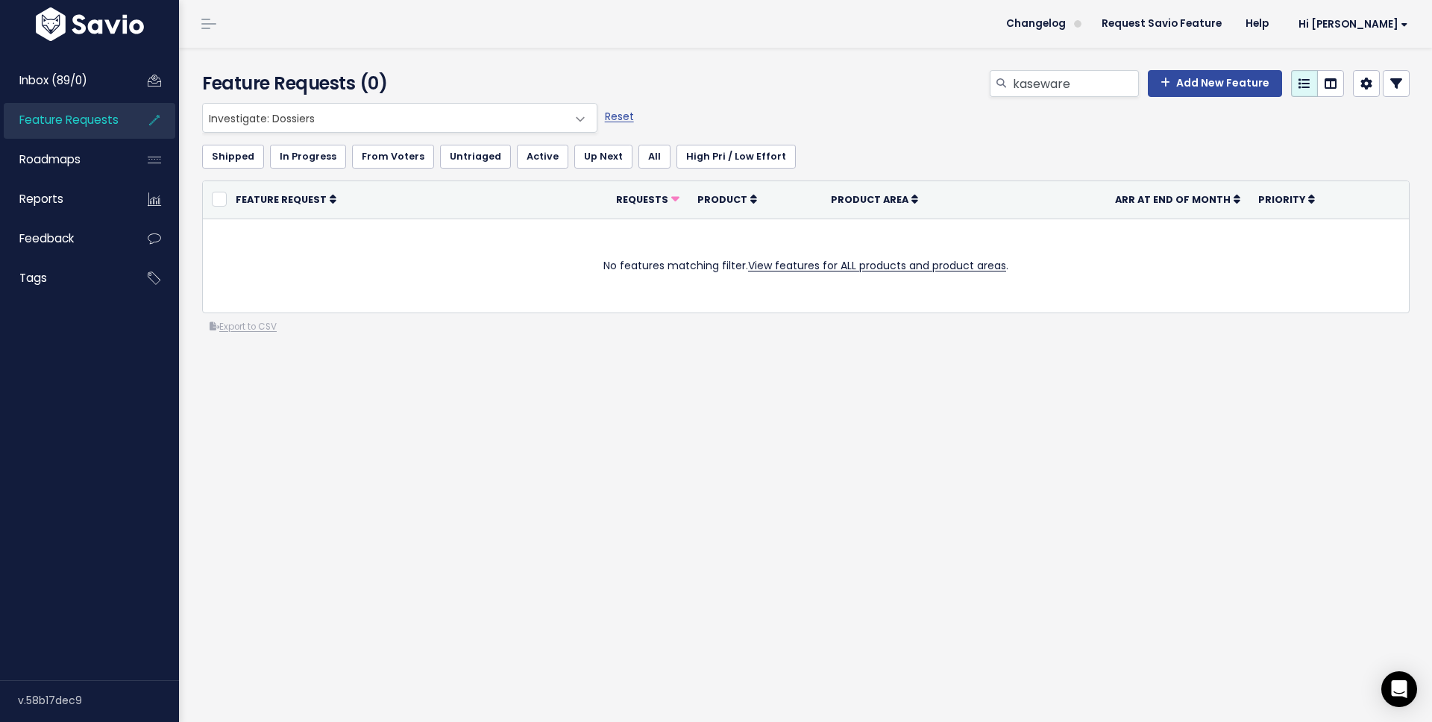
click at [530, 115] on span "Investigate: Dossiers" at bounding box center [385, 118] width 364 height 28
click at [370, 125] on span "Investigate: Dossiers" at bounding box center [385, 118] width 364 height 28
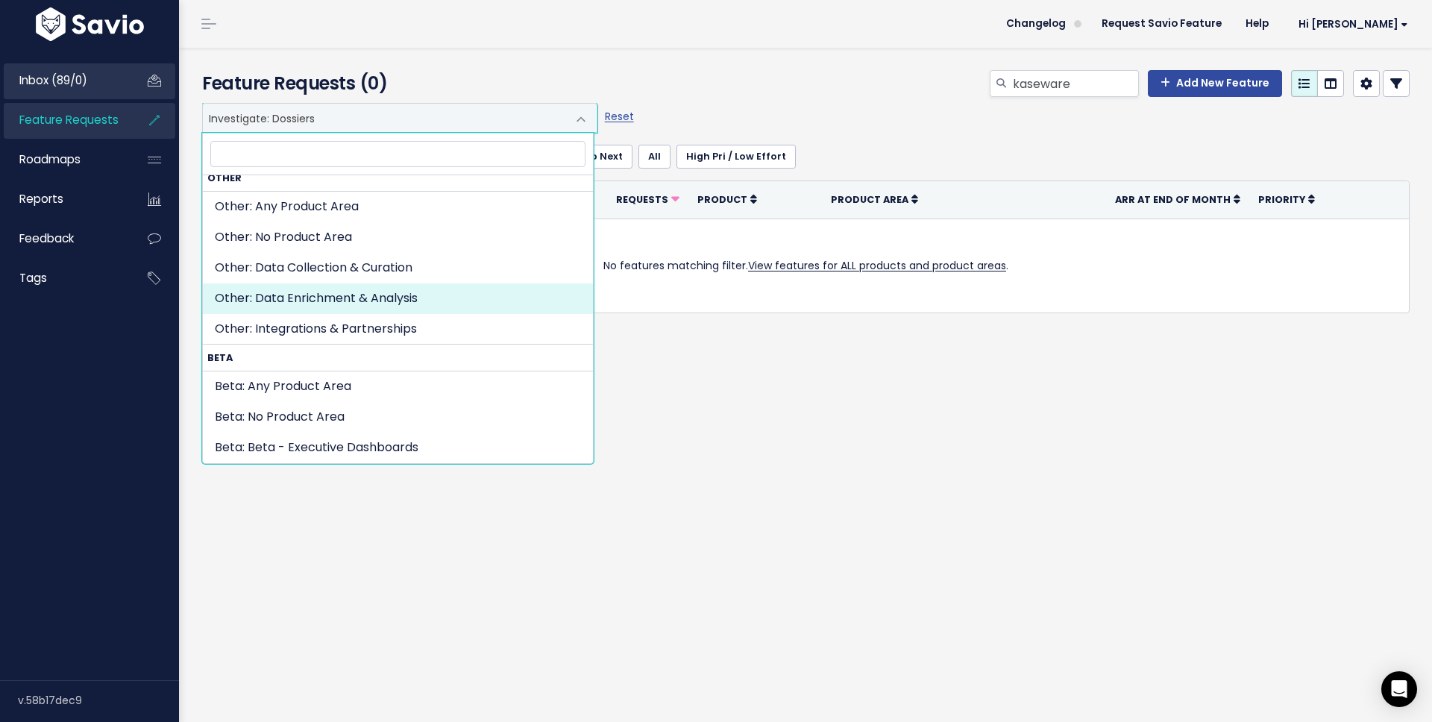
scroll to position [1001, 0]
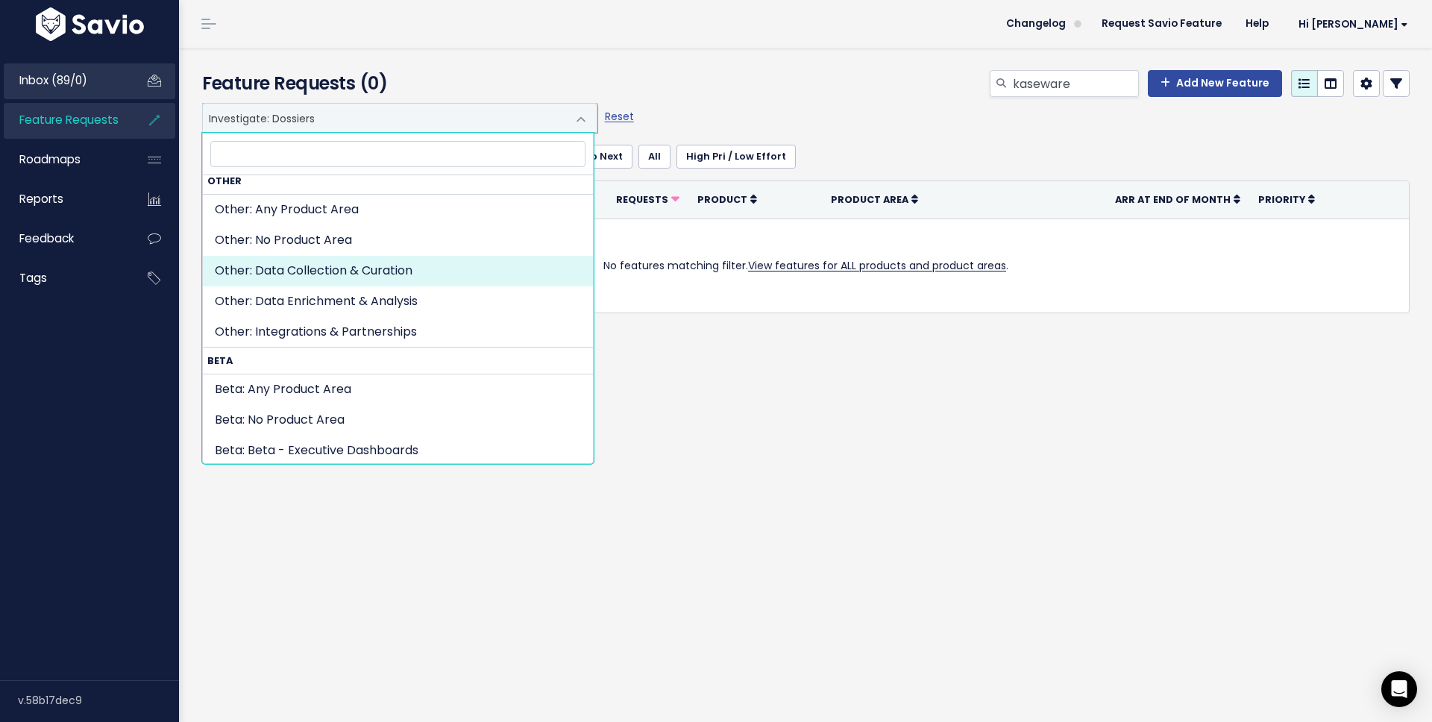
click at [64, 74] on span "Inbox (89/0)" at bounding box center [53, 80] width 68 height 16
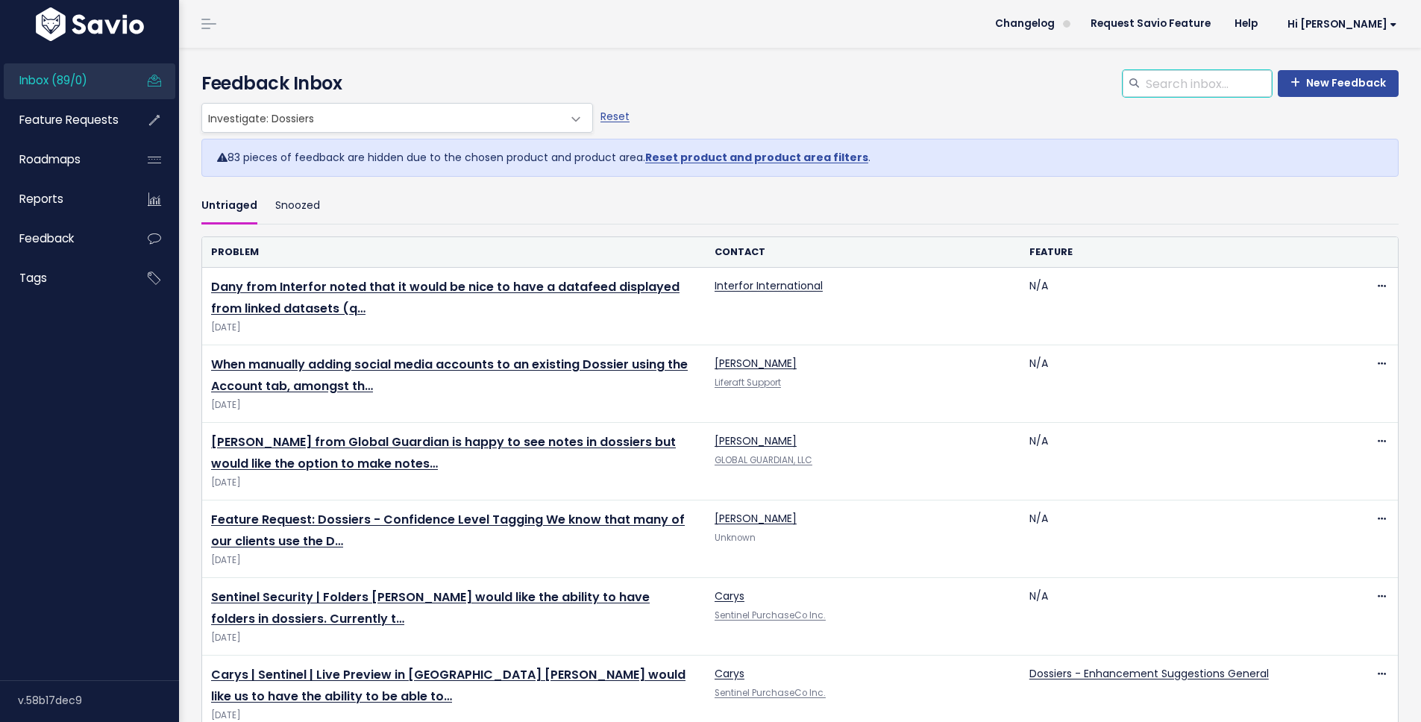
click at [1191, 95] on input "search" at bounding box center [1209, 83] width 128 height 27
type input "kaseware"
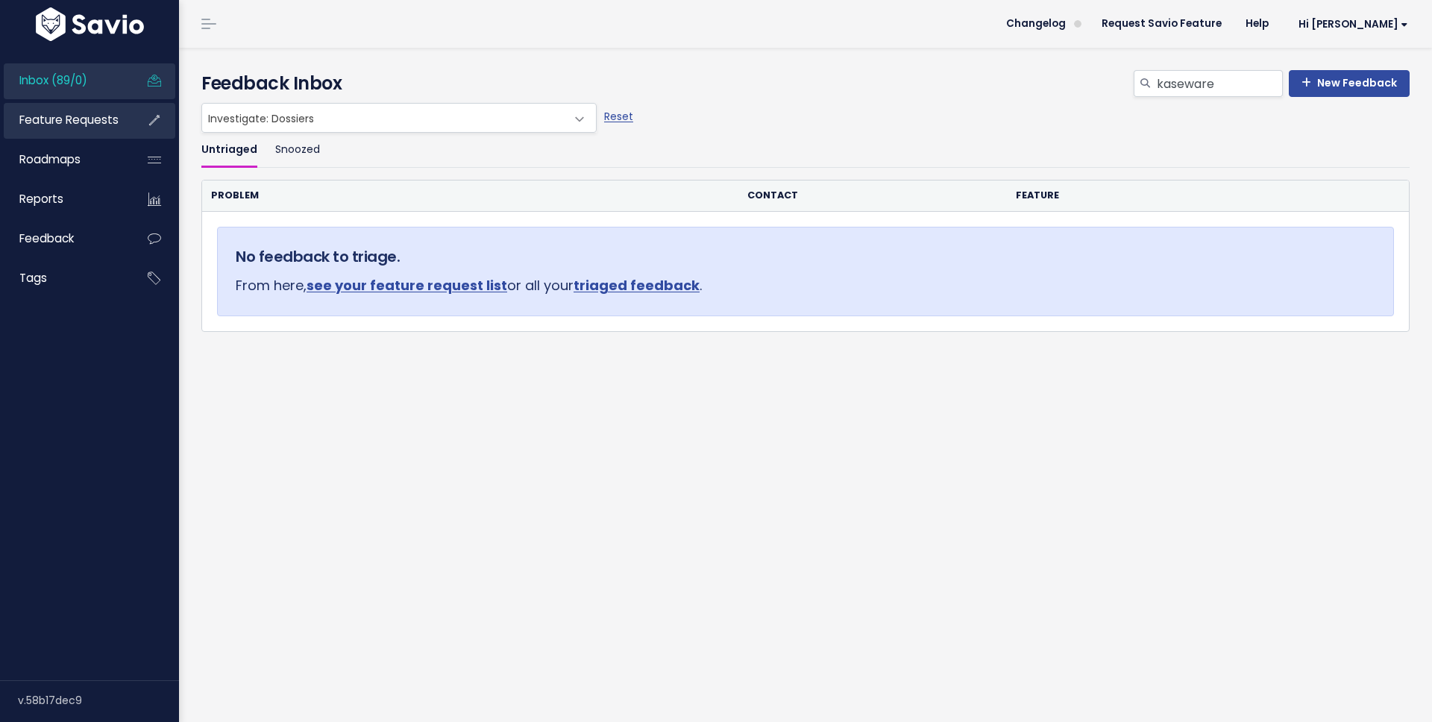
click at [56, 136] on link "Feature Requests" at bounding box center [64, 120] width 120 height 34
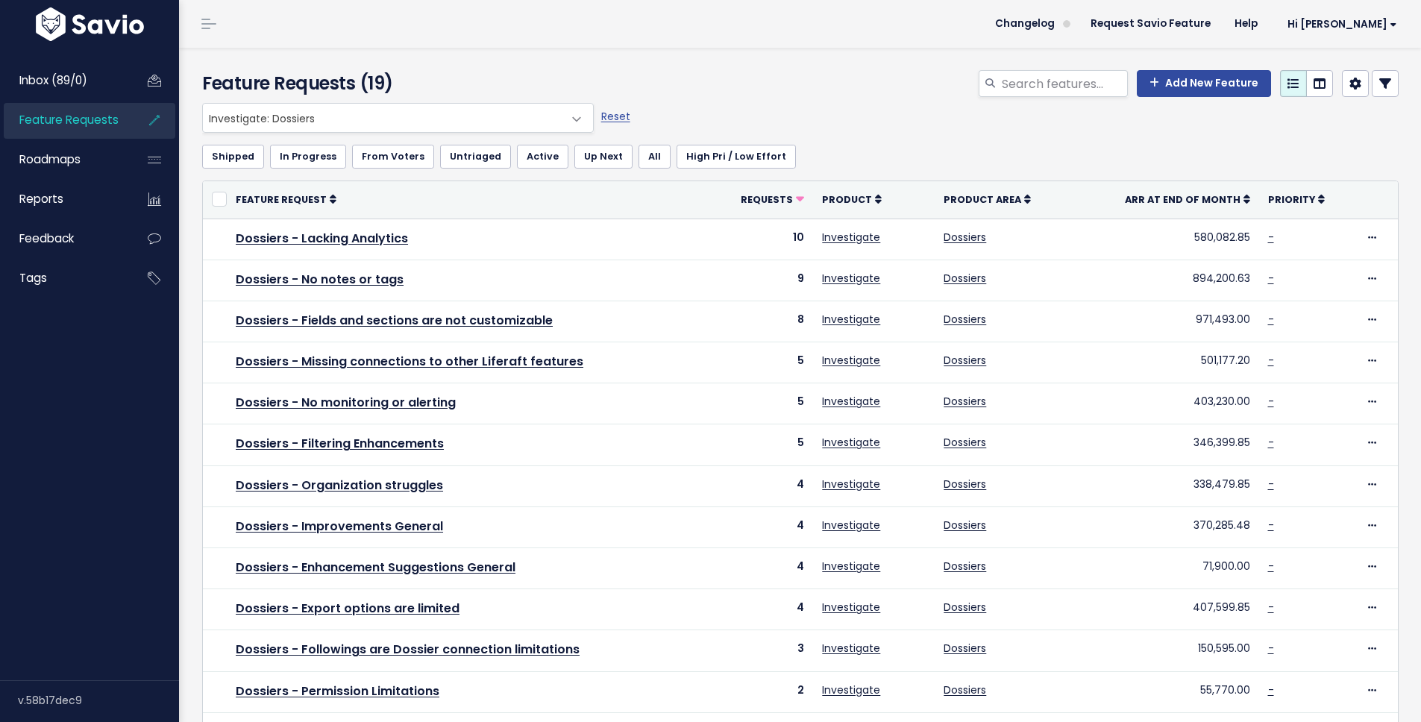
click at [292, 117] on span "Investigate: Dossiers" at bounding box center [383, 118] width 360 height 28
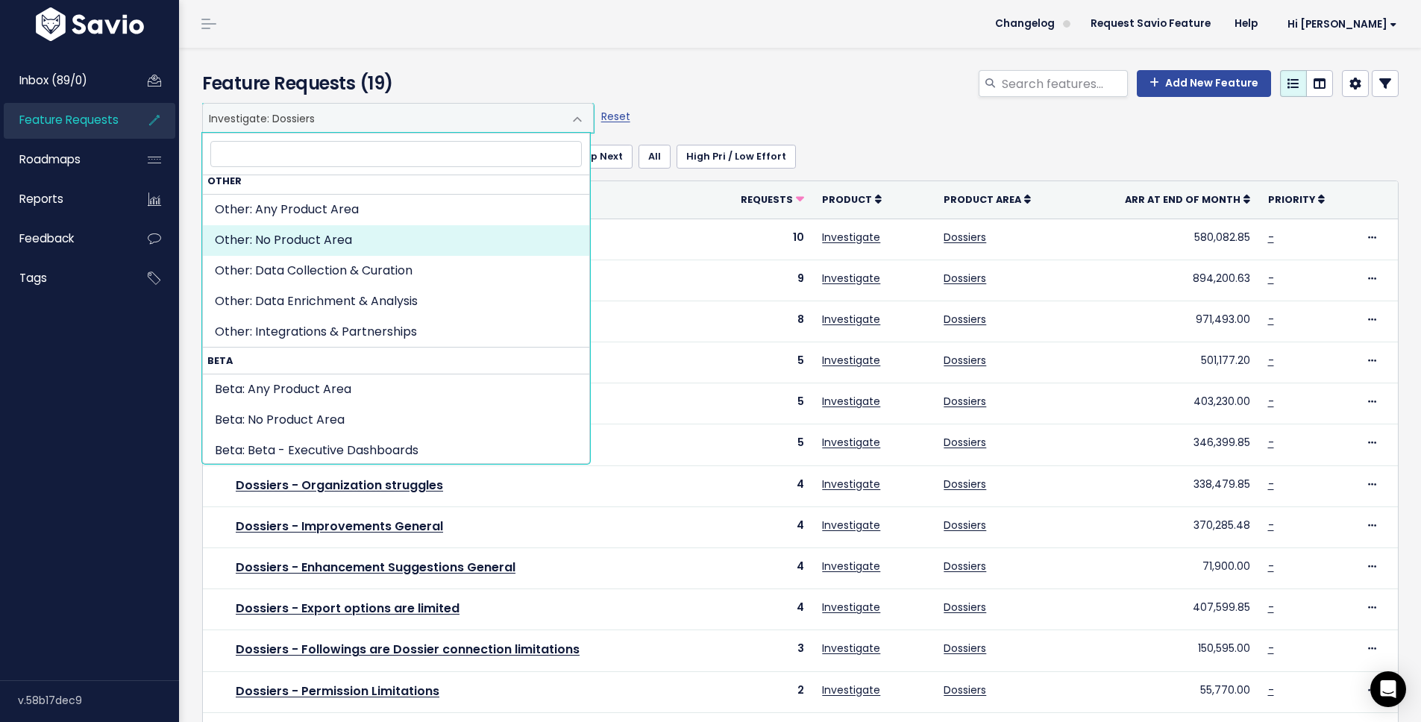
scroll to position [1003, 0]
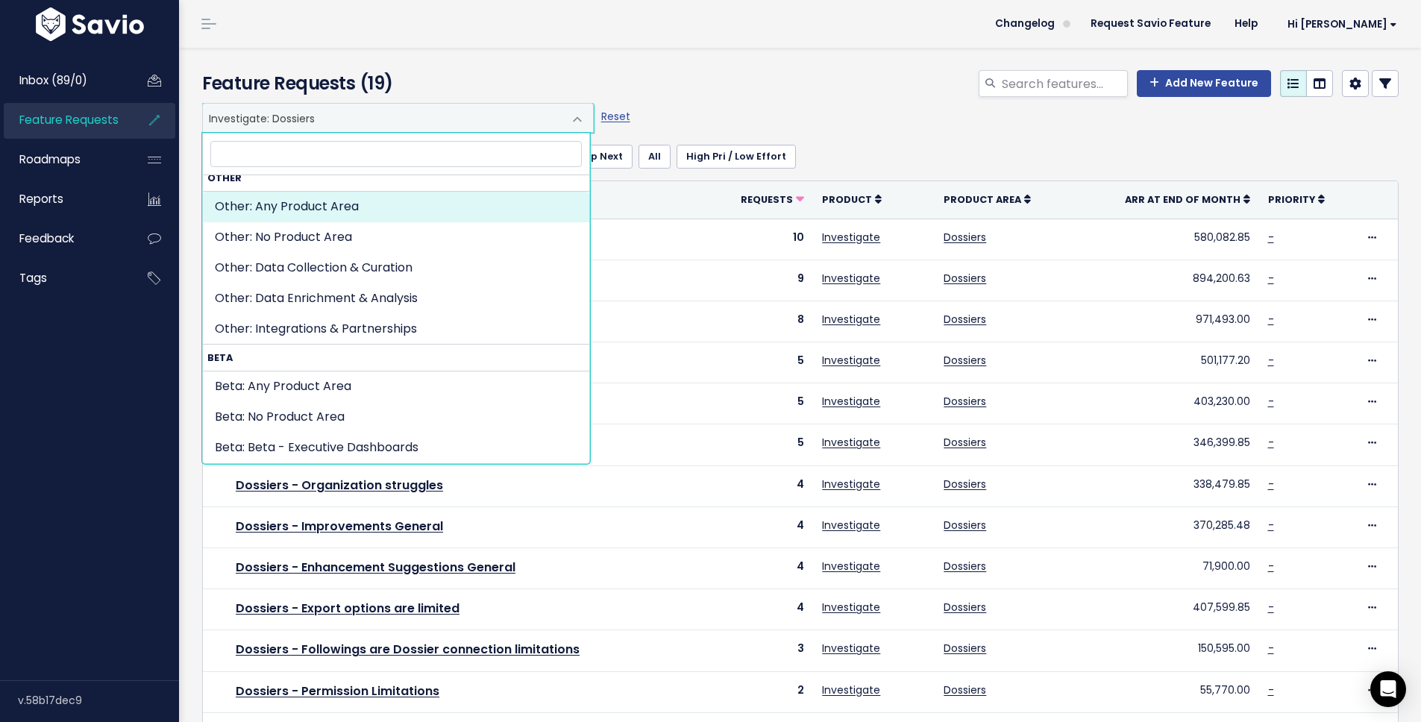
click at [312, 148] on input "search" at bounding box center [396, 154] width 372 height 26
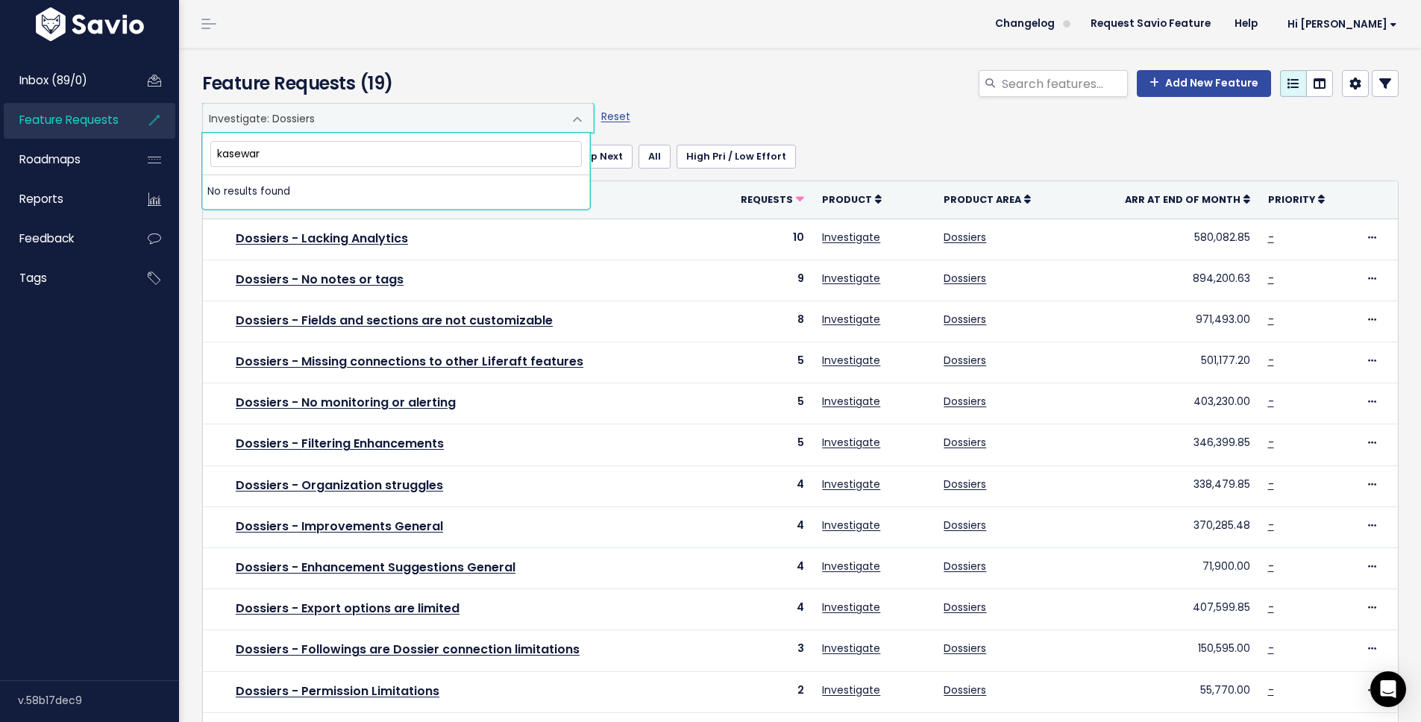
type input "kaseware"
click at [721, 33] on header "Changelog Request Savio Feature Help Hi Ray My Settings Logout" at bounding box center [800, 24] width 1242 height 48
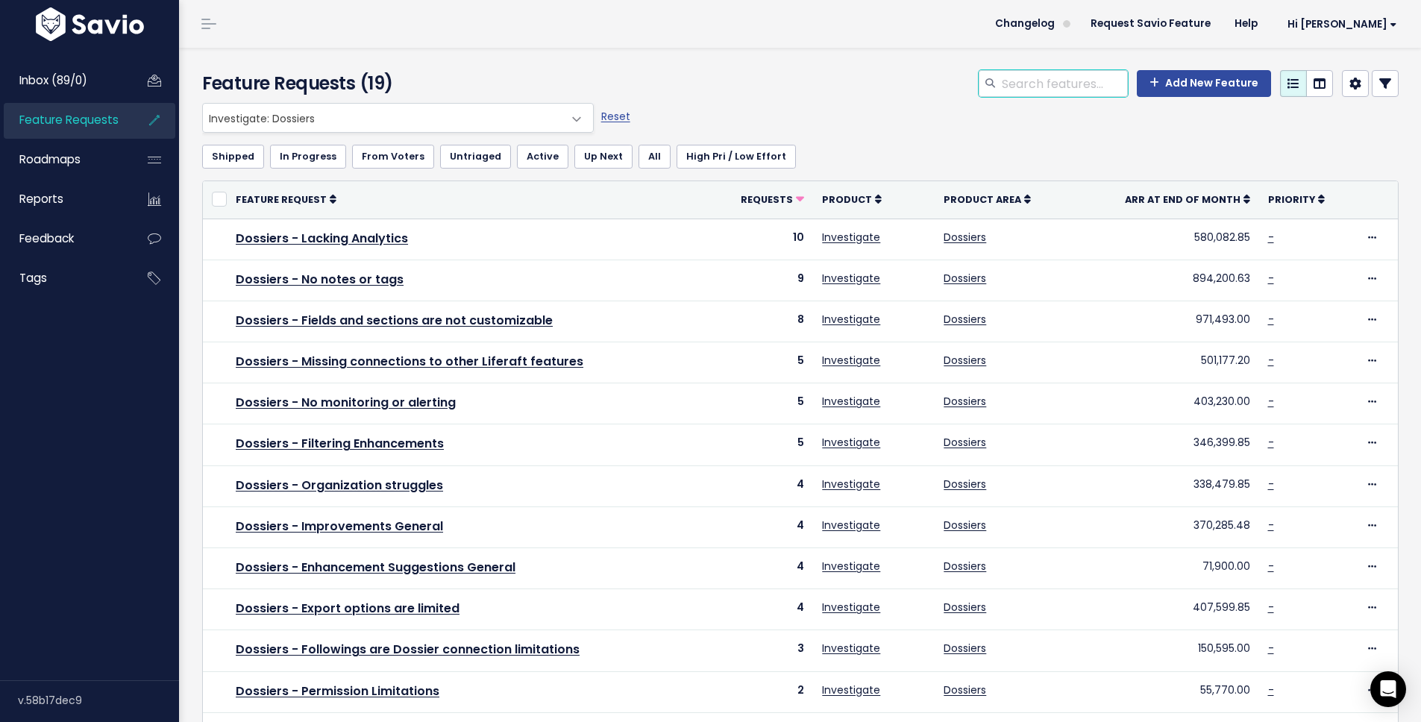
click at [1033, 85] on input "search" at bounding box center [1065, 83] width 128 height 27
click at [613, 121] on link "Reset" at bounding box center [615, 116] width 29 height 15
select select ":"
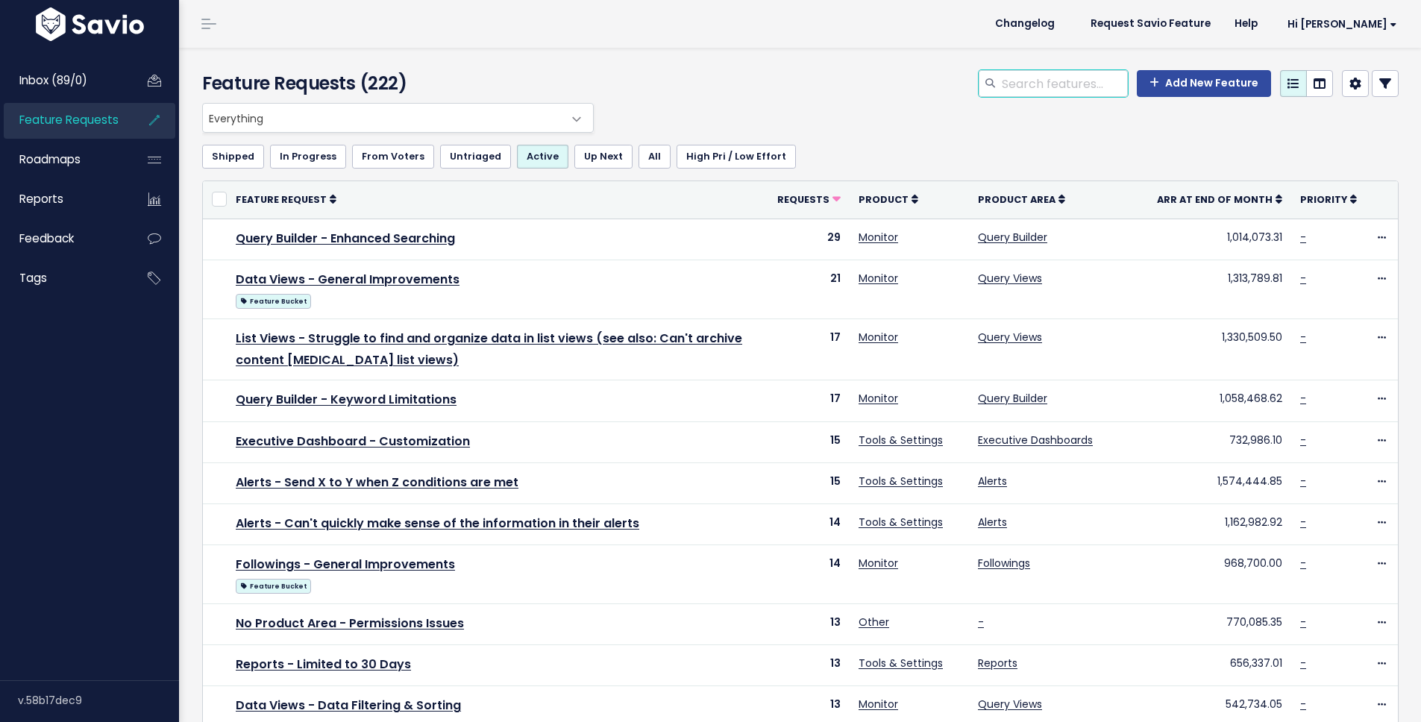
click at [1083, 88] on input "search" at bounding box center [1065, 83] width 128 height 27
type input "kaseware"
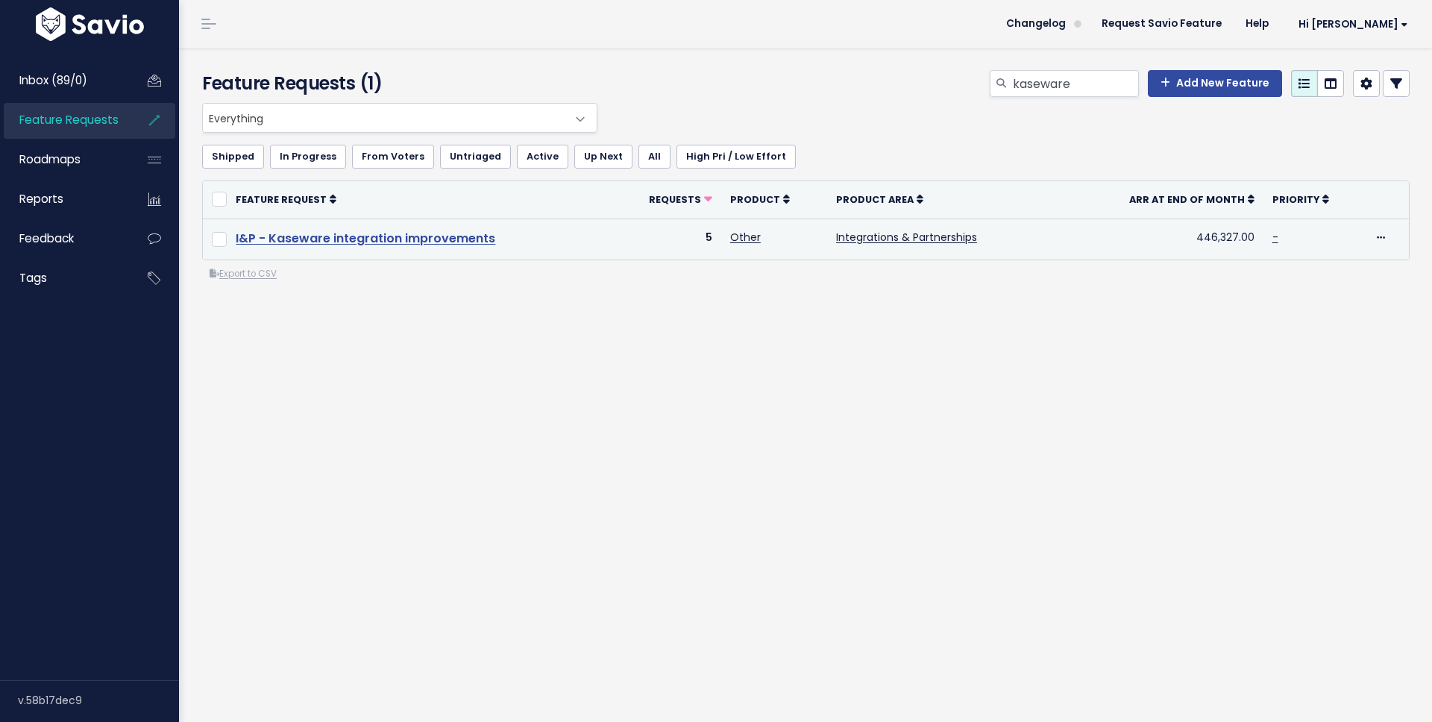
click at [442, 242] on link "I&P - Kaseware integration improvements" at bounding box center [366, 238] width 260 height 17
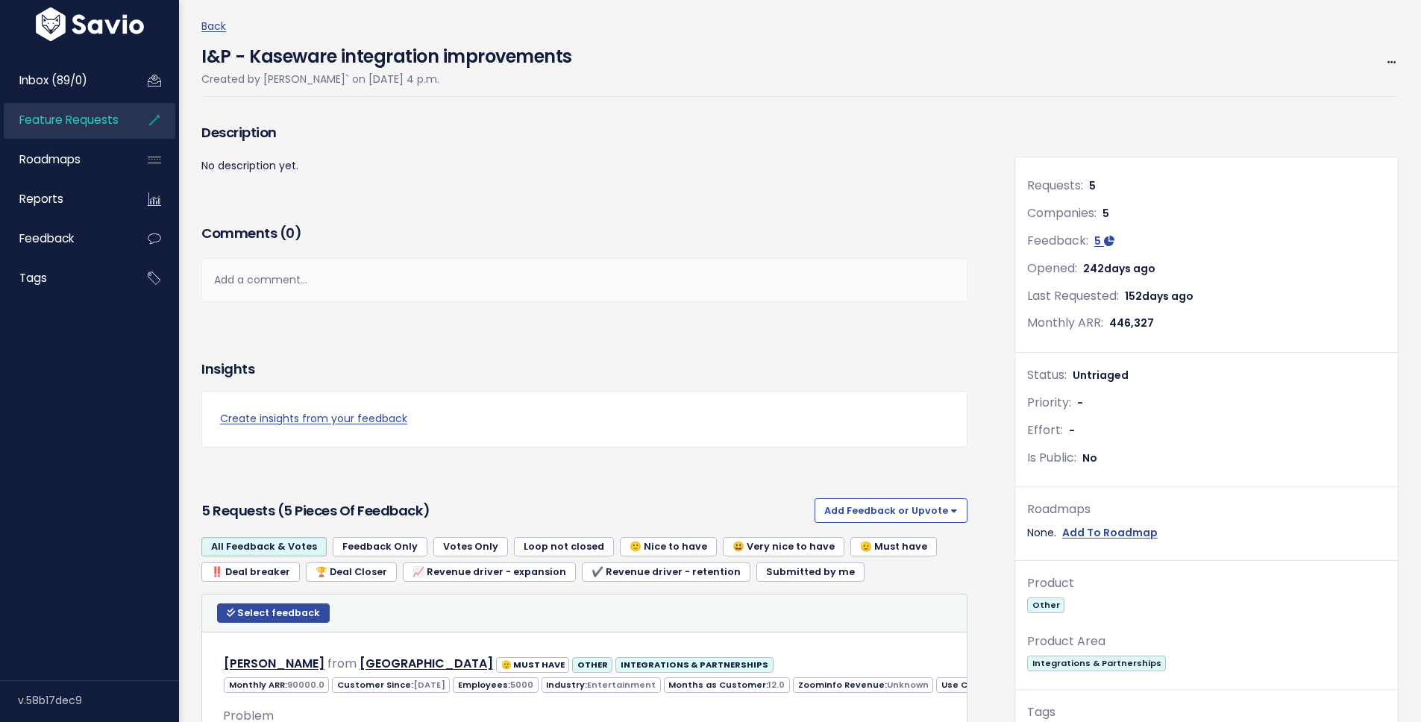
scroll to position [445, 0]
